Goal: Transaction & Acquisition: Book appointment/travel/reservation

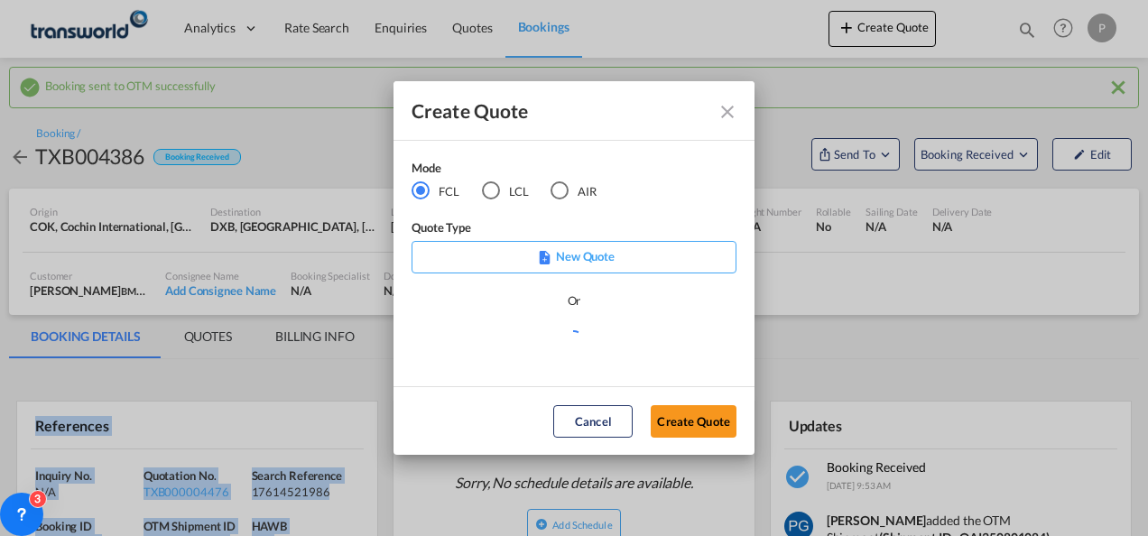
scroll to position [223, 0]
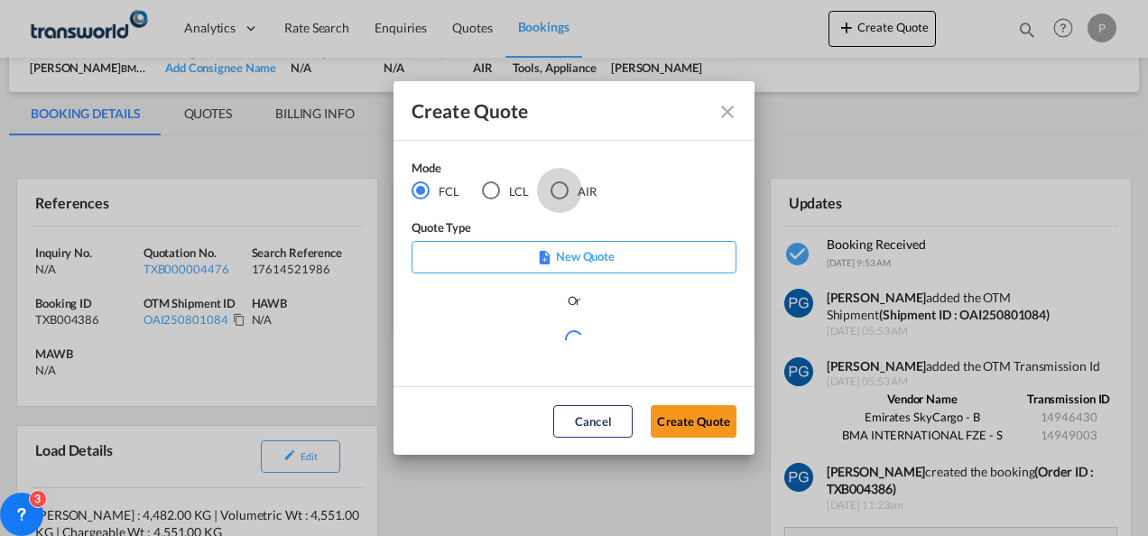
click at [561, 188] on div "AIR" at bounding box center [559, 190] width 18 height 18
click at [698, 430] on button "Create Quote" at bounding box center [694, 421] width 86 height 32
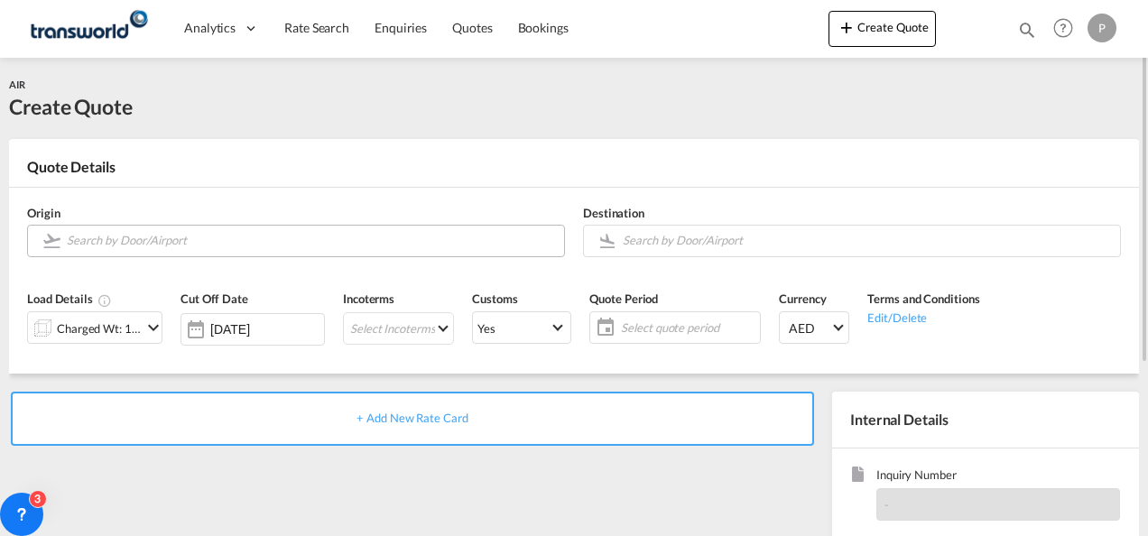
click at [363, 246] on input "Search by Door/Airport" at bounding box center [311, 241] width 488 height 32
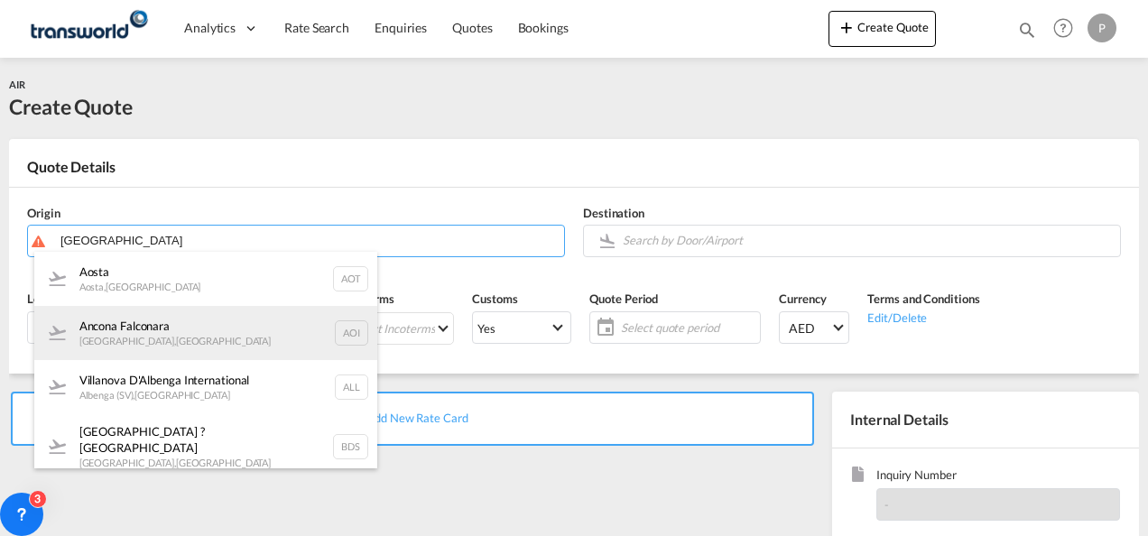
click at [182, 328] on div "Ancona Falconara [GEOGRAPHIC_DATA] , [GEOGRAPHIC_DATA] AOI" at bounding box center [205, 333] width 343 height 54
type input "Ancona Falconara, [GEOGRAPHIC_DATA], AOI"
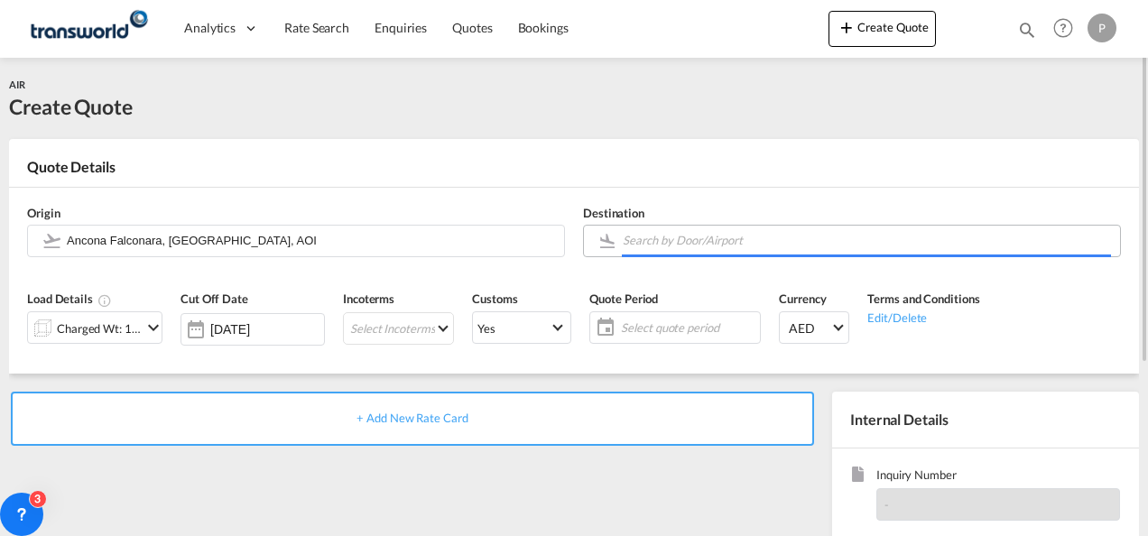
click at [655, 240] on input "Search by Door/Airport" at bounding box center [867, 241] width 488 height 32
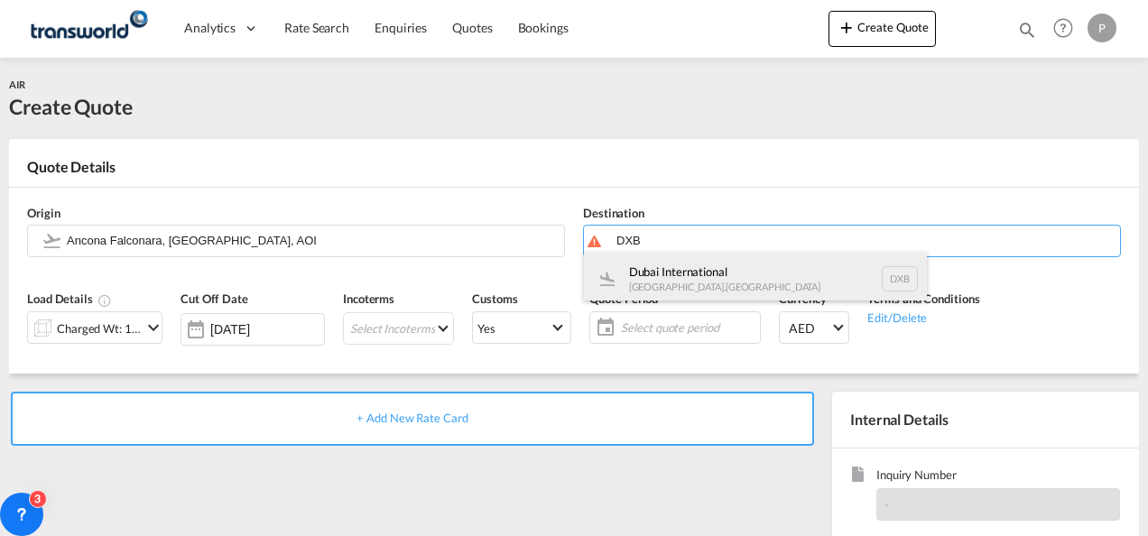
click at [666, 264] on div "Dubai International [GEOGRAPHIC_DATA] , [GEOGRAPHIC_DATA] DXB" at bounding box center [755, 279] width 343 height 54
type input "Dubai International, [GEOGRAPHIC_DATA], DXB"
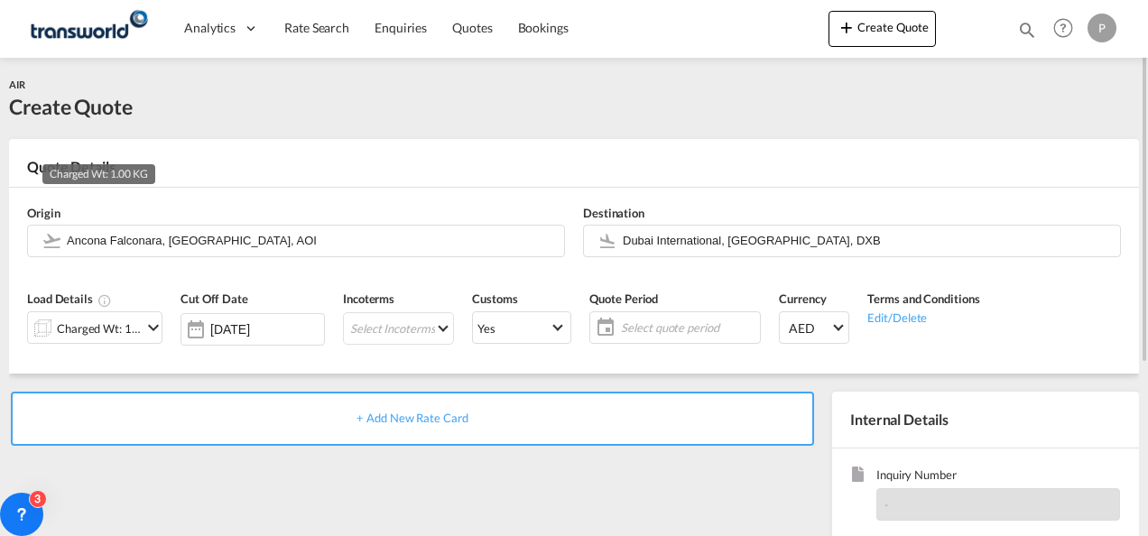
click at [103, 327] on div "Charged Wt: 1.00 KG" at bounding box center [99, 328] width 85 height 25
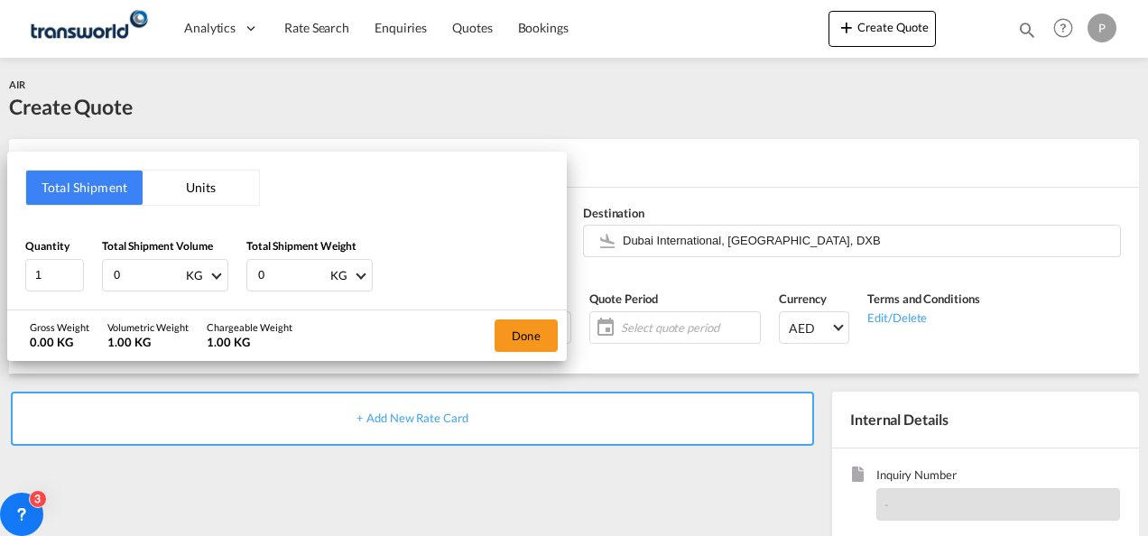
click at [125, 273] on input "0" at bounding box center [148, 275] width 72 height 31
type input "75"
click at [282, 278] on input "0" at bounding box center [292, 275] width 72 height 31
type input "75"
click at [522, 337] on button "Done" at bounding box center [525, 335] width 63 height 32
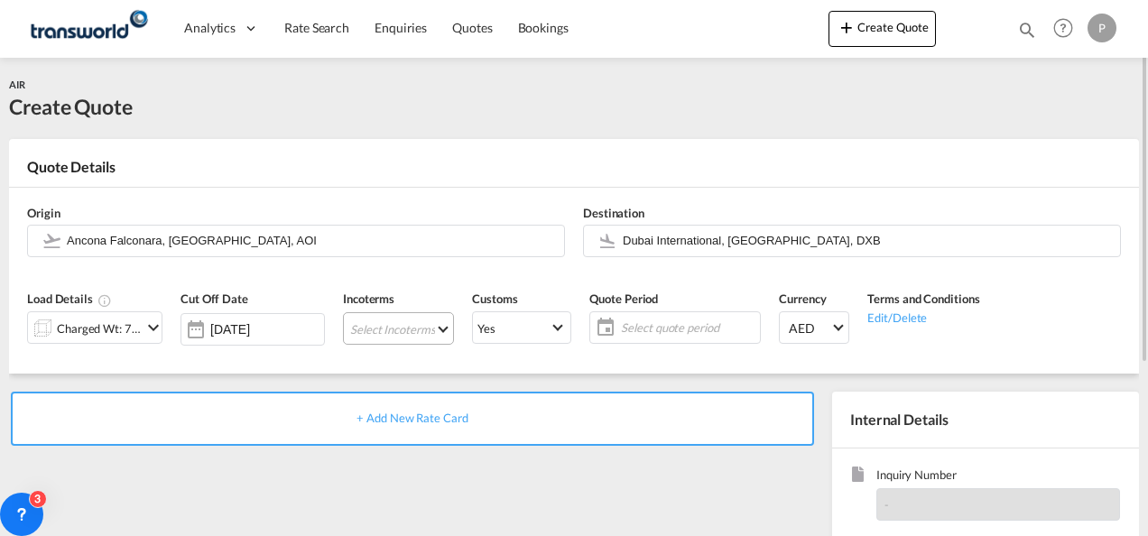
click at [375, 330] on md-select "Select Incoterms DPU - import Delivery at Place Unloaded DDP - export Delivery …" at bounding box center [398, 328] width 111 height 32
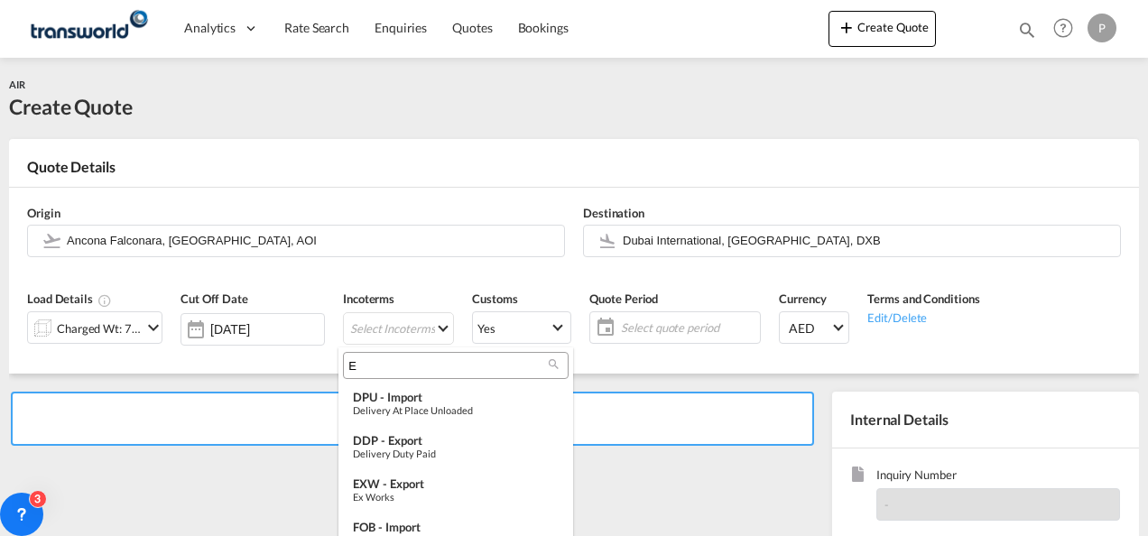
click at [387, 366] on input "E" at bounding box center [448, 365] width 200 height 16
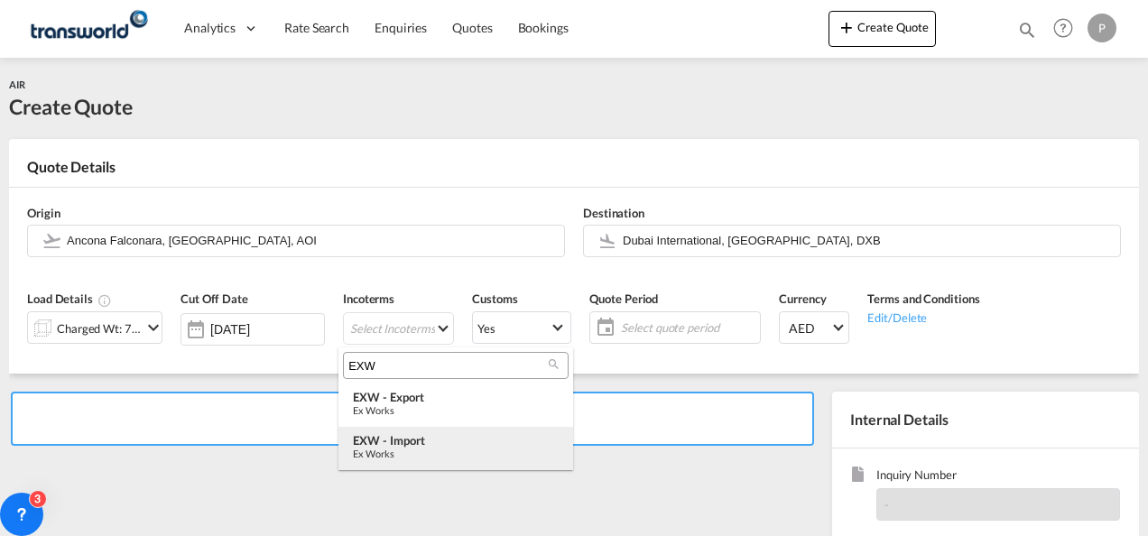
type input "EXW"
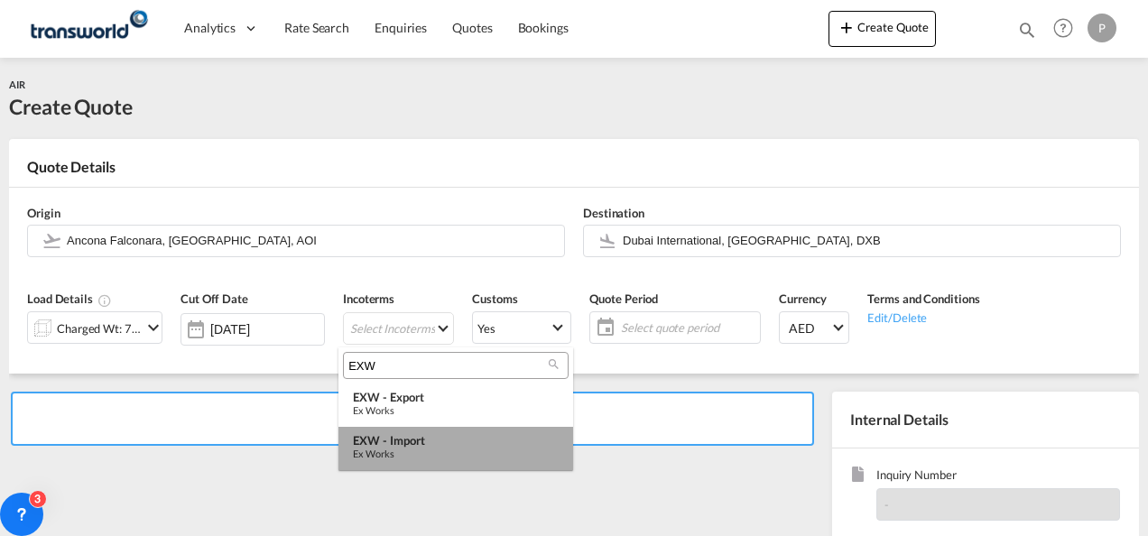
click at [411, 443] on div "EXW - import" at bounding box center [456, 440] width 206 height 14
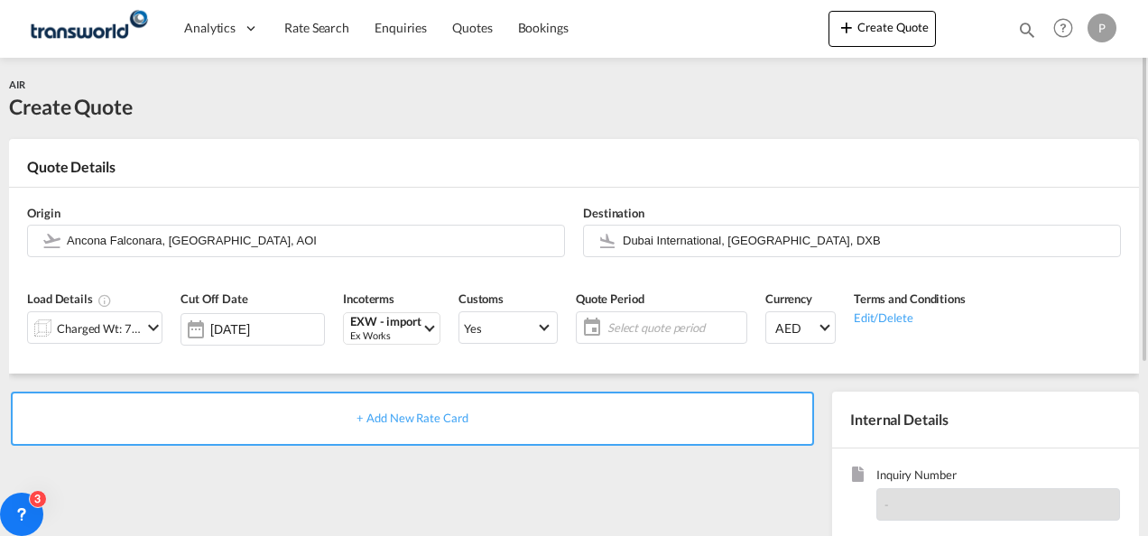
click at [638, 328] on span "Select quote period" at bounding box center [674, 327] width 134 height 16
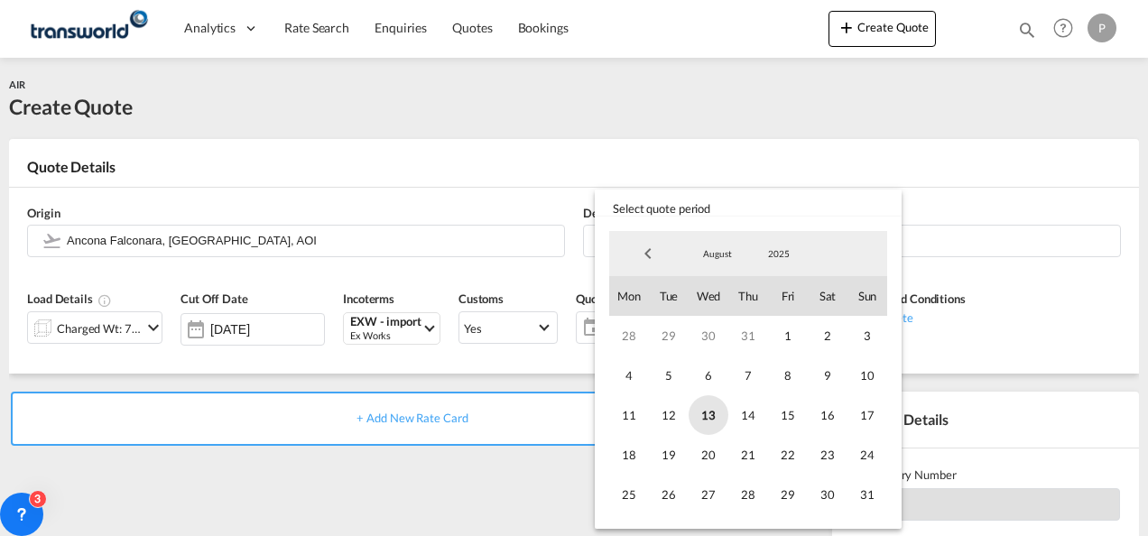
click at [704, 412] on span "13" at bounding box center [709, 415] width 40 height 40
click at [868, 491] on span "31" at bounding box center [867, 495] width 40 height 40
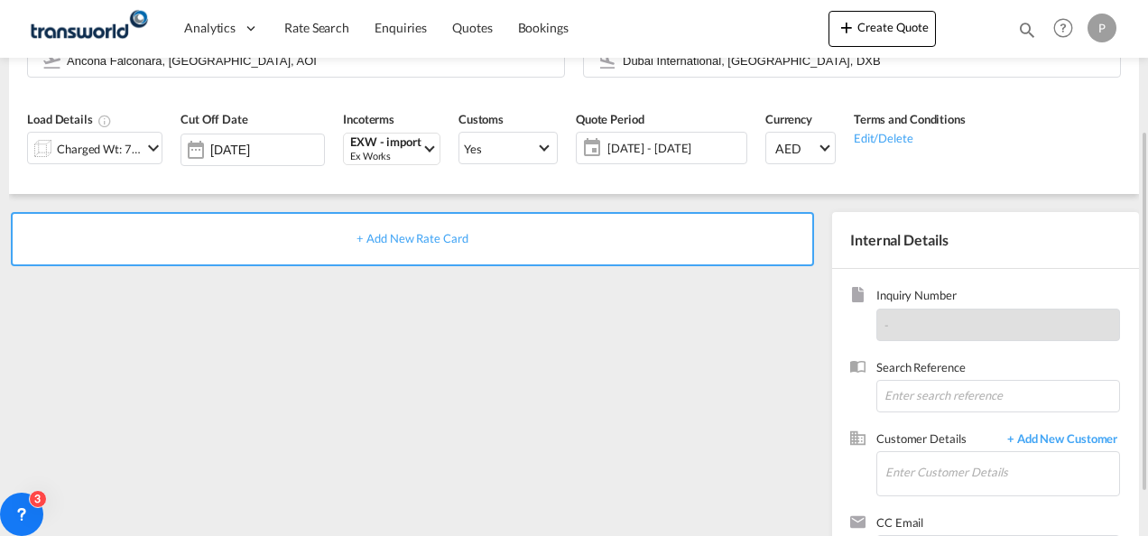
scroll to position [185, 0]
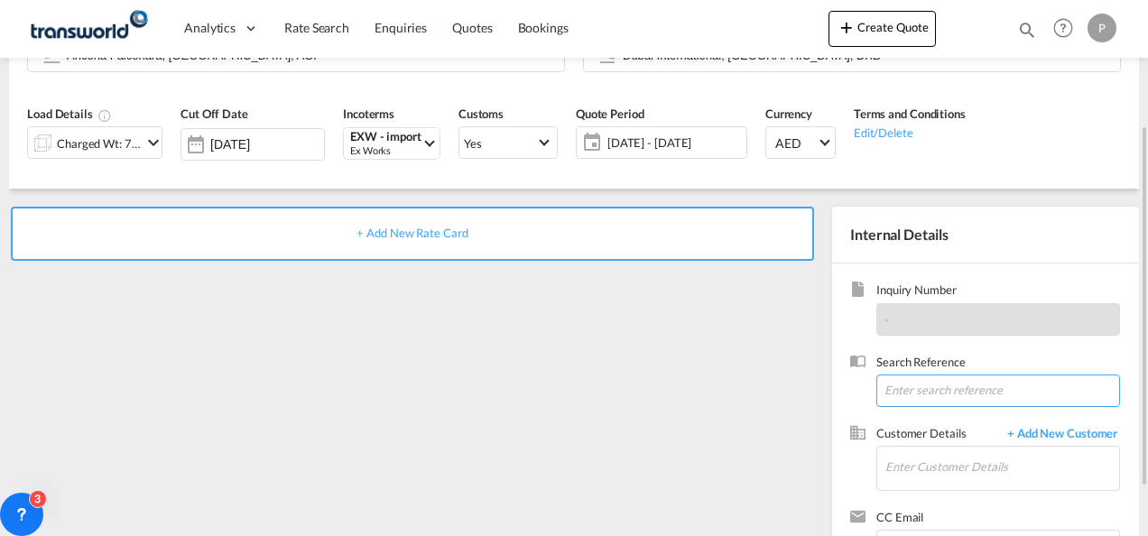
click at [971, 386] on input at bounding box center [998, 390] width 244 height 32
type input "TWG557"
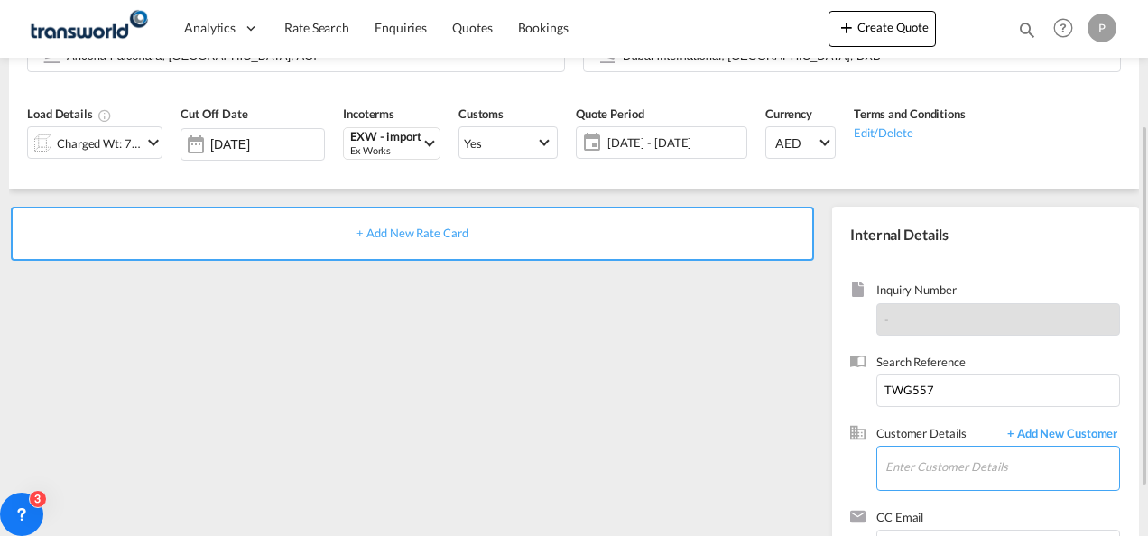
click at [976, 459] on input "Enter Customer Details" at bounding box center [1002, 467] width 234 height 41
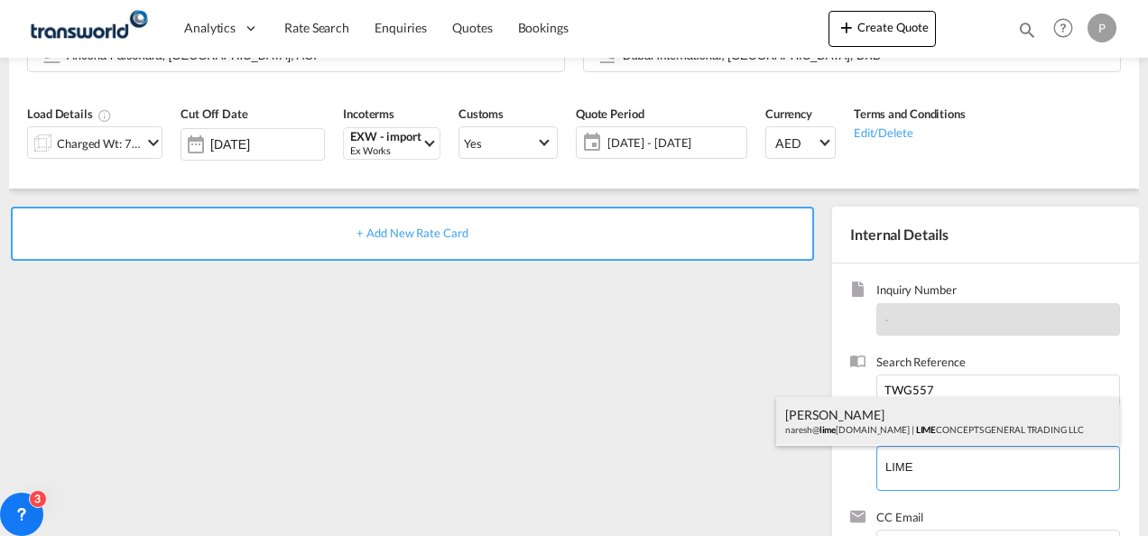
click at [902, 430] on div "[PERSON_NAME] [PERSON_NAME]@ lime [DOMAIN_NAME] | LIME CONCEPTS GENERAL TRADING…" at bounding box center [947, 421] width 343 height 49
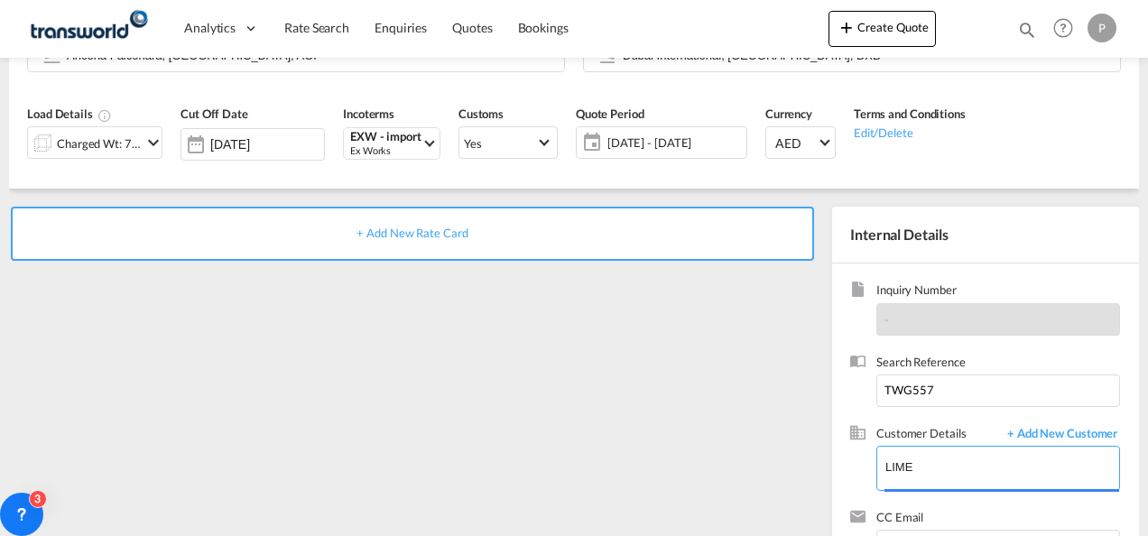
type input "LIME CONCEPTS GENERAL TRADING LLC, [PERSON_NAME], [PERSON_NAME][EMAIL_ADDRESS][…"
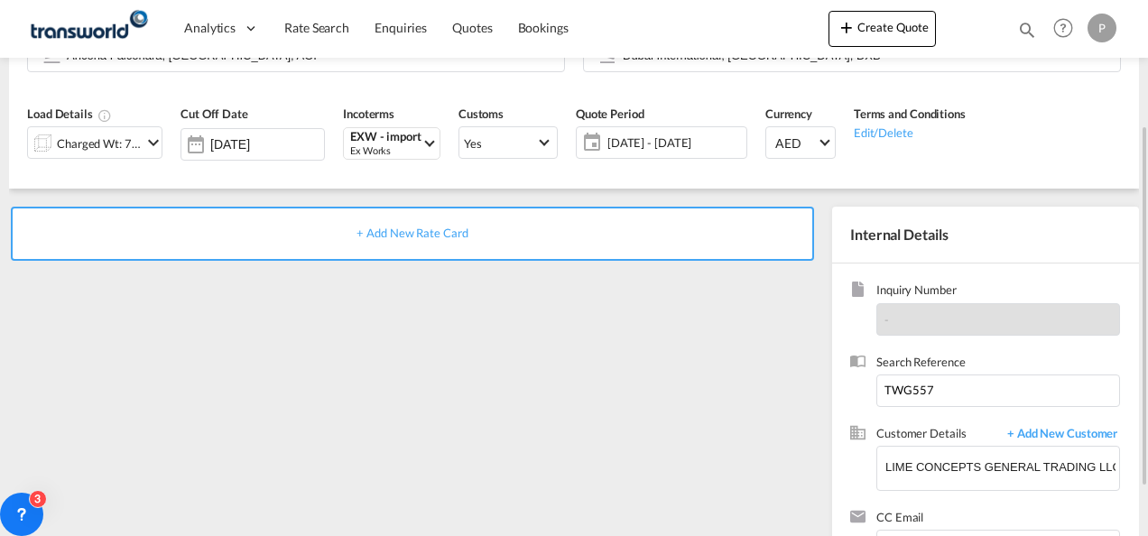
click at [401, 233] on span "+ Add New Rate Card" at bounding box center [411, 233] width 111 height 14
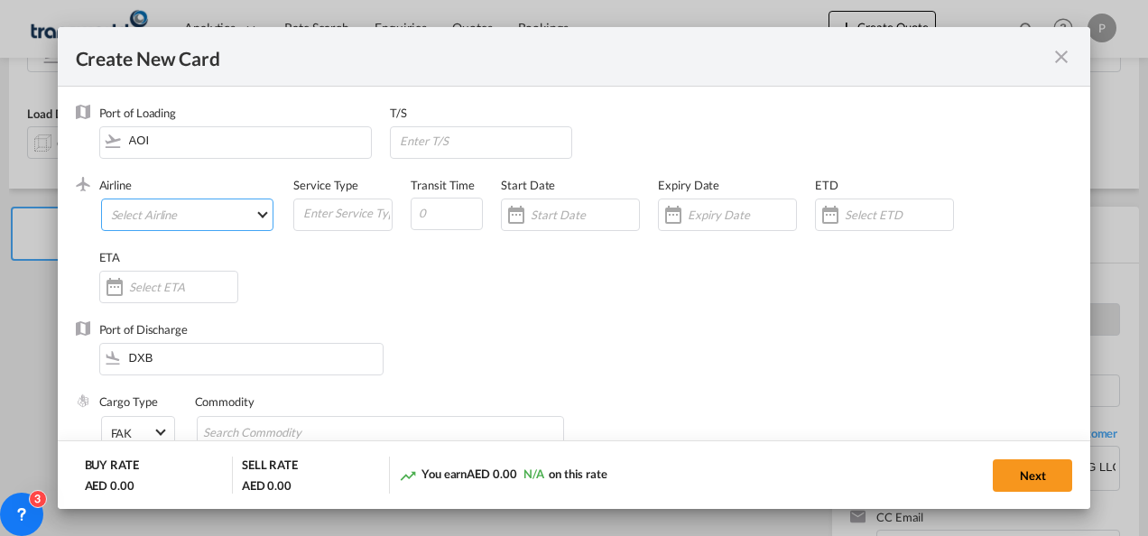
click at [236, 222] on md-select "Select Airline AIR EXPRESS S.A. (1166- / -) CMA CGM Air Cargo (1140-2C / -) DDW…" at bounding box center [187, 215] width 173 height 32
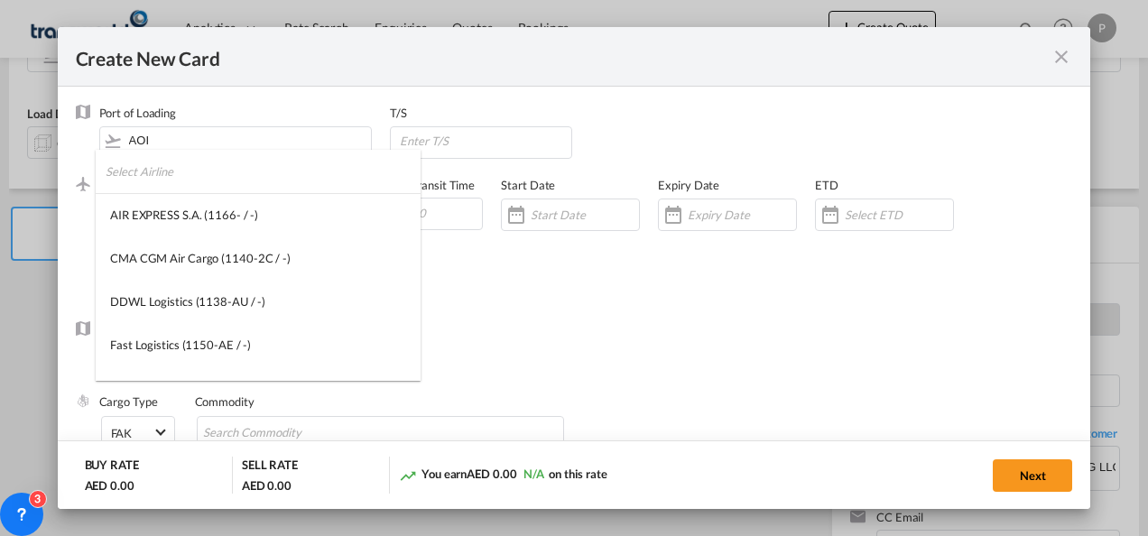
click at [224, 168] on input "search" at bounding box center [263, 171] width 315 height 43
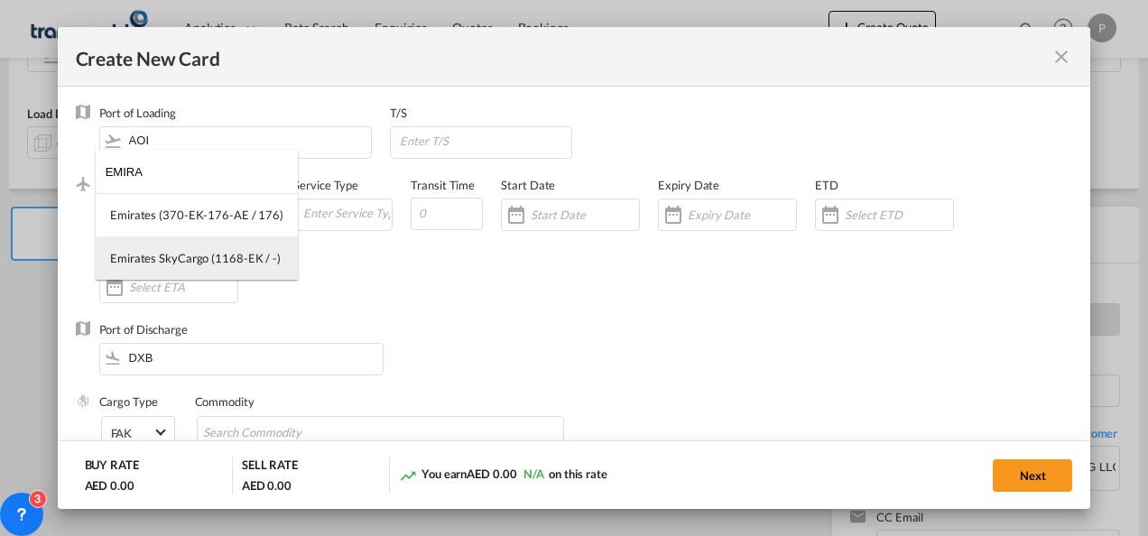
type input "EMIRA"
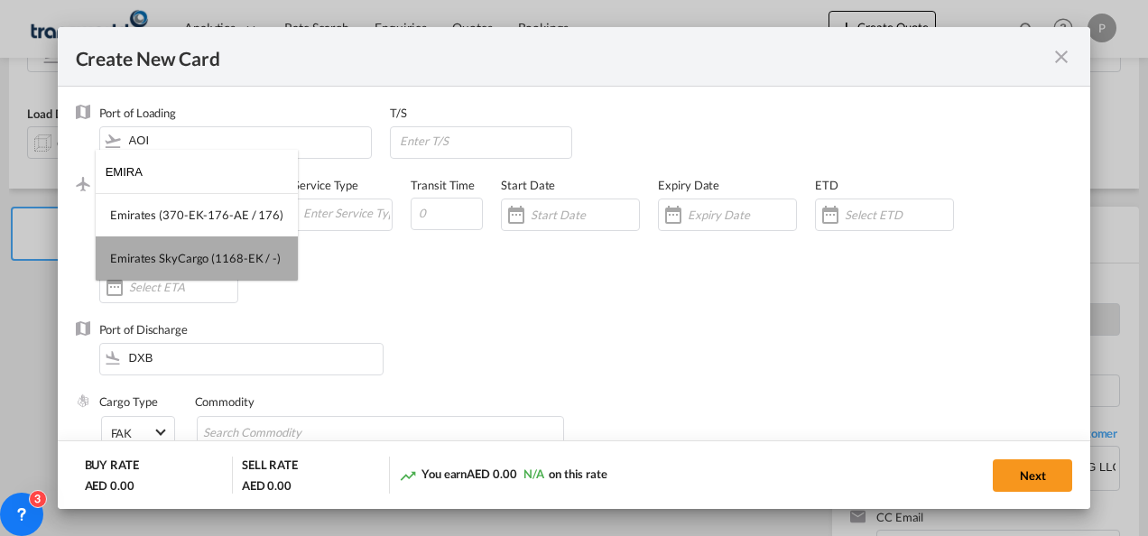
click at [227, 252] on div "Emirates SkyCargo (1168-EK / -)" at bounding box center [195, 258] width 171 height 16
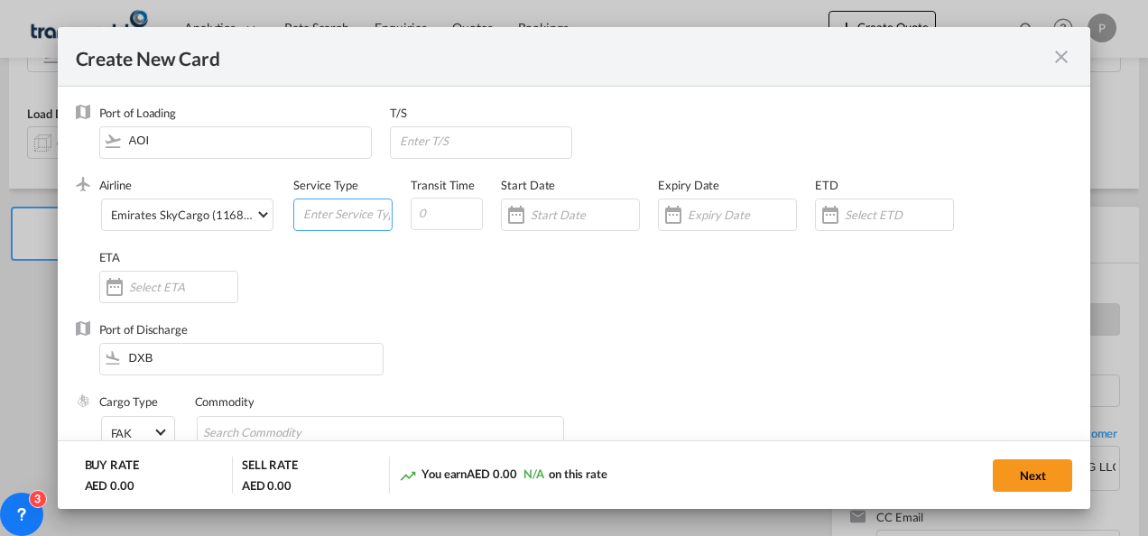
click at [319, 218] on input "Create New Card ..." at bounding box center [346, 212] width 90 height 27
type input "EXW IMPORT"
drag, startPoint x: 716, startPoint y: 209, endPoint x: 737, endPoint y: 211, distance: 20.8
click at [737, 211] on input "Create New Card ..." at bounding box center [742, 215] width 108 height 14
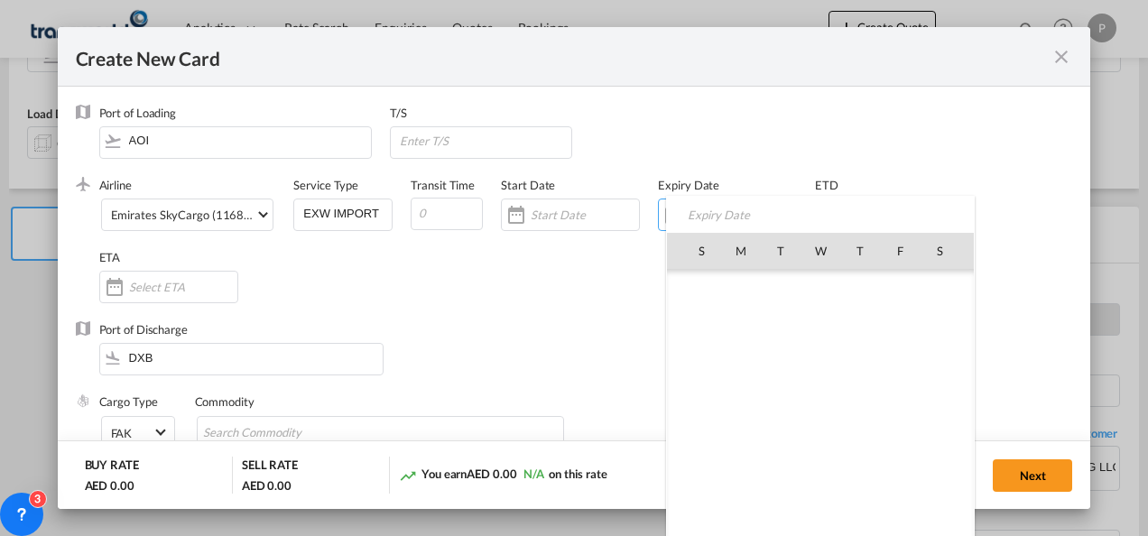
scroll to position [417752, 0]
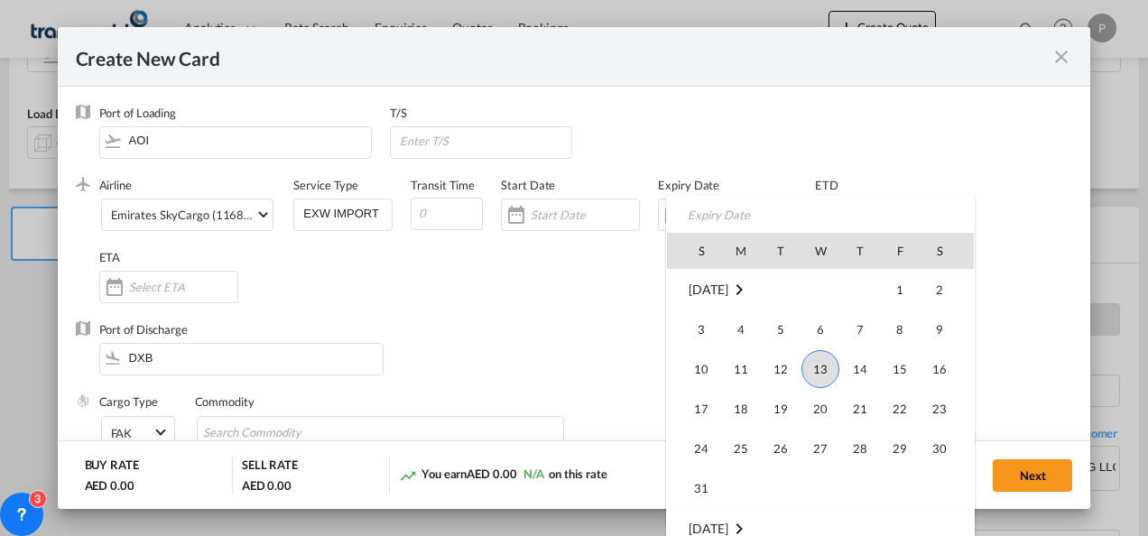
click at [737, 211] on div "S M T W T F S [DATE] 1 2 3 4 5 6 7 8 9 10 11 12 13 14 15 16 17 18 19 20 21 22 2…" at bounding box center [820, 374] width 309 height 356
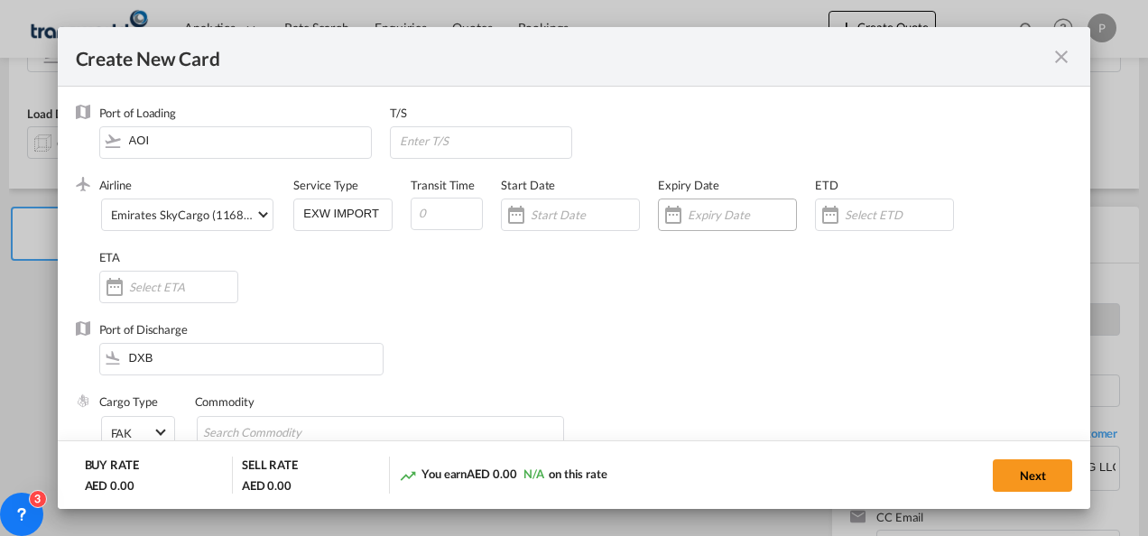
click at [713, 220] on input "Create New Card ..." at bounding box center [742, 215] width 108 height 14
click at [713, 218] on input "Create New Card ..." at bounding box center [742, 215] width 108 height 14
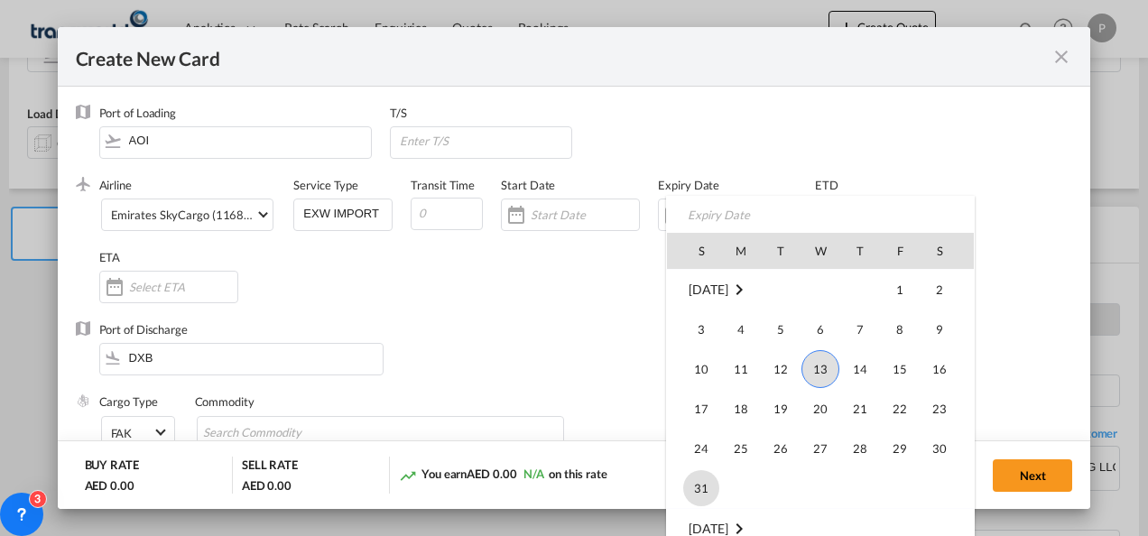
click at [695, 480] on span "31" at bounding box center [701, 488] width 36 height 36
type input "[DATE]"
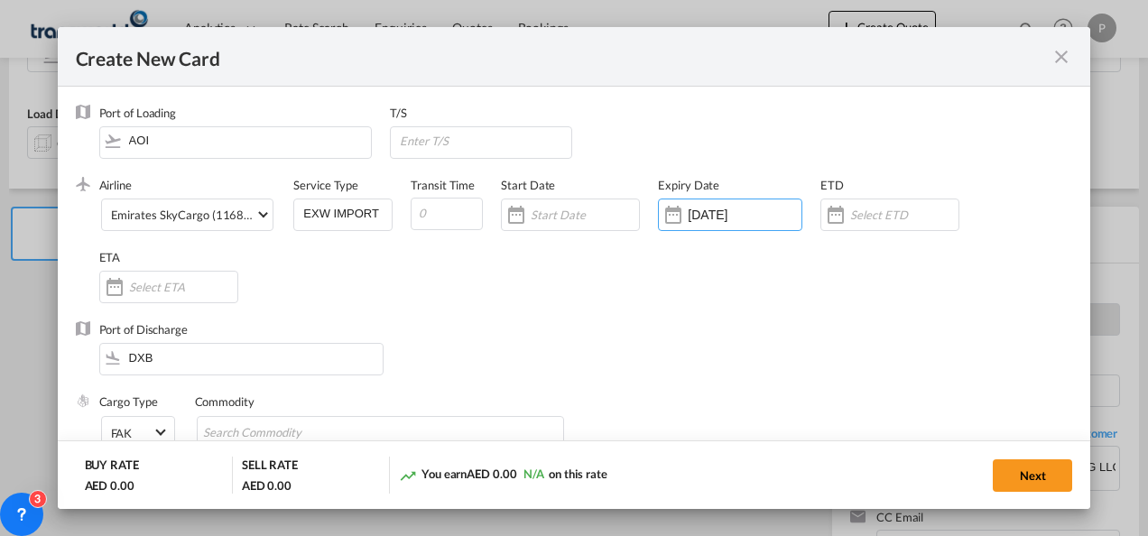
scroll to position [151, 0]
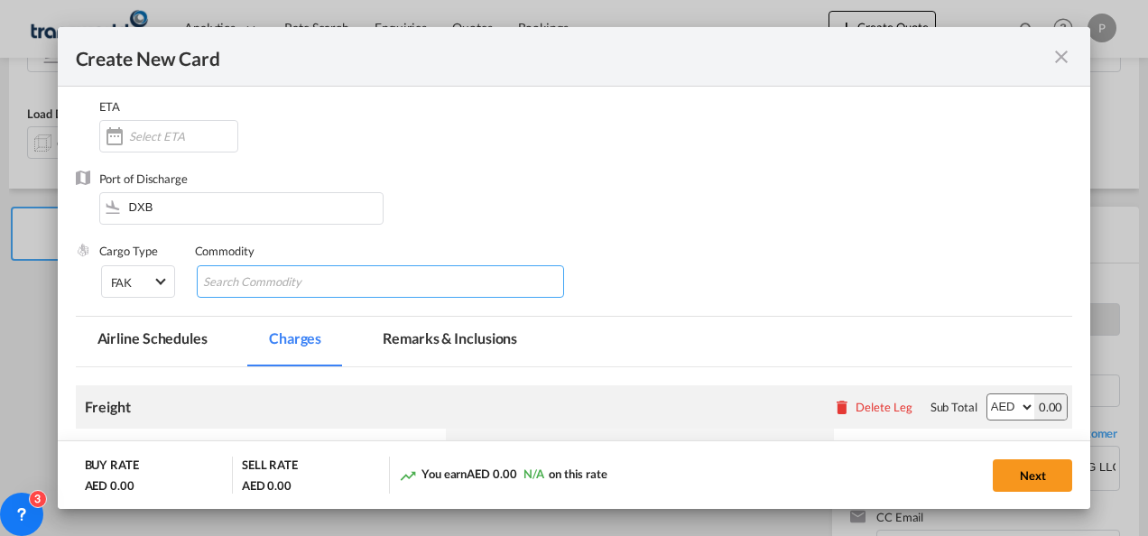
click at [301, 273] on input "Chips input." at bounding box center [285, 282] width 165 height 29
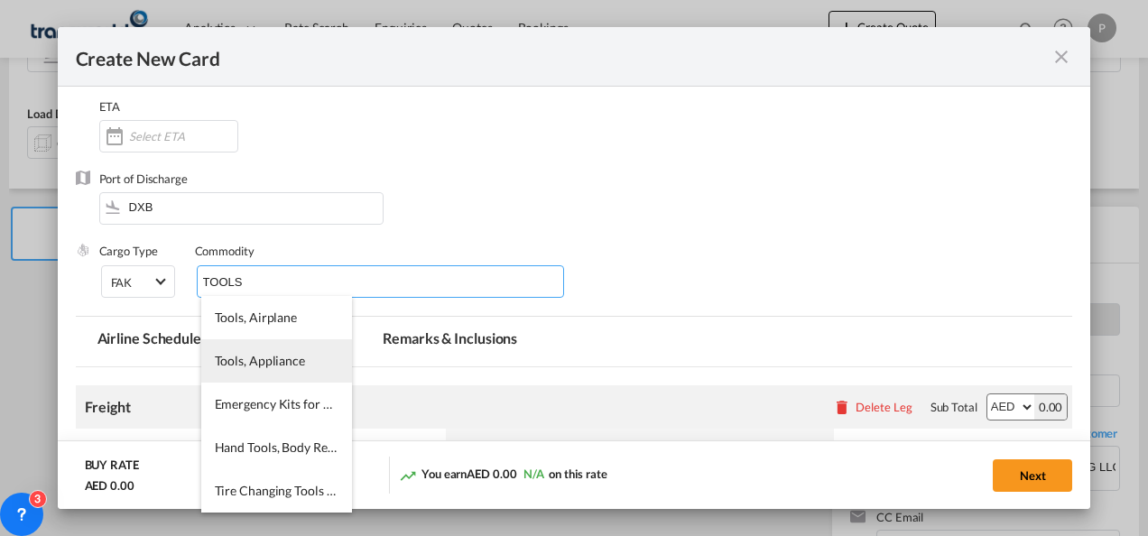
type input "TOOLS"
click at [275, 371] on li "Tools, Appliance" at bounding box center [276, 360] width 151 height 43
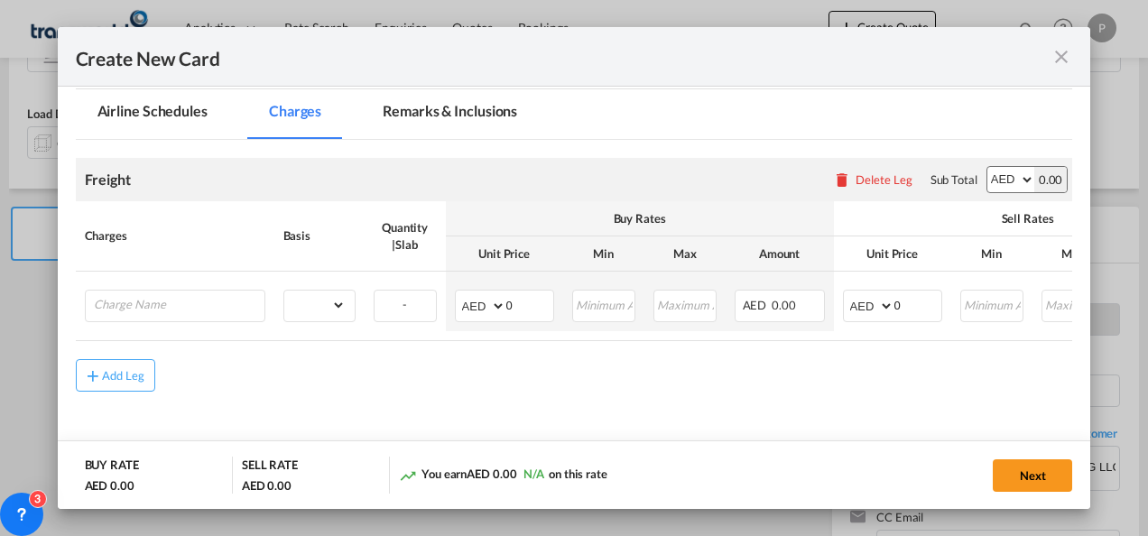
scroll to position [381, 0]
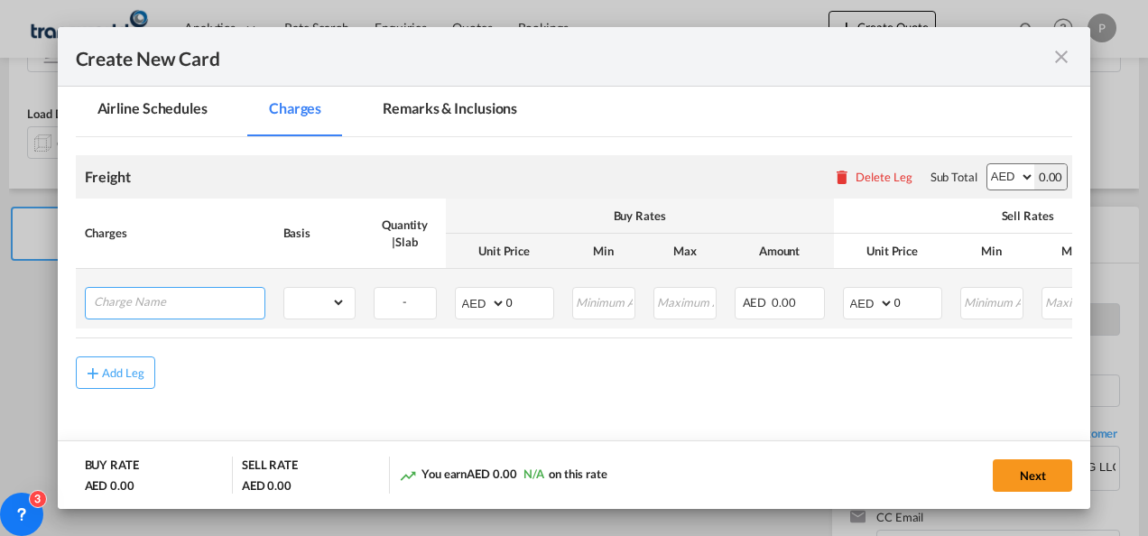
click at [219, 299] on input "Charge Name" at bounding box center [179, 301] width 171 height 27
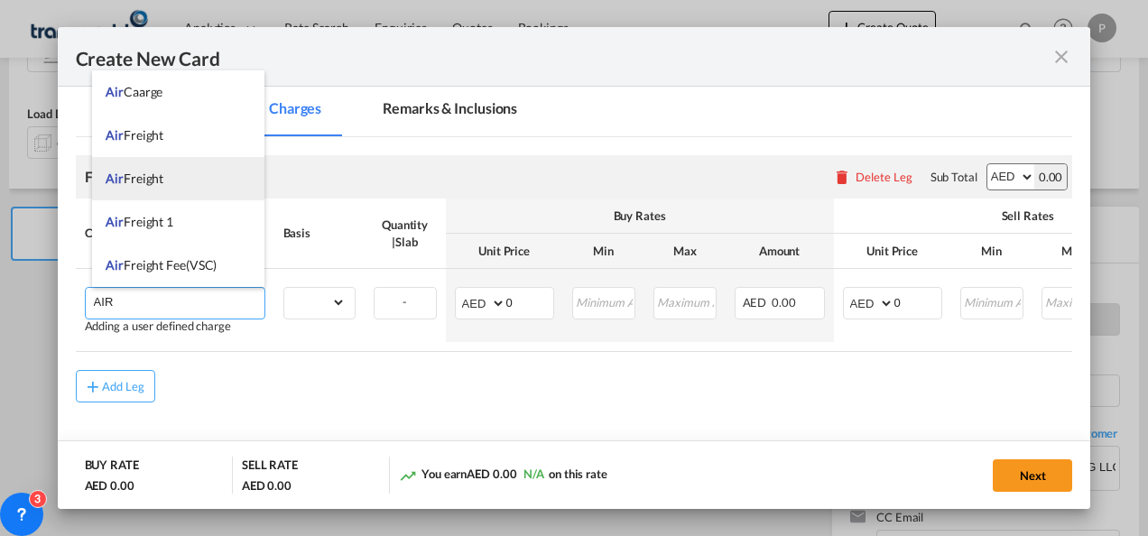
click at [176, 180] on li "Air Freight" at bounding box center [178, 178] width 172 height 43
type input "Air Freight"
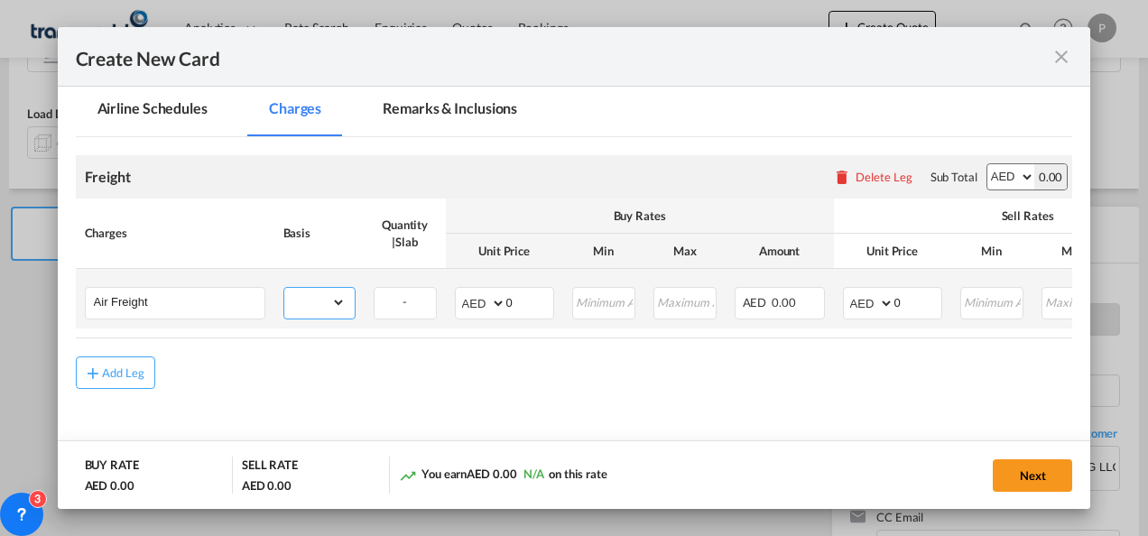
click at [324, 297] on select "gross_weight volumetric_weight per_shipment per_bl per_km % on air freight per_…" at bounding box center [314, 302] width 61 height 29
select select "per_shipment"
click at [284, 288] on select "gross_weight volumetric_weight per_shipment per_bl per_km % on air freight per_…" at bounding box center [314, 302] width 61 height 29
click at [526, 296] on input "0" at bounding box center [529, 301] width 47 height 27
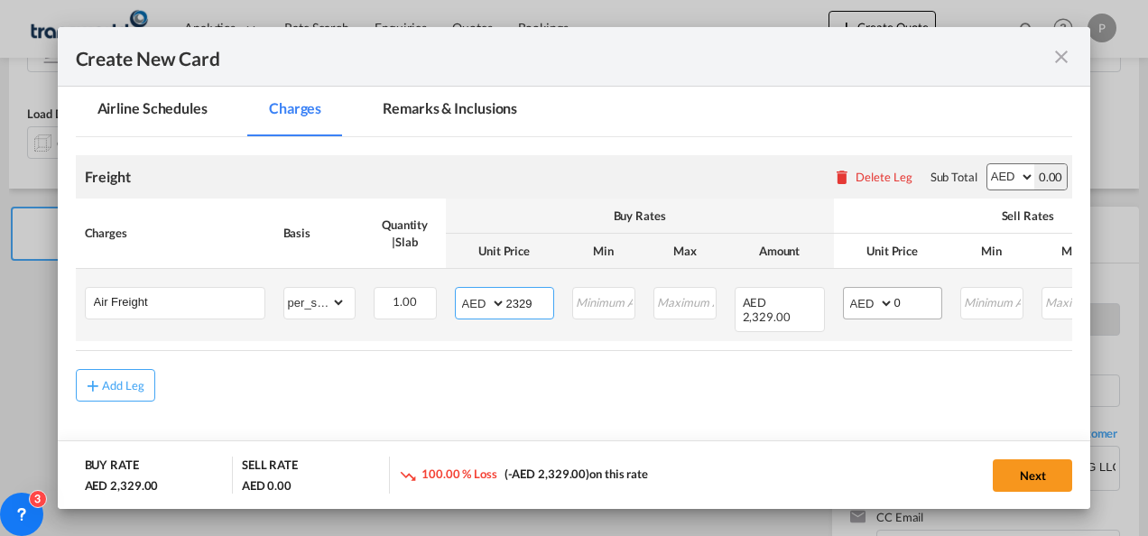
type input "2329"
click at [906, 307] on input "0" at bounding box center [917, 301] width 47 height 27
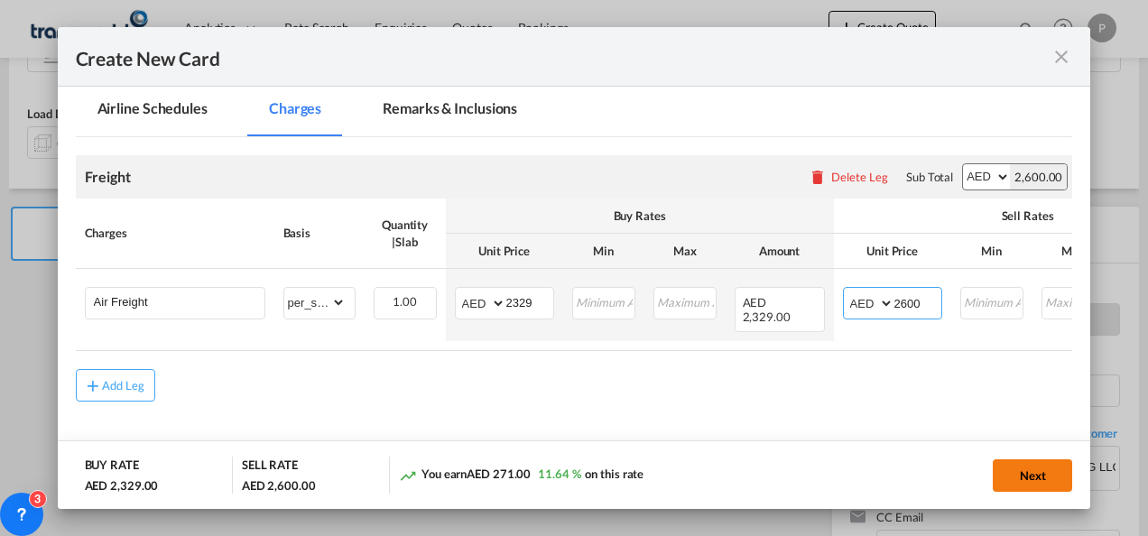
type input "2600"
click at [1036, 474] on button "Next" at bounding box center [1032, 475] width 79 height 32
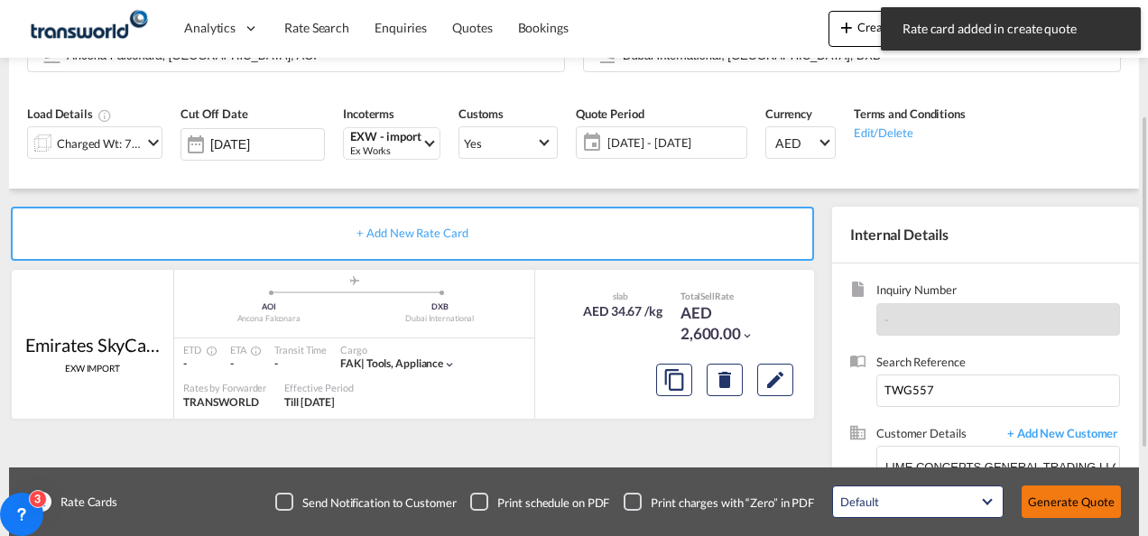
click at [1056, 504] on button "Generate Quote" at bounding box center [1070, 501] width 99 height 32
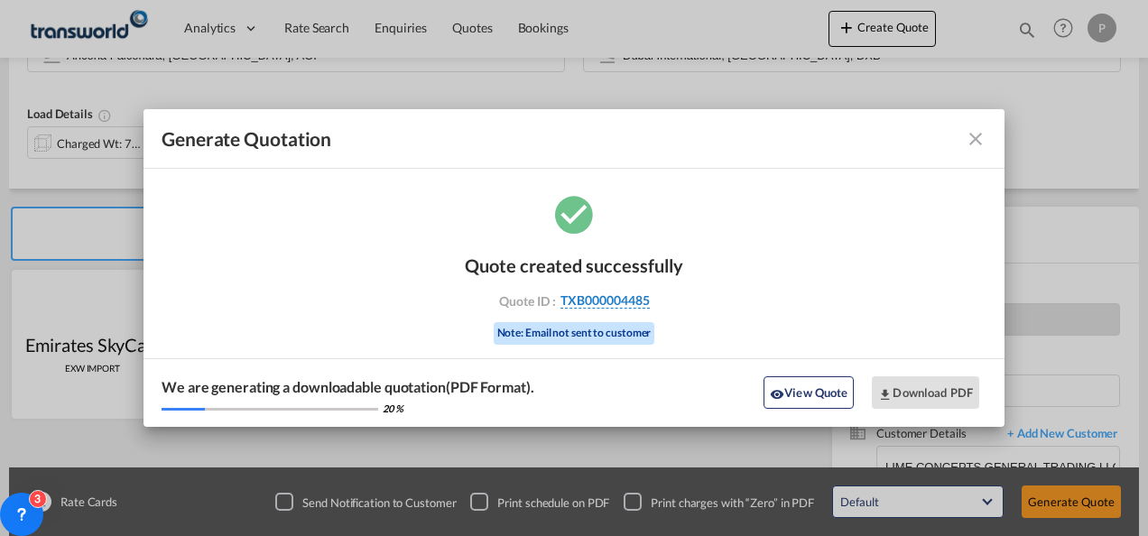
click at [625, 293] on span "TXB000004485" at bounding box center [604, 300] width 89 height 16
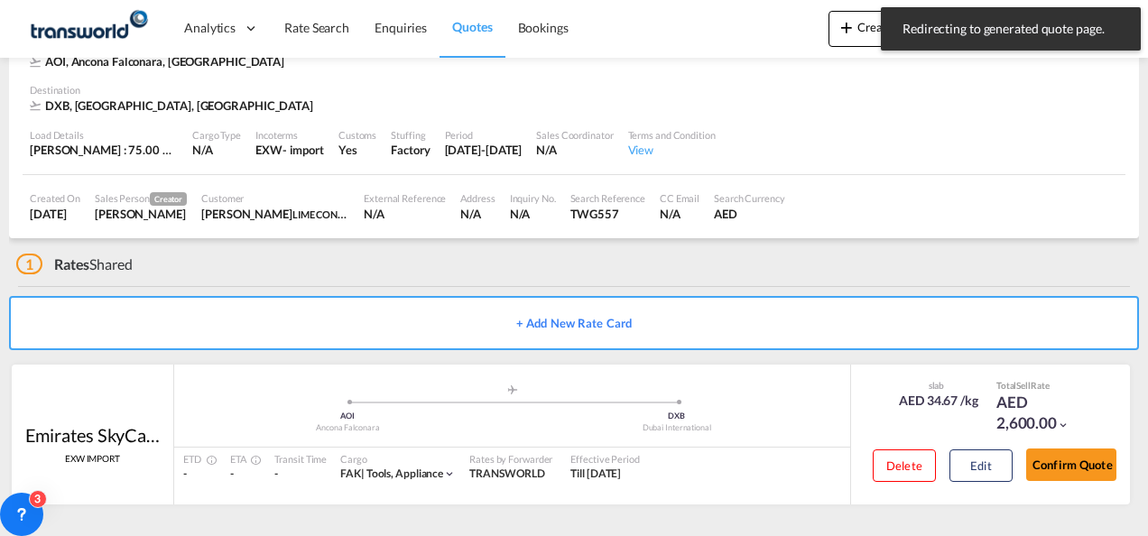
scroll to position [110, 0]
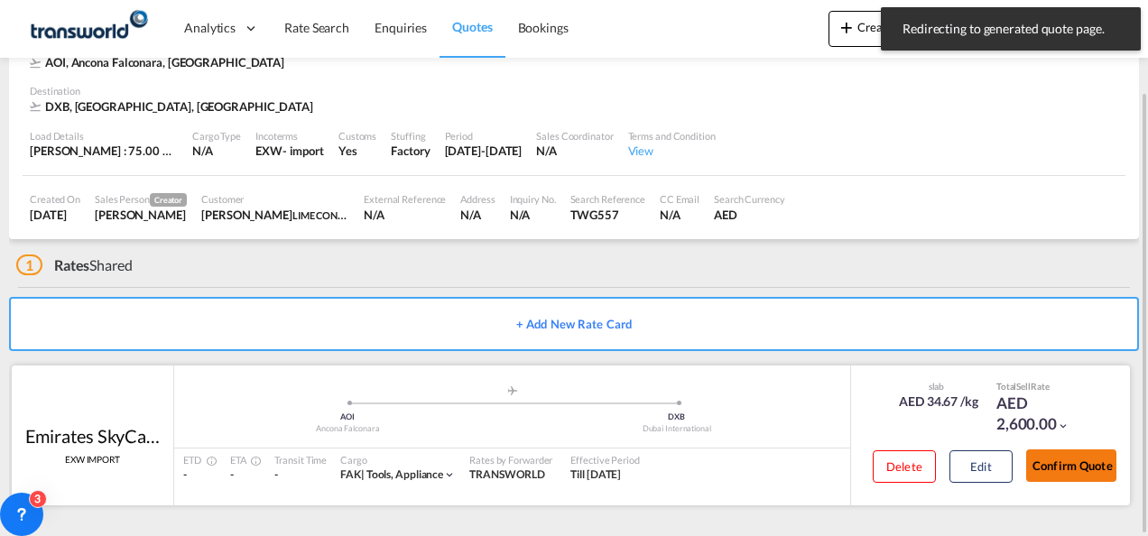
click at [1060, 474] on button "Confirm Quote" at bounding box center [1071, 465] width 90 height 32
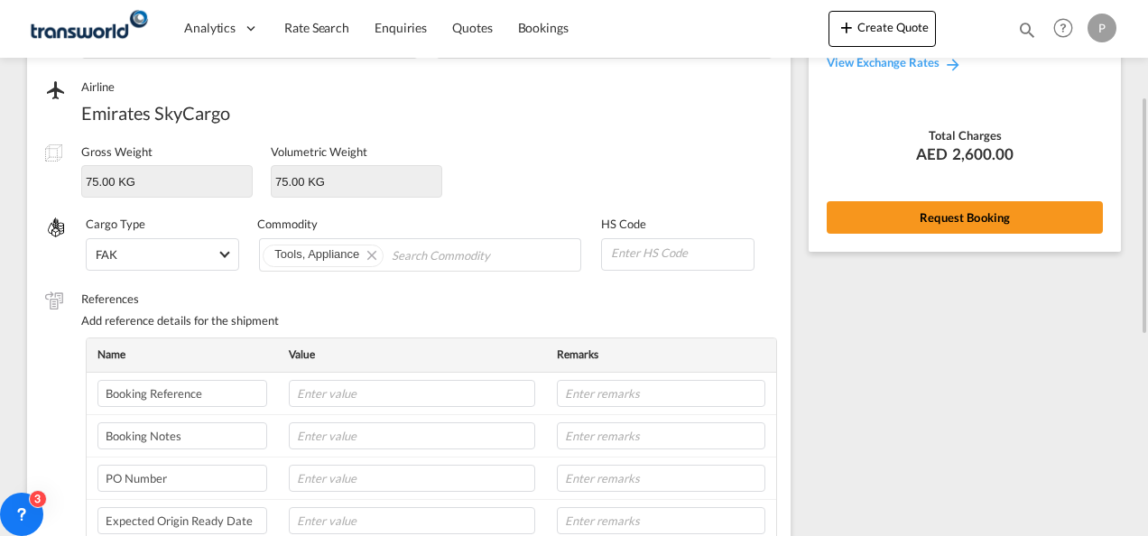
scroll to position [213, 0]
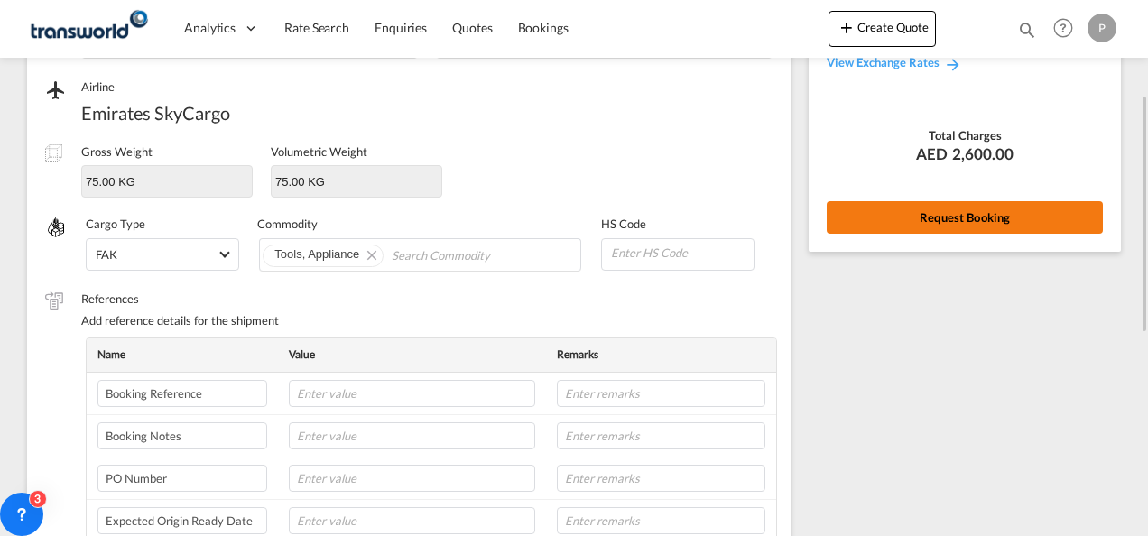
click at [975, 208] on button "Request Booking" at bounding box center [965, 217] width 276 height 32
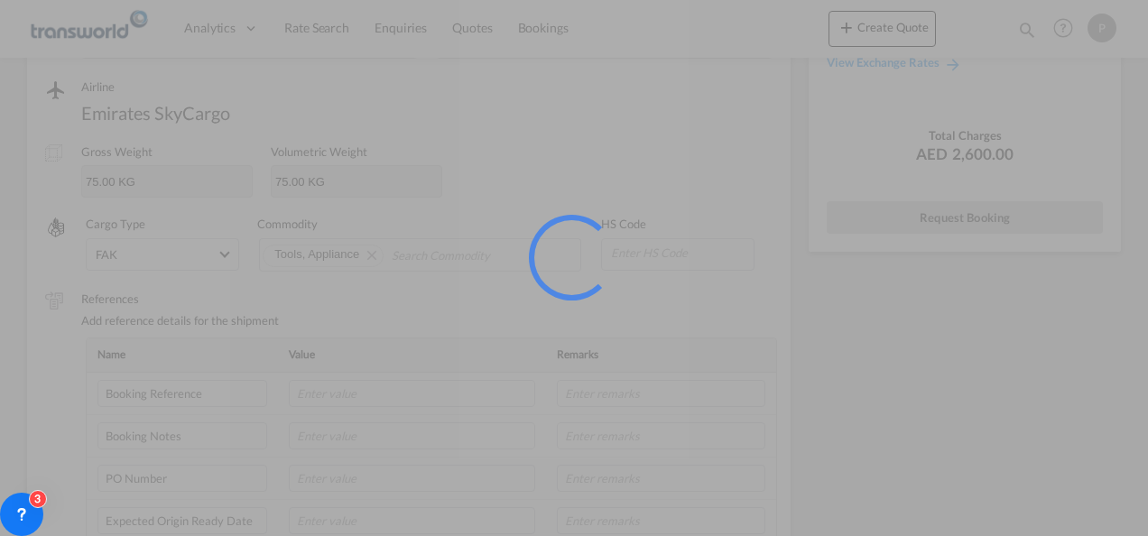
scroll to position [33, 0]
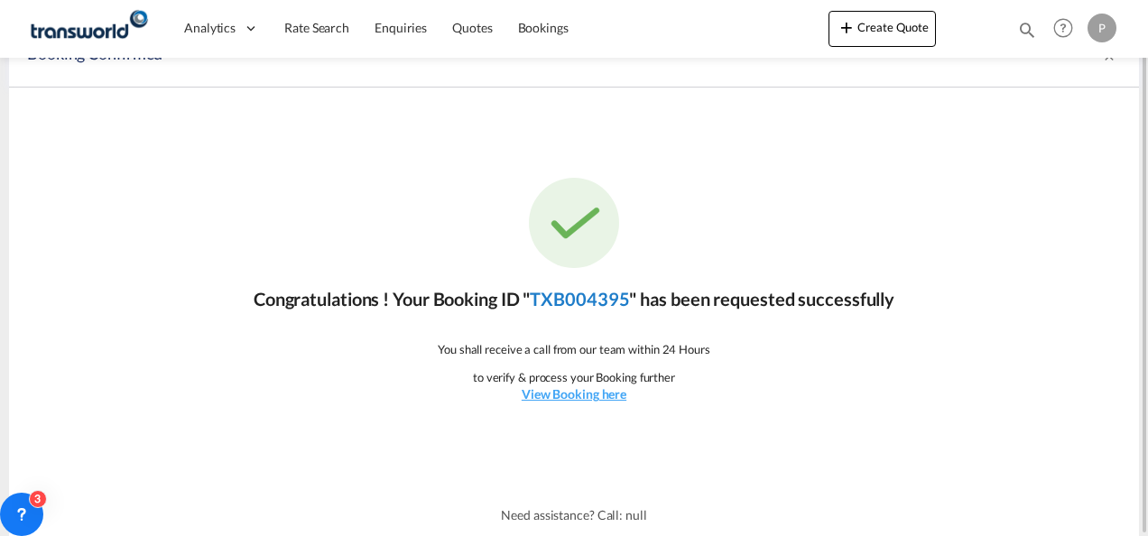
click at [580, 297] on link "TXB004395" at bounding box center [579, 299] width 99 height 22
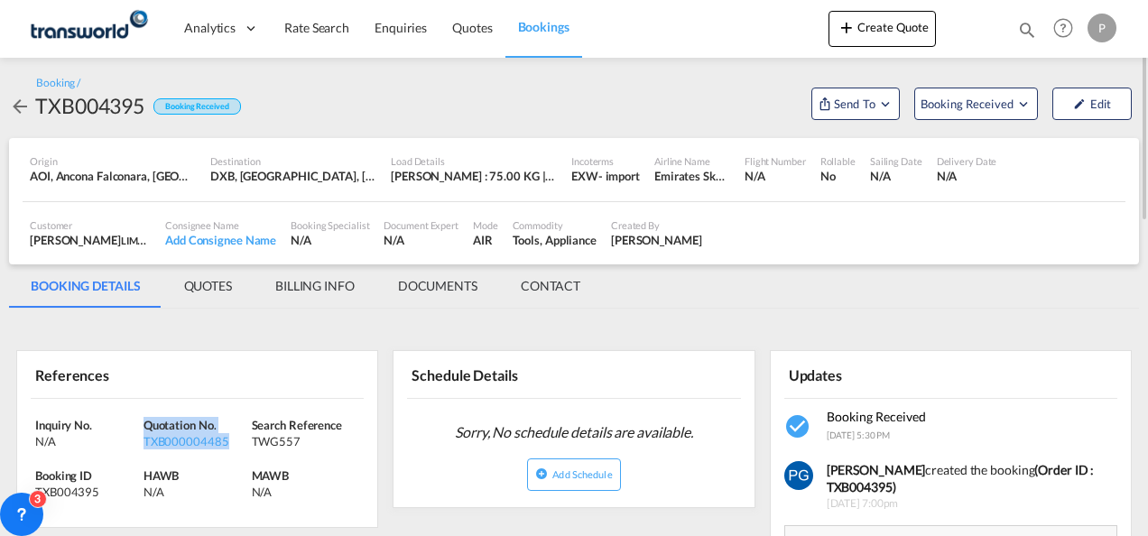
drag, startPoint x: 235, startPoint y: 440, endPoint x: 144, endPoint y: 421, distance: 92.4
click at [144, 421] on div "Quotation No. TXB000004485" at bounding box center [197, 433] width 108 height 32
copy div "Quotation No. TXB000004485"
click at [863, 95] on span "Send To" at bounding box center [854, 104] width 45 height 18
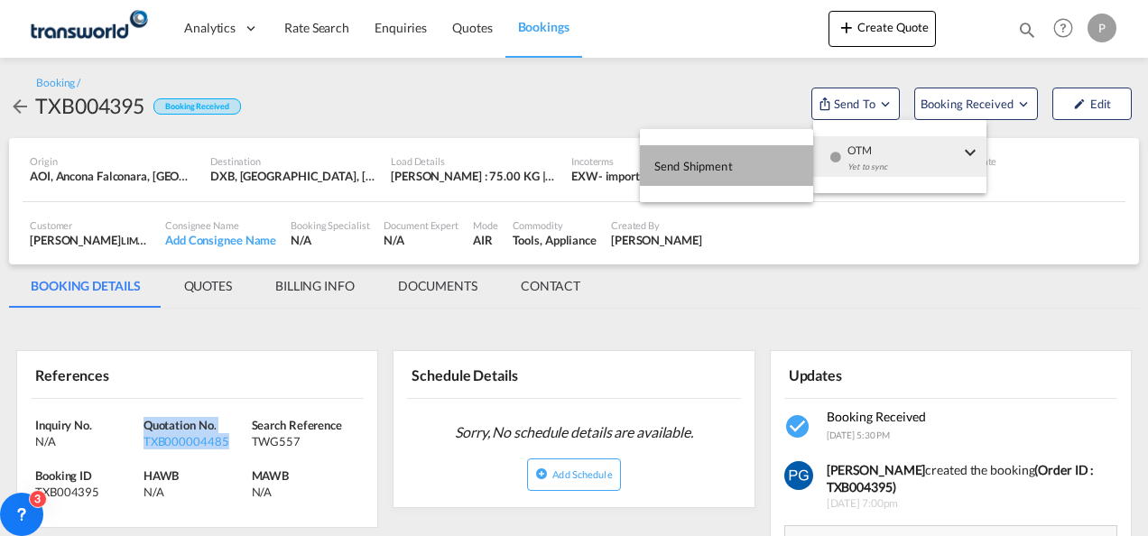
click at [763, 159] on button "Send Shipment" at bounding box center [726, 165] width 173 height 41
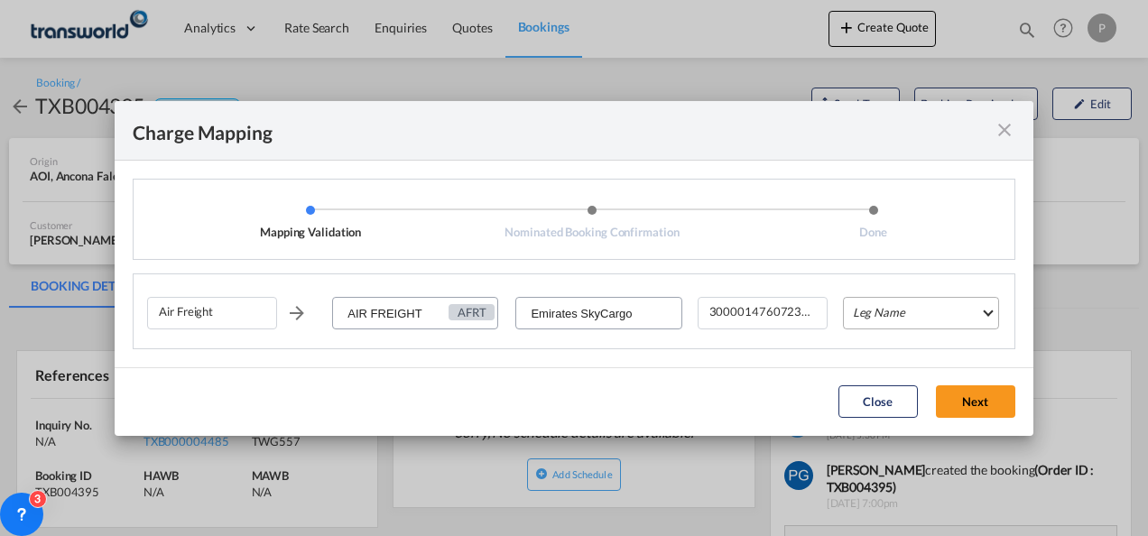
click at [888, 318] on md-select "Leg Name HANDLING ORIGIN HANDLING DESTINATION OTHERS TL PICK UP CUSTOMS ORIGIN …" at bounding box center [921, 313] width 156 height 32
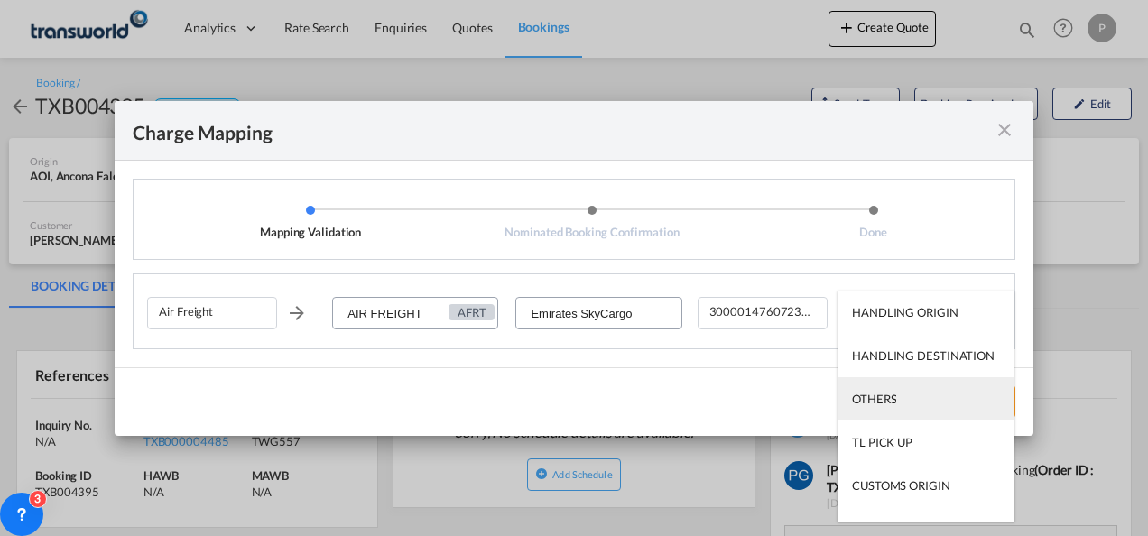
scroll to position [116, 0]
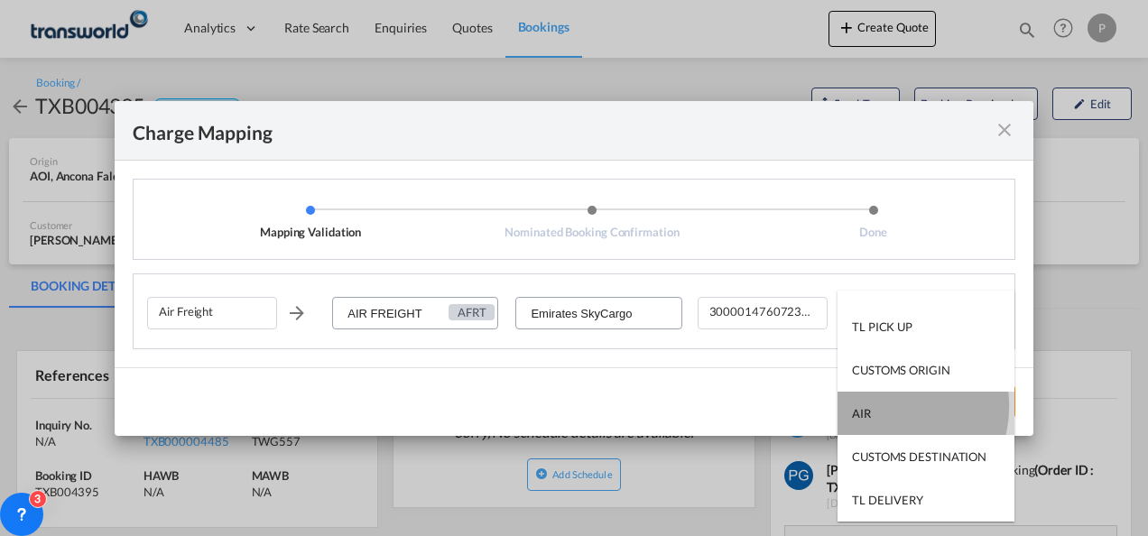
click at [884, 406] on md-option "AIR" at bounding box center [925, 413] width 177 height 43
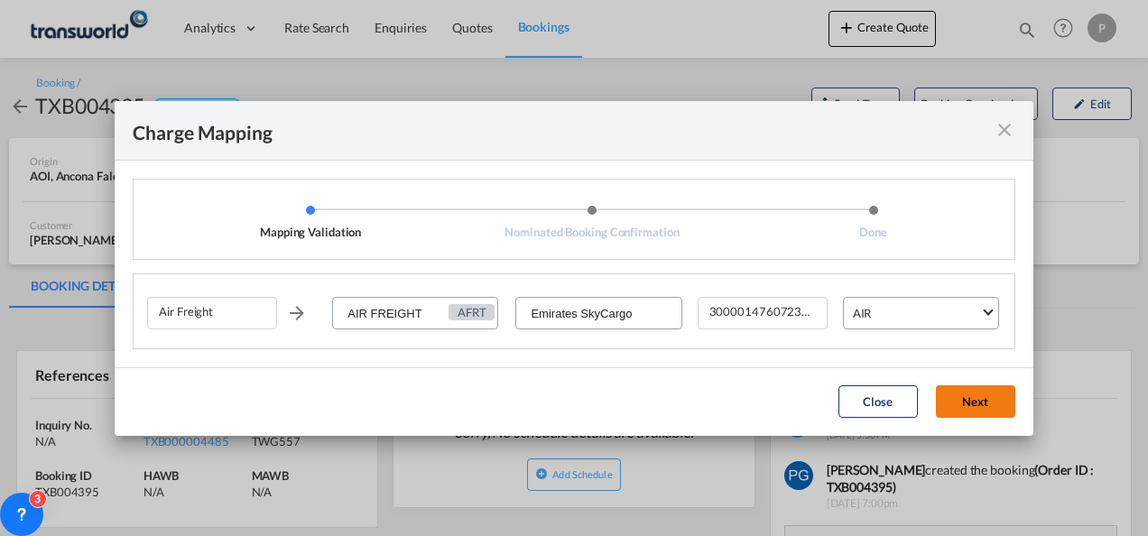
click at [975, 398] on button "Next" at bounding box center [975, 401] width 79 height 32
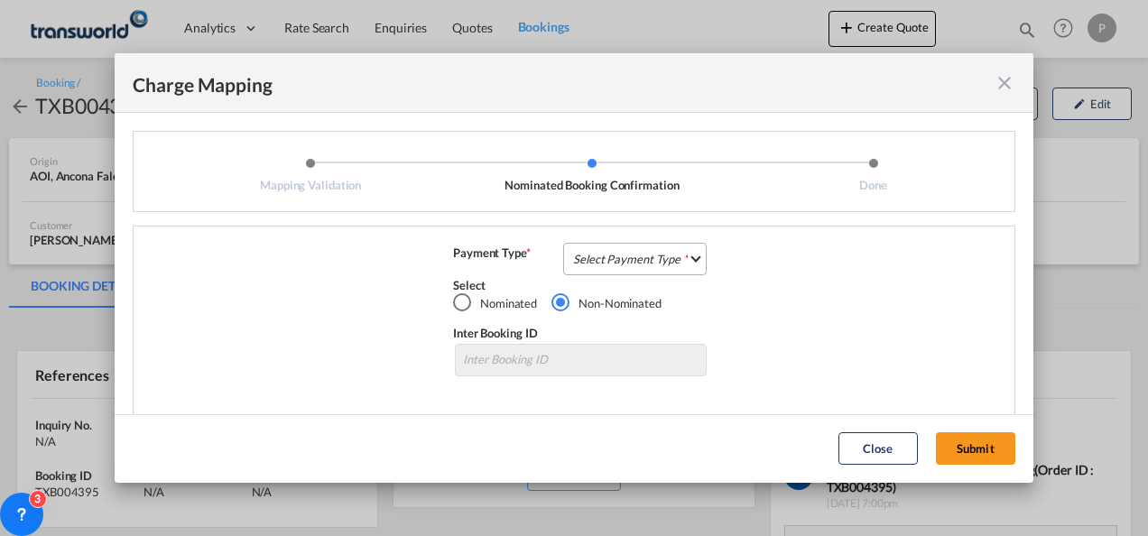
click at [630, 259] on md-select "Select Payment Type COLLECT PREPAID" at bounding box center [634, 259] width 143 height 32
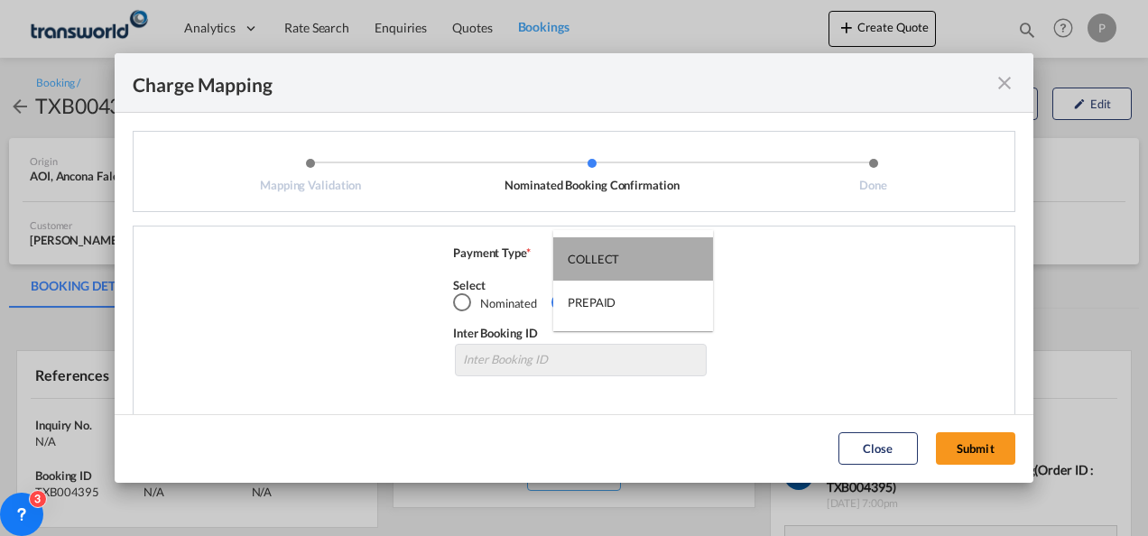
click at [630, 262] on md-option "COLLECT" at bounding box center [633, 258] width 160 height 43
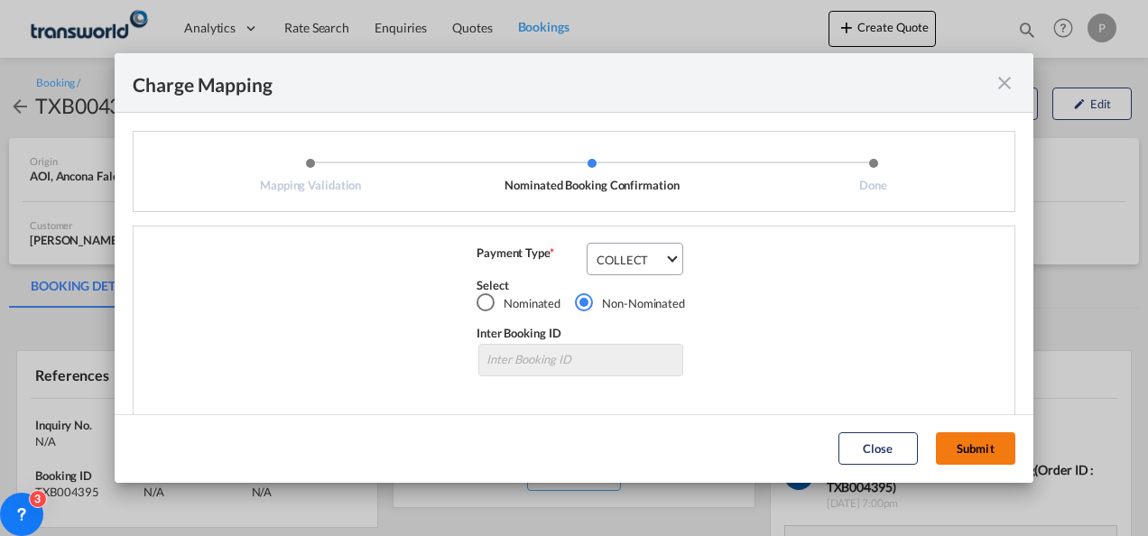
click at [961, 449] on button "Submit" at bounding box center [975, 448] width 79 height 32
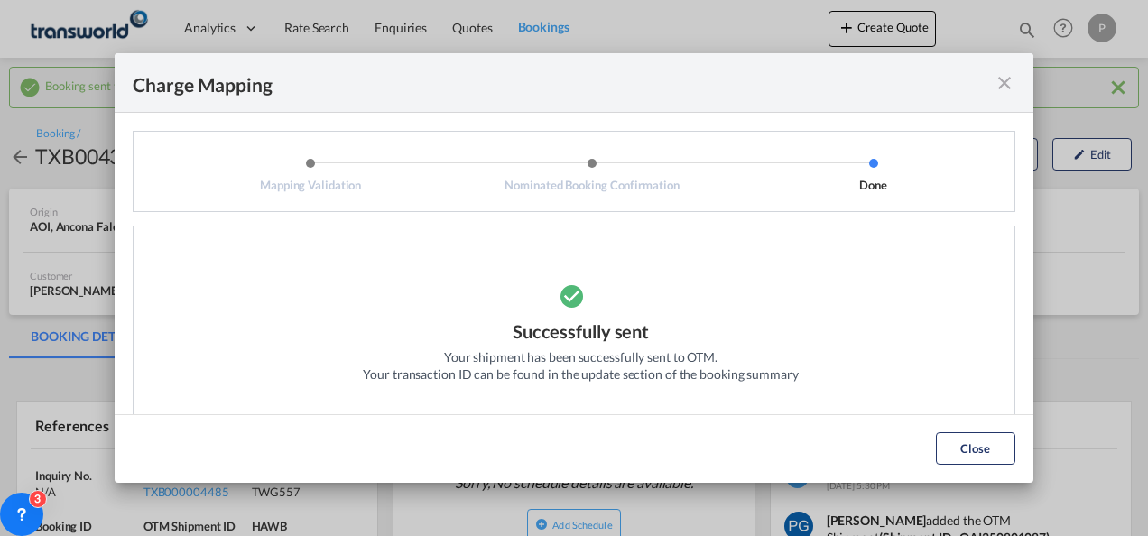
click at [1007, 80] on md-icon "icon-close fg-AAA8AD cursor" at bounding box center [1004, 83] width 22 height 22
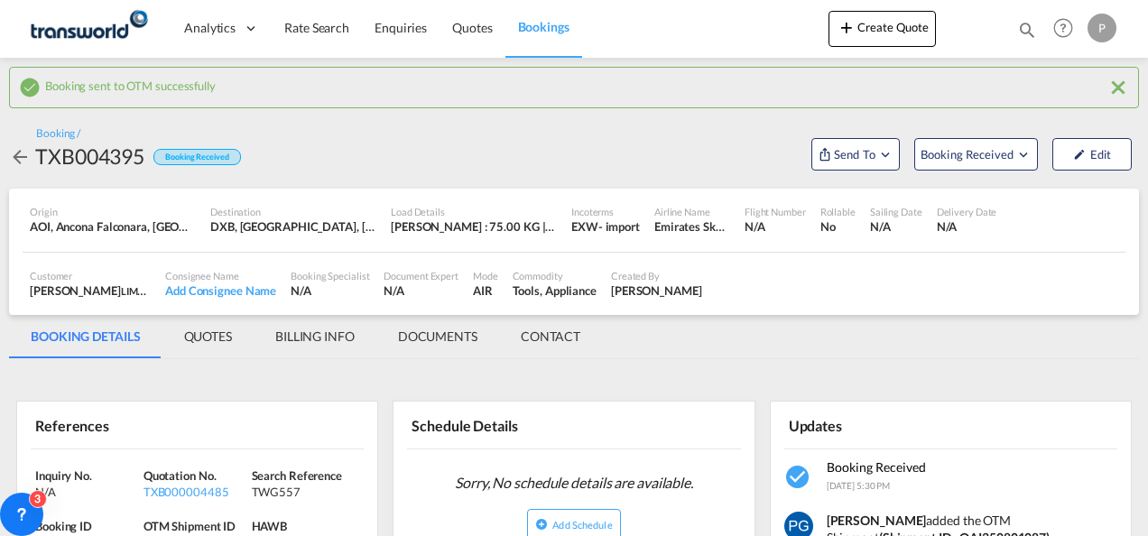
scroll to position [162, 0]
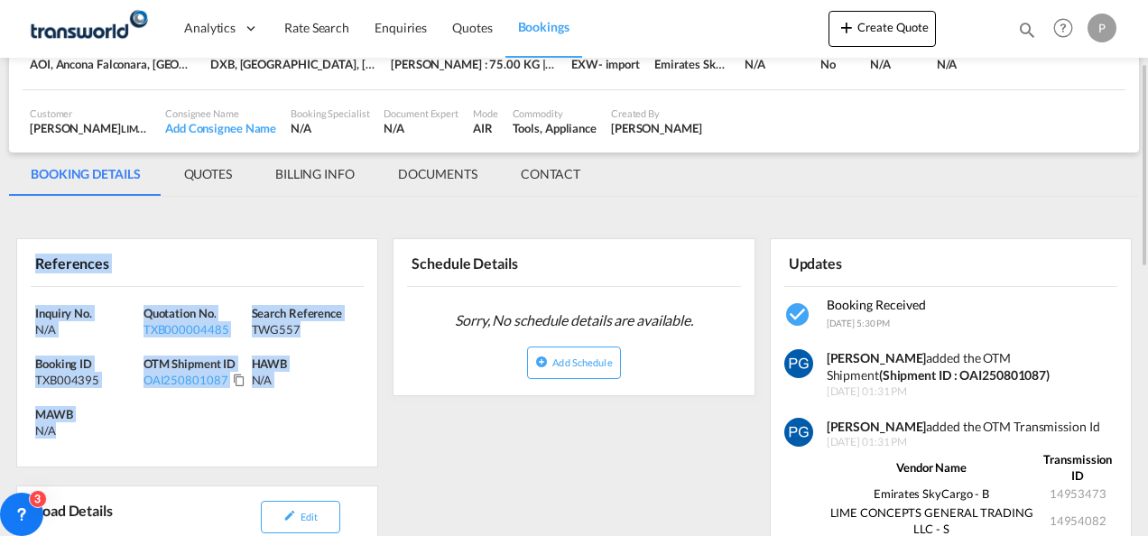
drag, startPoint x: 33, startPoint y: 256, endPoint x: 128, endPoint y: 426, distance: 194.3
click at [128, 426] on div "References Inquiry No. N/A Quotation No. TXB000004485 Search Reference TWG557 B…" at bounding box center [197, 352] width 362 height 229
copy div "References Inquiry No. N/A Quotation No. TXB000004485 Search Reference TWG557 B…"
click at [886, 16] on button "Create Quote" at bounding box center [881, 29] width 107 height 36
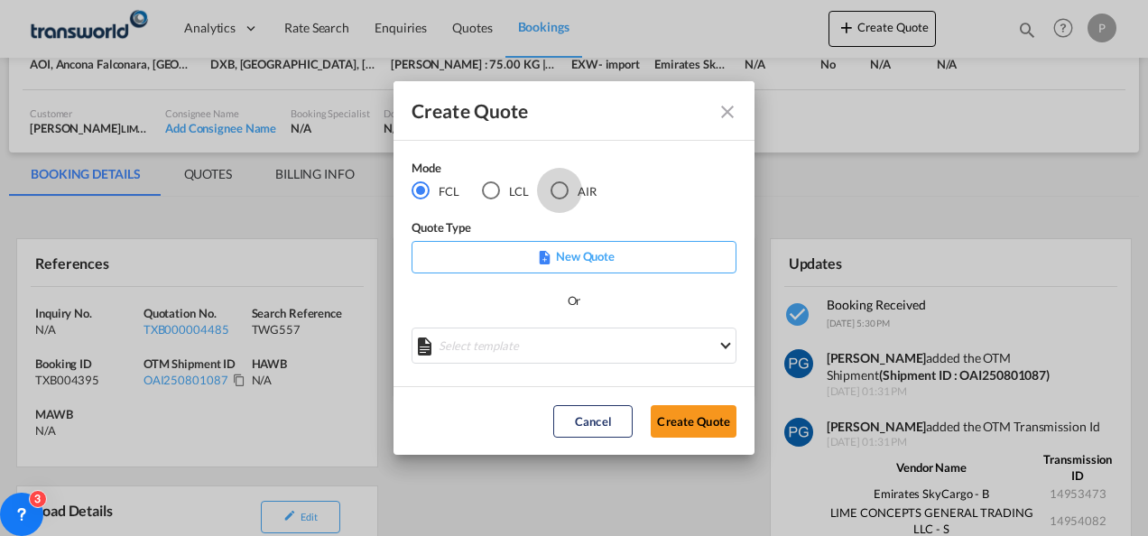
click at [568, 198] on div "AIR" at bounding box center [559, 190] width 18 height 18
click at [694, 430] on button "Create Quote" at bounding box center [694, 421] width 86 height 32
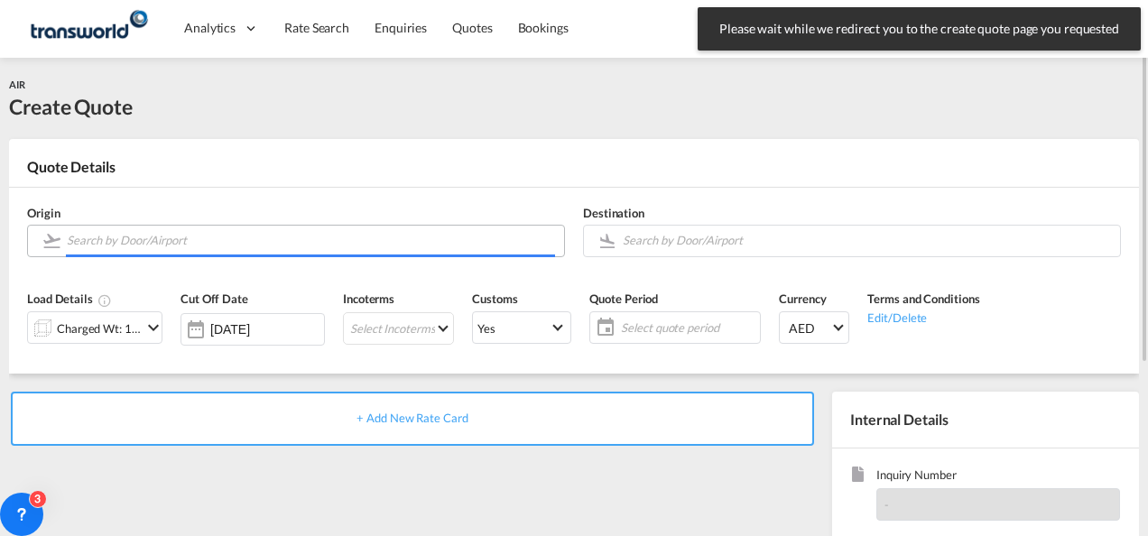
click at [218, 236] on input "Search by Door/Airport" at bounding box center [311, 241] width 488 height 32
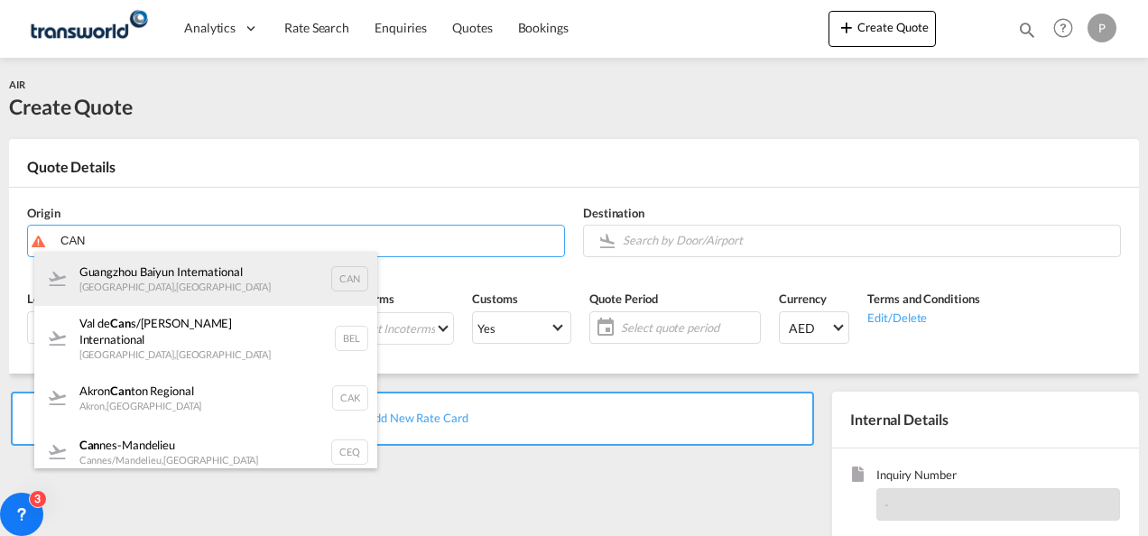
click at [202, 273] on div "Guangzhou Baiyun International [GEOGRAPHIC_DATA] , [GEOGRAPHIC_DATA] CAN" at bounding box center [205, 279] width 343 height 54
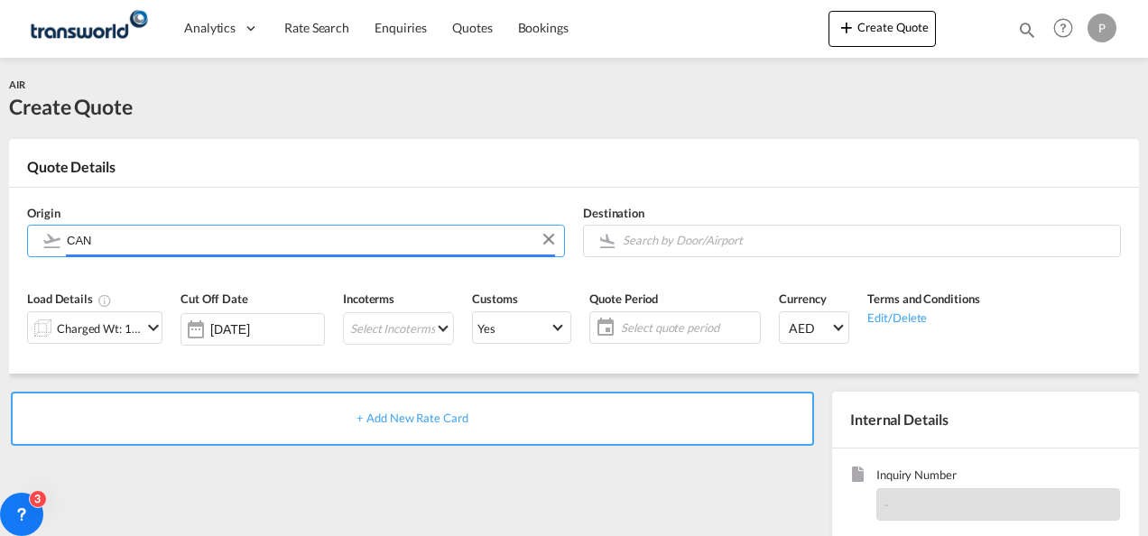
type input "Guangzhou Baiyun International, [GEOGRAPHIC_DATA], [GEOGRAPHIC_DATA]"
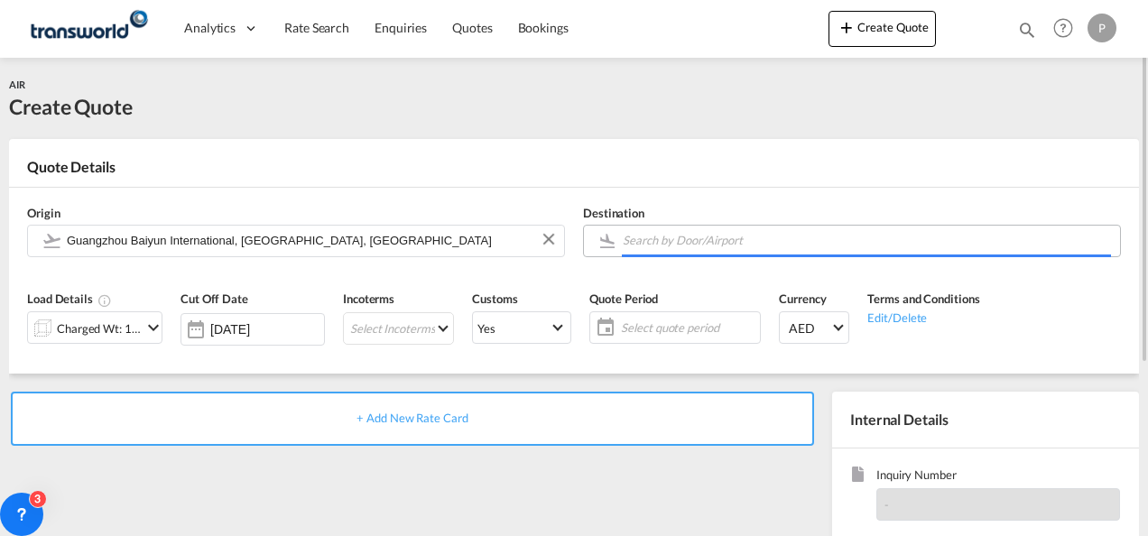
click at [713, 248] on input "Search by Door/Airport" at bounding box center [867, 241] width 488 height 32
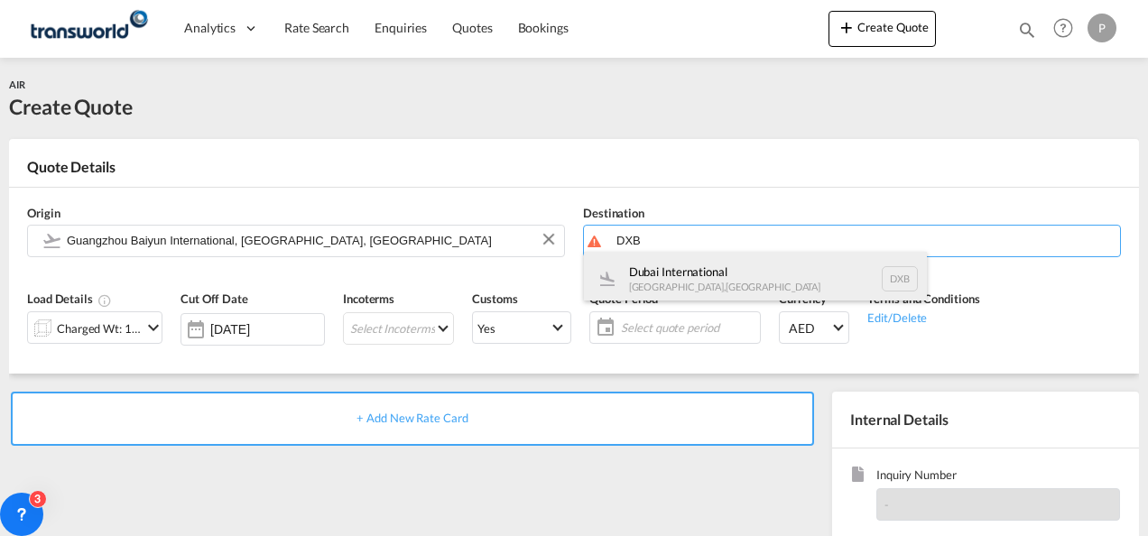
click at [715, 276] on div "Dubai International [GEOGRAPHIC_DATA] , [GEOGRAPHIC_DATA] DXB" at bounding box center [755, 279] width 343 height 54
type input "Dubai International, [GEOGRAPHIC_DATA], DXB"
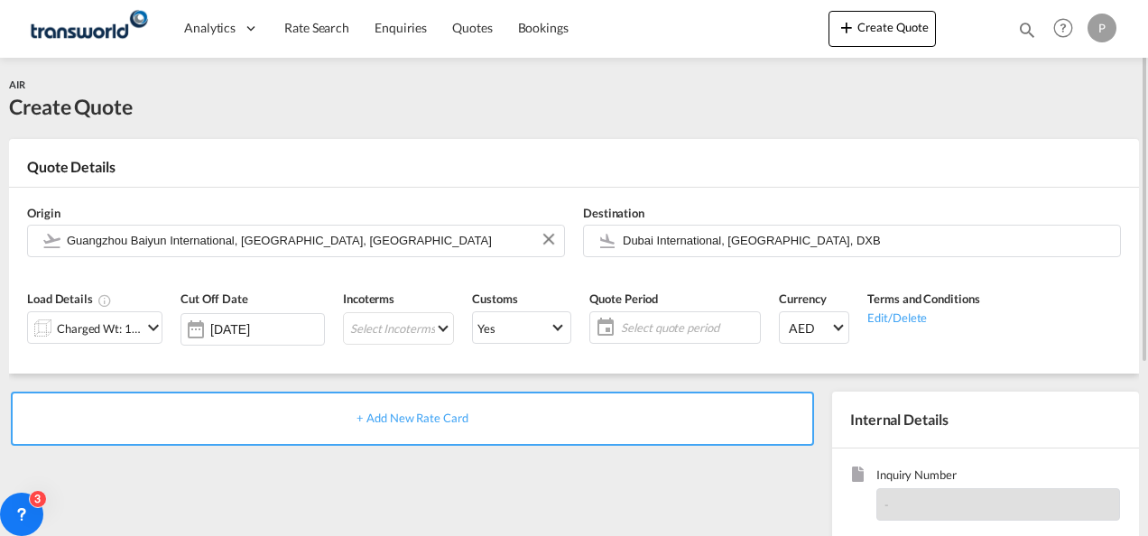
click at [138, 326] on div "Charged Wt: 1.00 KG" at bounding box center [99, 328] width 85 height 25
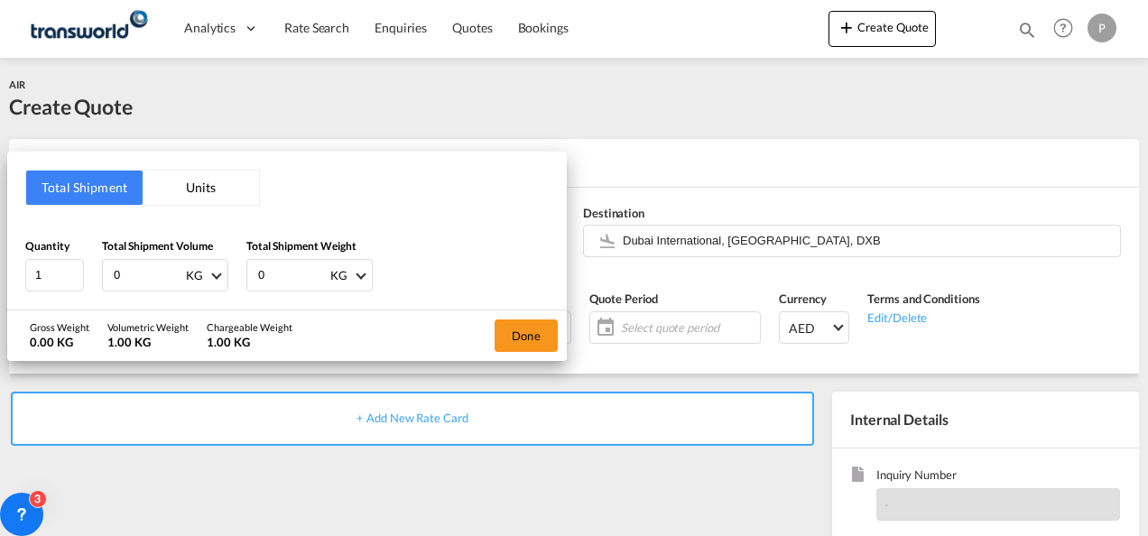
click at [125, 278] on input "0" at bounding box center [148, 275] width 72 height 31
type input "700"
click at [280, 280] on input "0" at bounding box center [292, 275] width 72 height 31
type input "700"
click at [532, 335] on button "Done" at bounding box center [525, 335] width 63 height 32
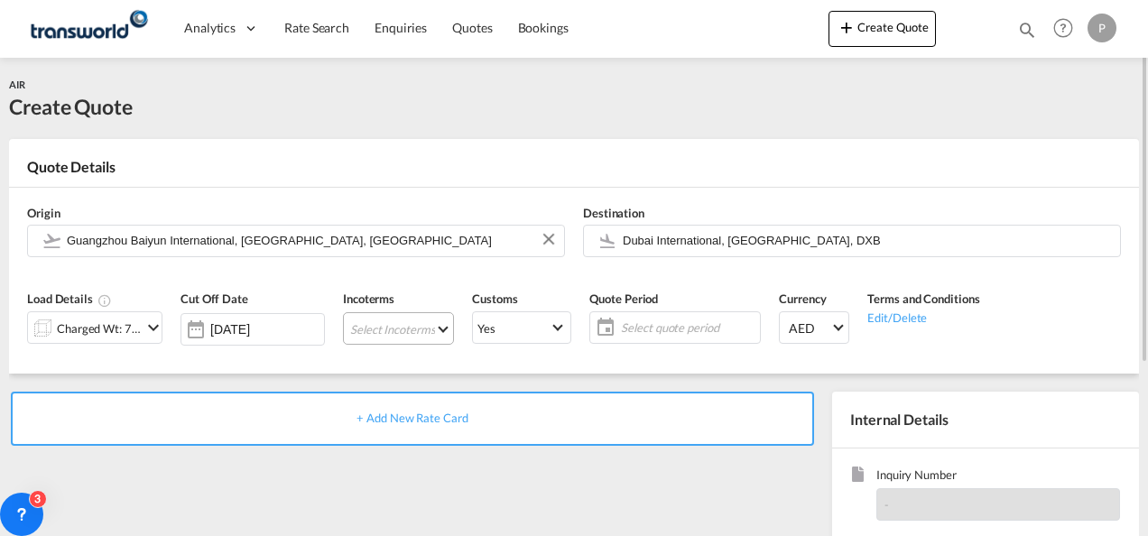
click at [374, 327] on md-select "Select Incoterms DPU - import Delivery at Place Unloaded DDP - export Delivery …" at bounding box center [398, 328] width 111 height 32
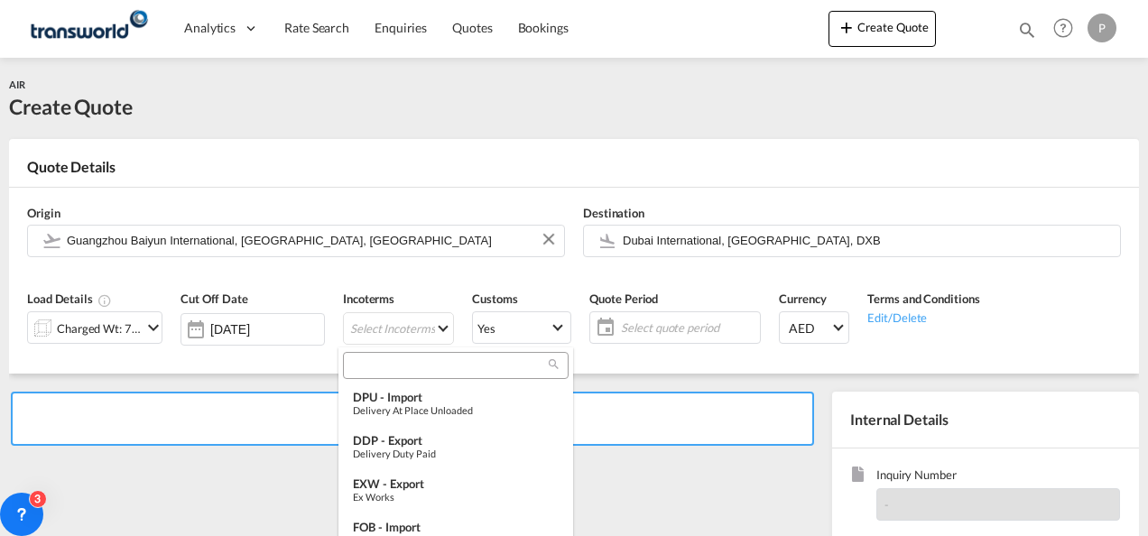
click at [373, 366] on input "search" at bounding box center [448, 365] width 200 height 16
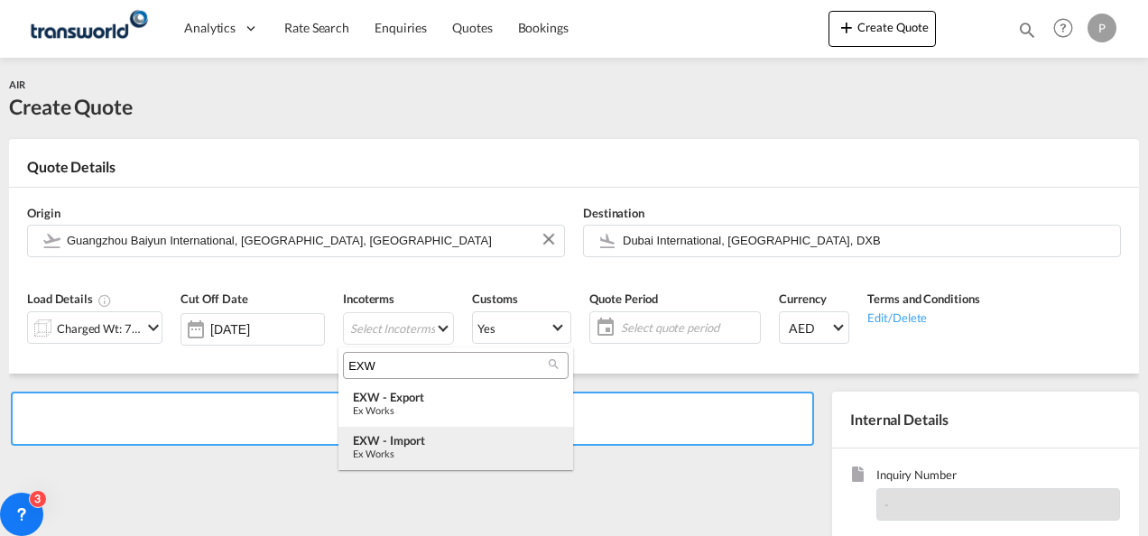
type input "EXW"
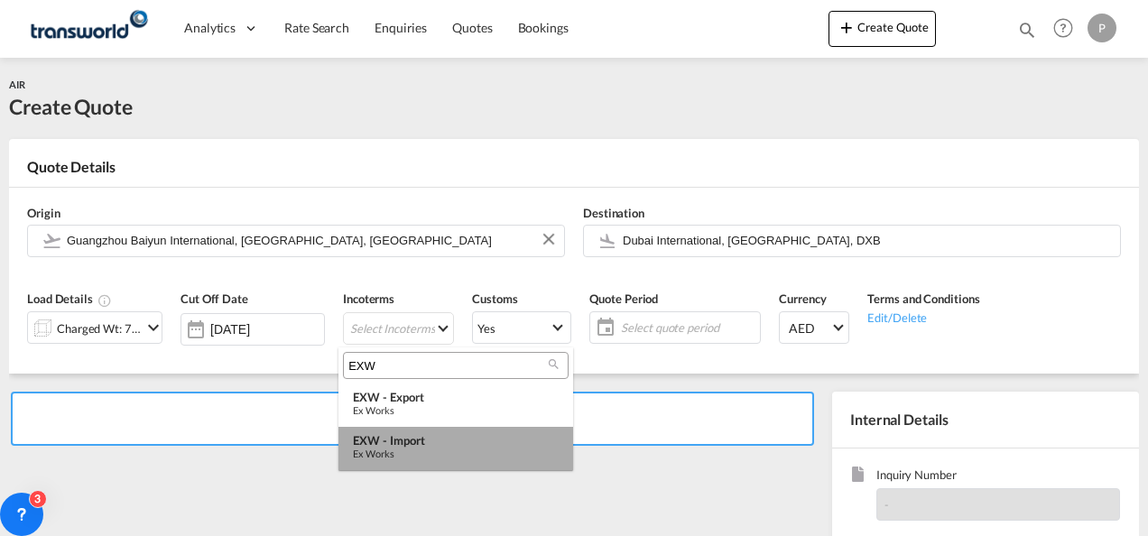
click at [401, 442] on div "EXW - import" at bounding box center [456, 440] width 206 height 14
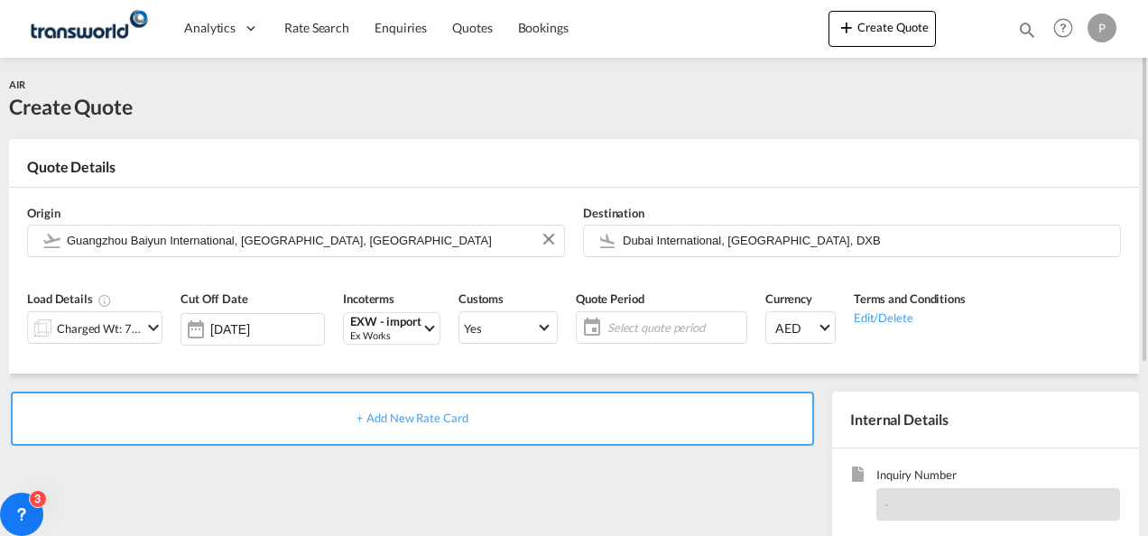
click at [646, 321] on span "Select quote period" at bounding box center [674, 327] width 134 height 16
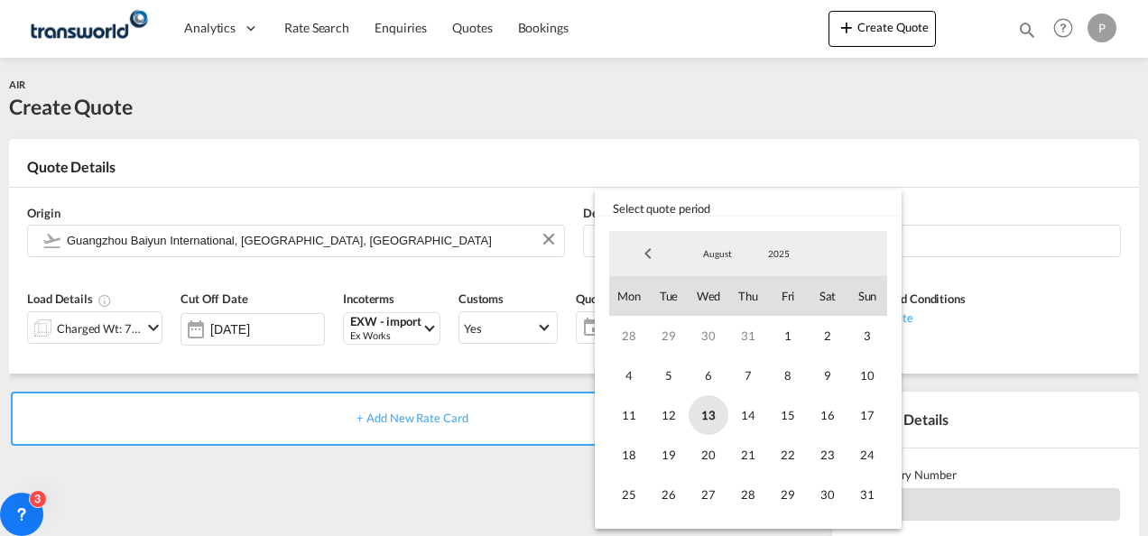
click at [699, 402] on span "13" at bounding box center [709, 415] width 40 height 40
click at [868, 491] on span "31" at bounding box center [867, 495] width 40 height 40
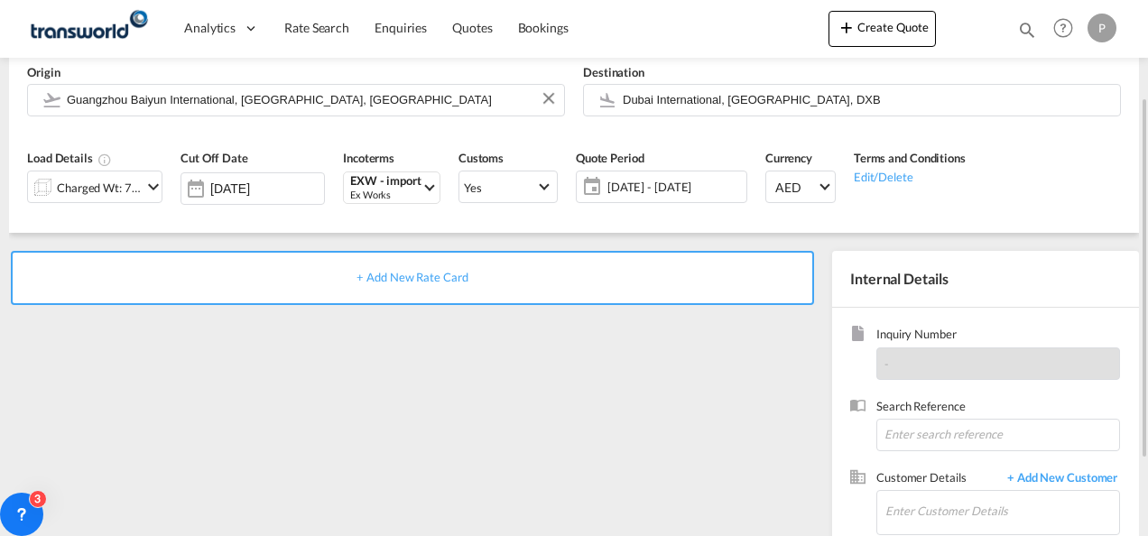
scroll to position [142, 0]
click at [930, 434] on input at bounding box center [998, 434] width 244 height 32
type input "TWG564"
click at [919, 512] on input "Enter Customer Details" at bounding box center [1002, 510] width 234 height 41
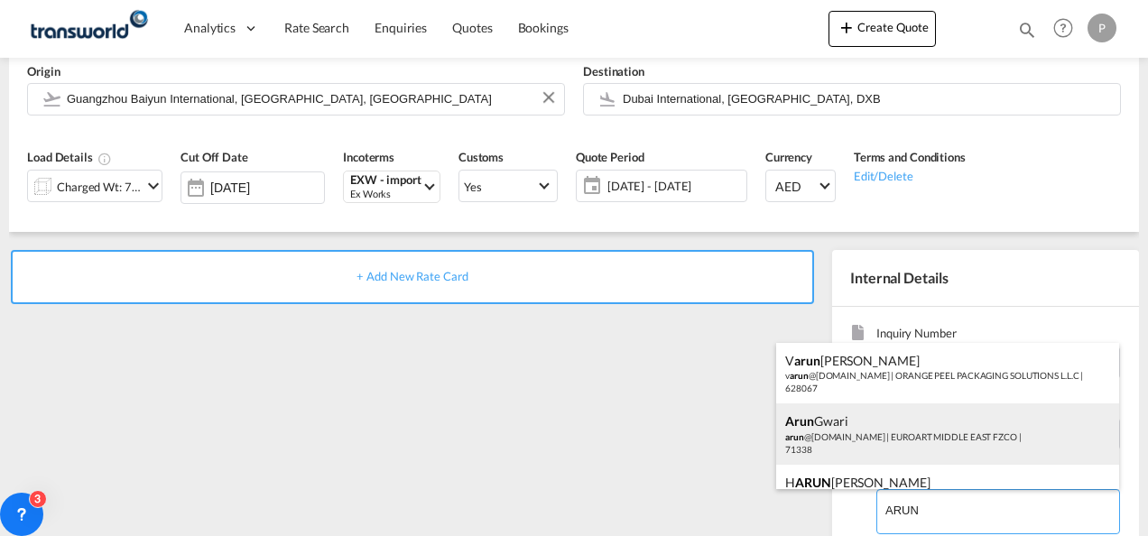
click at [920, 437] on div "[PERSON_NAME] [PERSON_NAME] @[DOMAIN_NAME] | [GEOGRAPHIC_DATA] FZCO | 71338" at bounding box center [947, 433] width 343 height 61
type input "EUROART MIDDLE EAST FZCO, [PERSON_NAME], [PERSON_NAME][EMAIL_ADDRESS][DOMAIN_NA…"
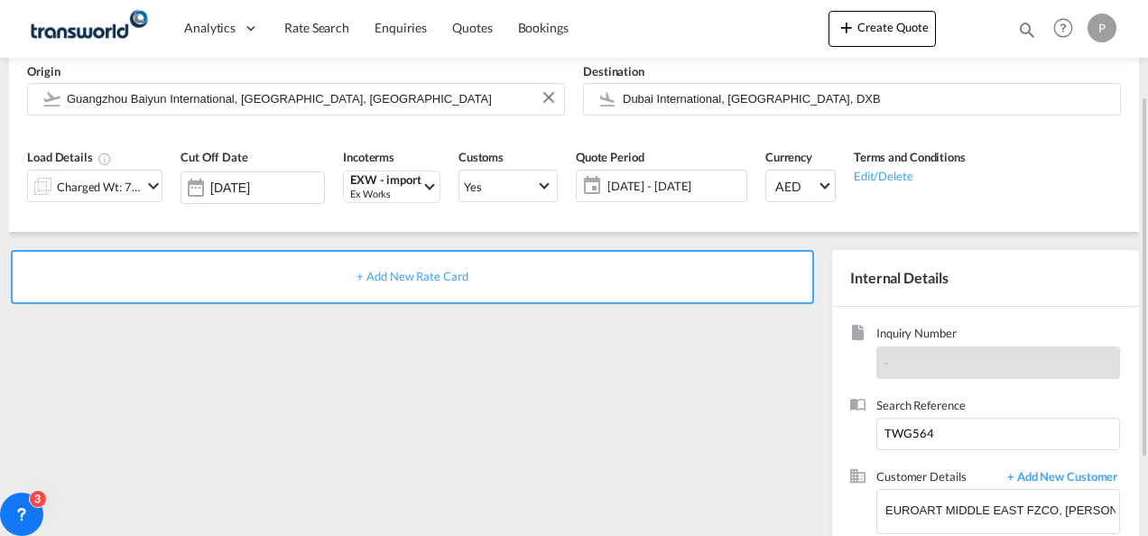
click at [444, 263] on div "+ Add New Rate Card" at bounding box center [412, 277] width 803 height 54
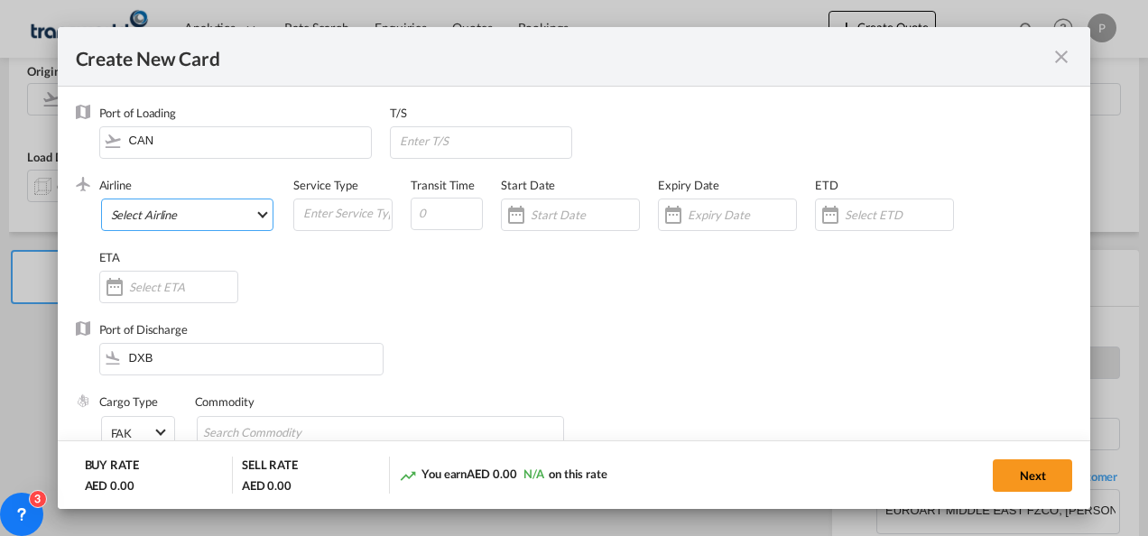
click at [173, 207] on md-select "Select Airline AIR EXPRESS S.A. (1166- / -) CMA CGM Air Cargo (1140-2C / -) DDW…" at bounding box center [187, 215] width 173 height 32
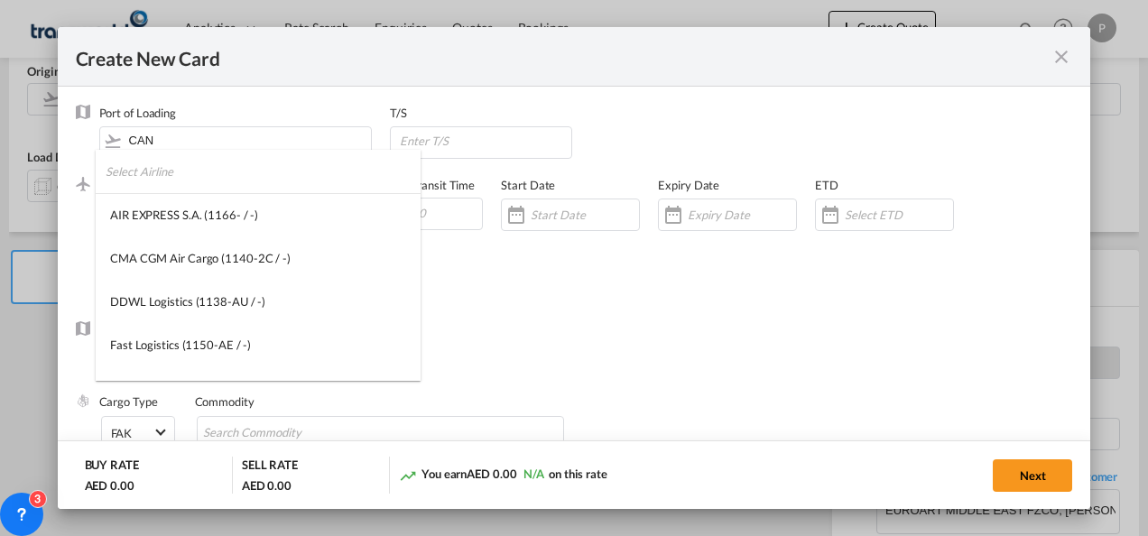
click at [180, 173] on input "search" at bounding box center [263, 171] width 315 height 43
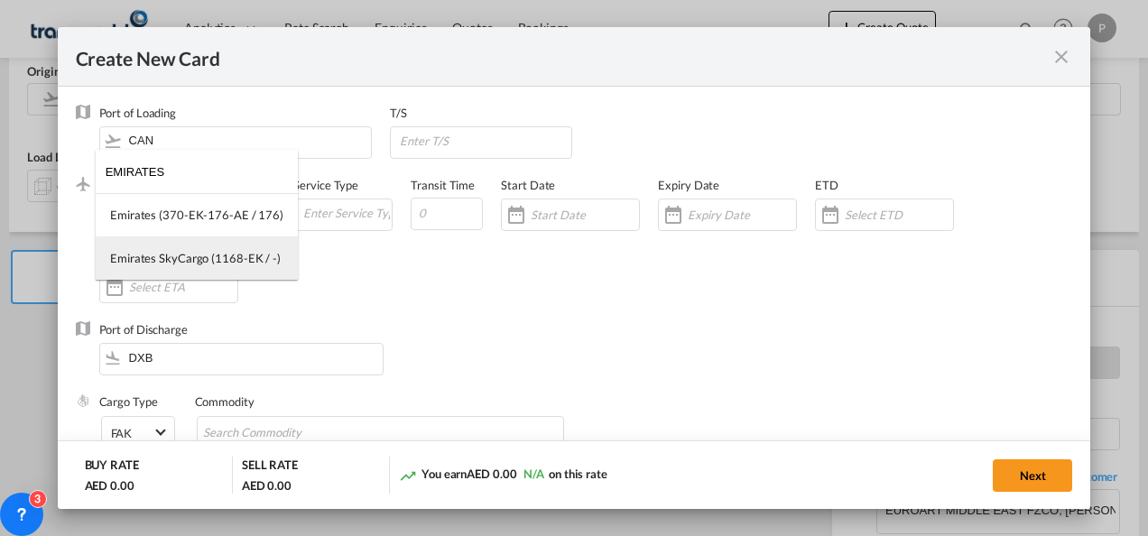
type input "EMIRATES"
click at [206, 252] on div "Emirates SkyCargo (1168-EK / -)" at bounding box center [195, 258] width 171 height 16
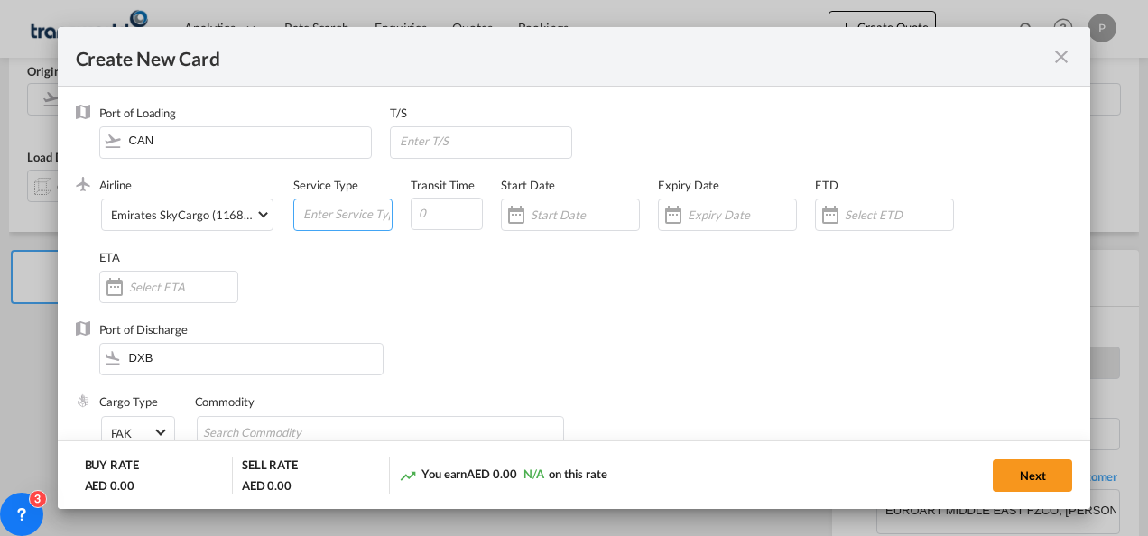
click at [337, 212] on input "Create New Card ..." at bounding box center [346, 212] width 90 height 27
type input "EXW IMPORT"
click at [711, 214] on input "Create New Card ..." at bounding box center [742, 215] width 108 height 14
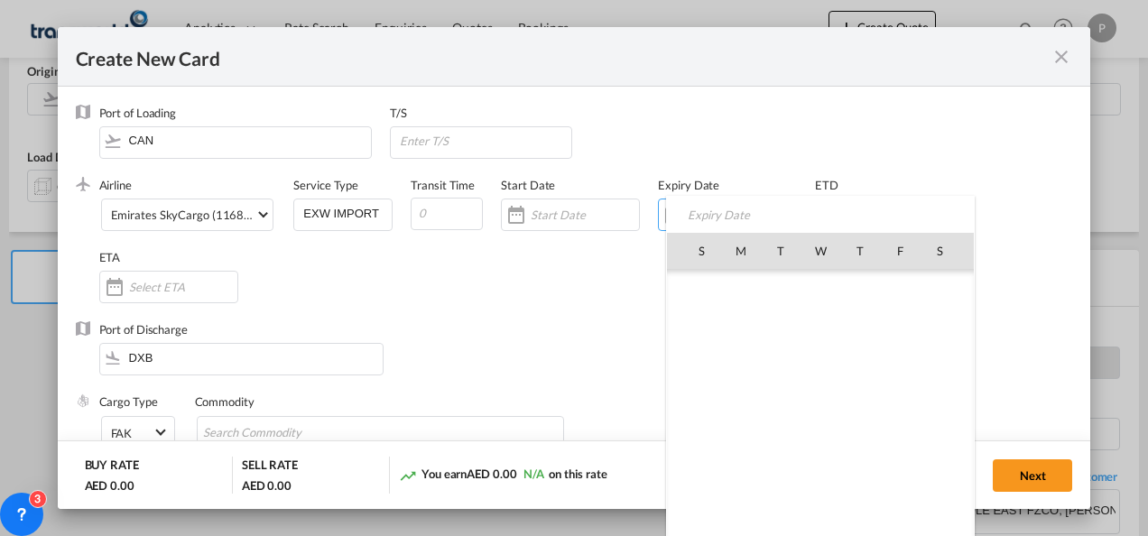
scroll to position [417752, 0]
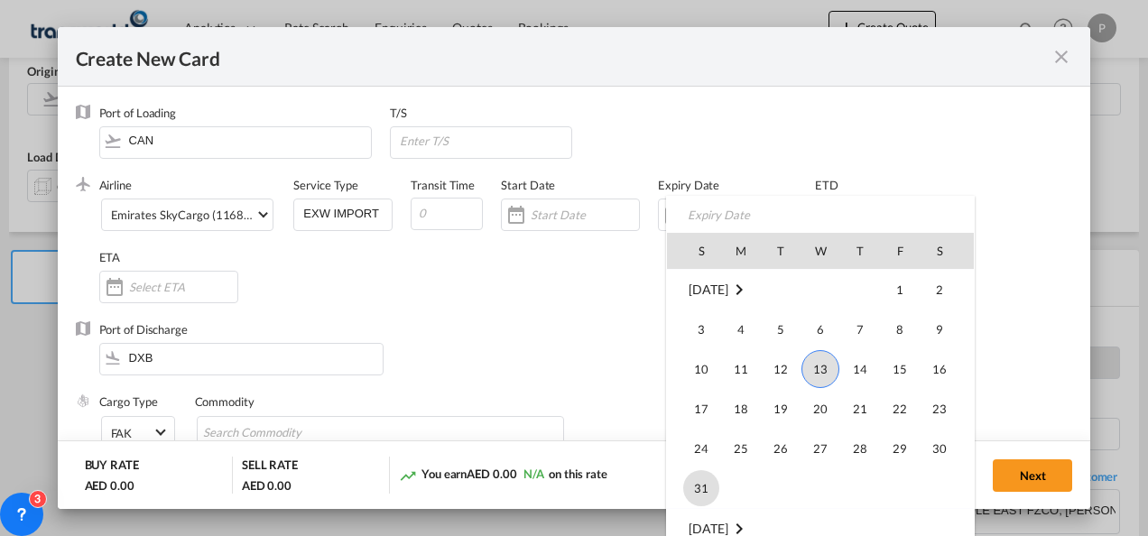
click at [704, 483] on span "31" at bounding box center [701, 488] width 36 height 36
type input "[DATE]"
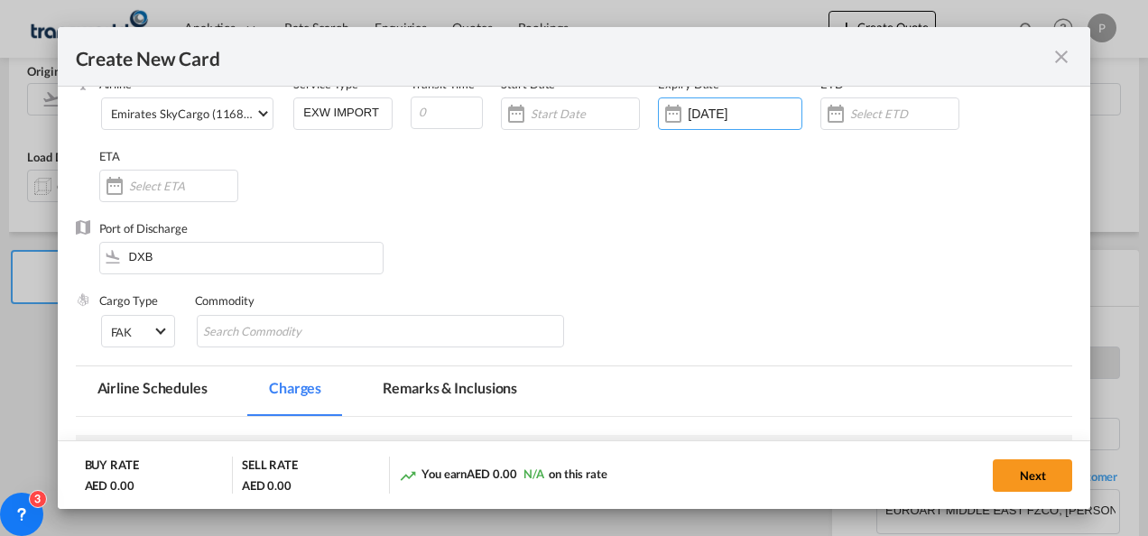
scroll to position [102, 0]
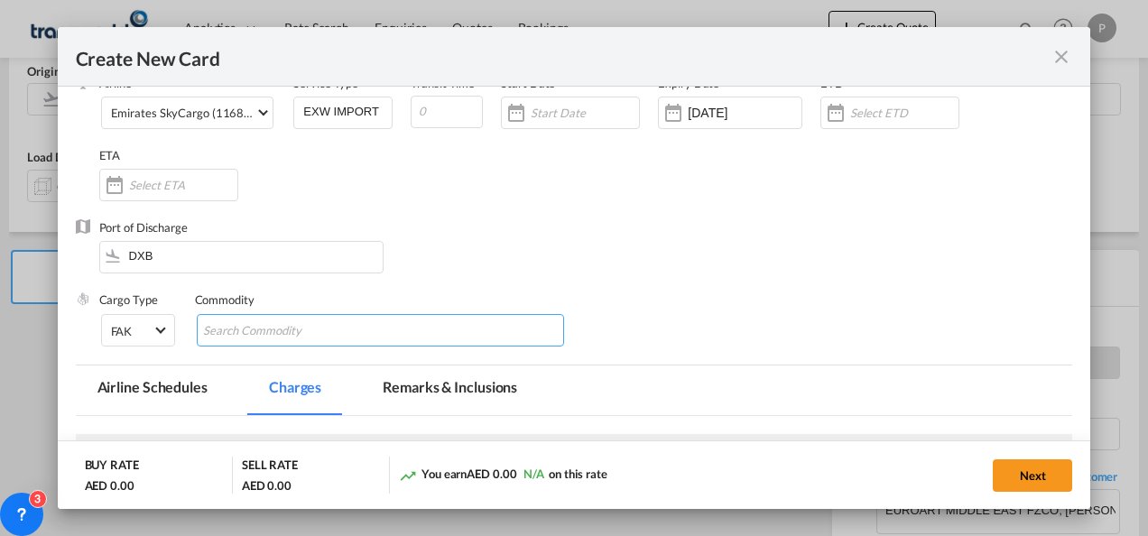
click at [298, 337] on input "Chips input." at bounding box center [285, 331] width 165 height 29
type input "R"
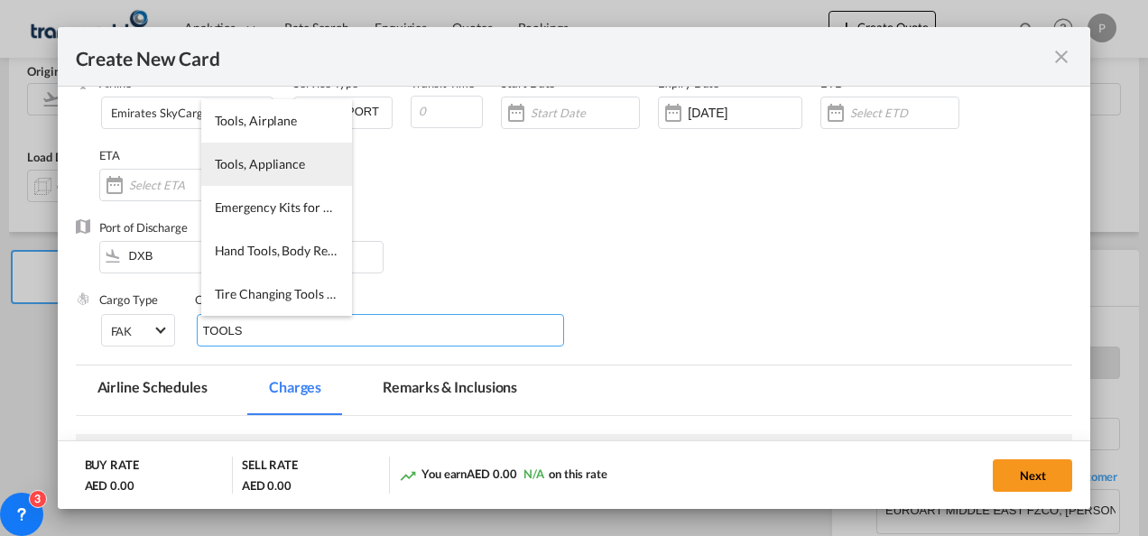
type input "TOOLS"
click at [269, 180] on li "Tools, Appliance" at bounding box center [276, 164] width 151 height 43
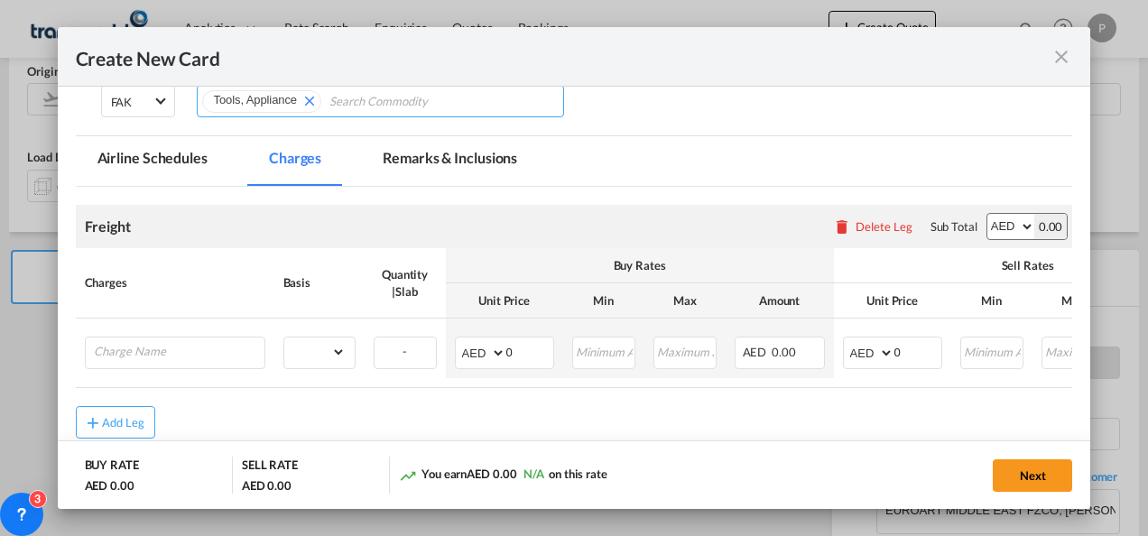
scroll to position [332, 0]
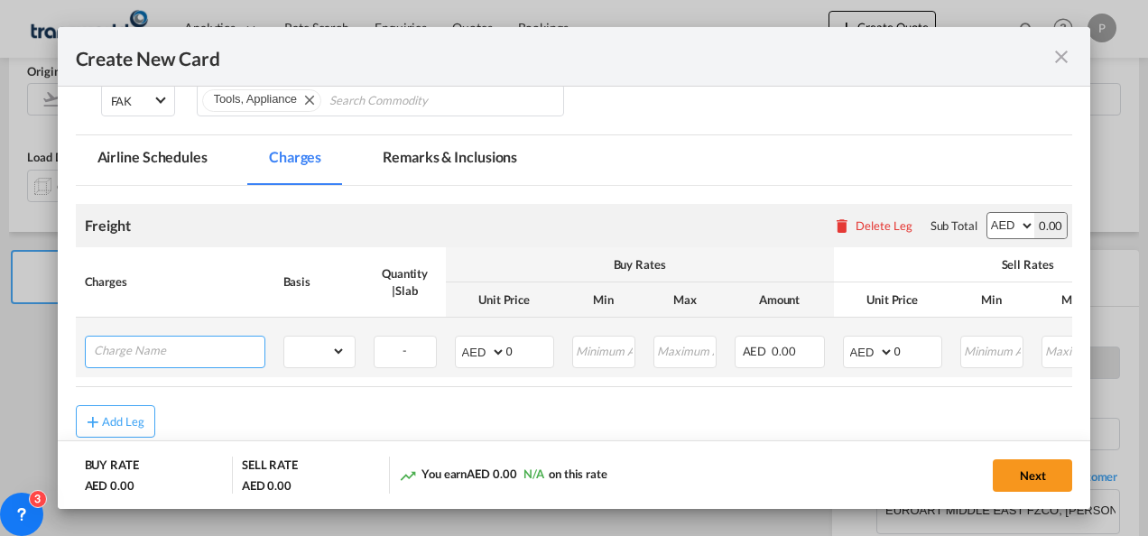
click at [218, 341] on input "Charge Name" at bounding box center [179, 350] width 171 height 27
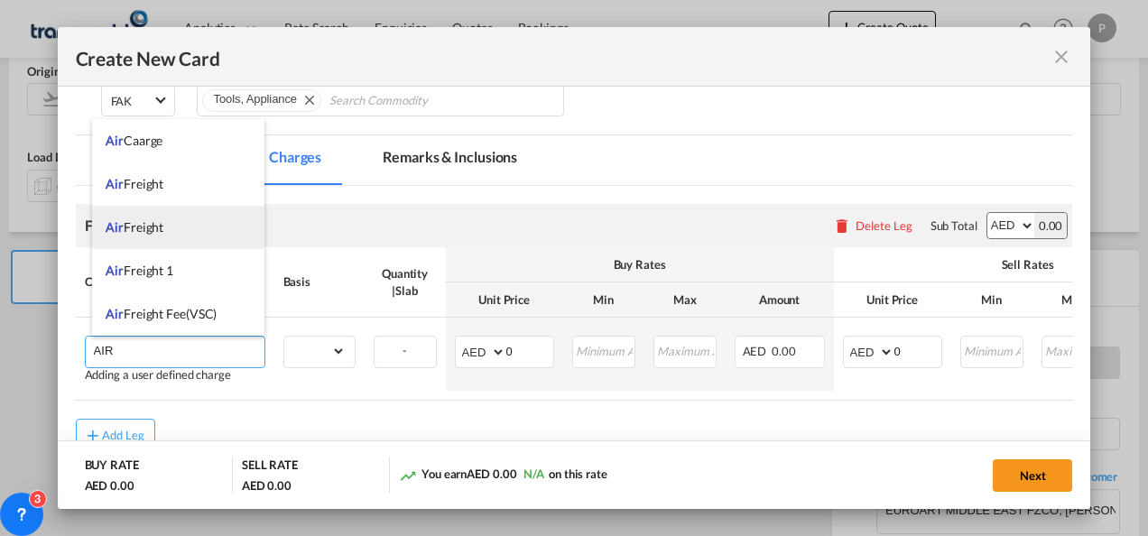
click at [169, 218] on li "Air Freight" at bounding box center [178, 227] width 172 height 43
type input "Air Freight"
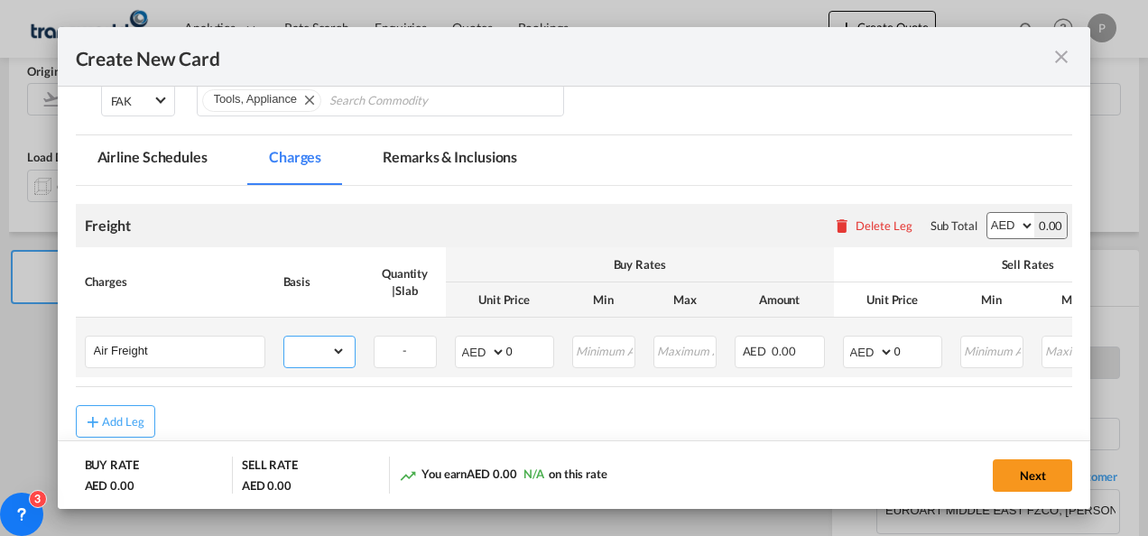
click at [331, 348] on select "gross_weight volumetric_weight per_shipment per_bl per_km % on air freight per_…" at bounding box center [314, 351] width 61 height 29
select select "per_shipment"
click at [284, 337] on select "gross_weight volumetric_weight per_shipment per_bl per_km % on air freight per_…" at bounding box center [314, 351] width 61 height 29
click at [524, 357] on input "0" at bounding box center [529, 350] width 47 height 27
click at [924, 353] on input "0" at bounding box center [917, 350] width 47 height 27
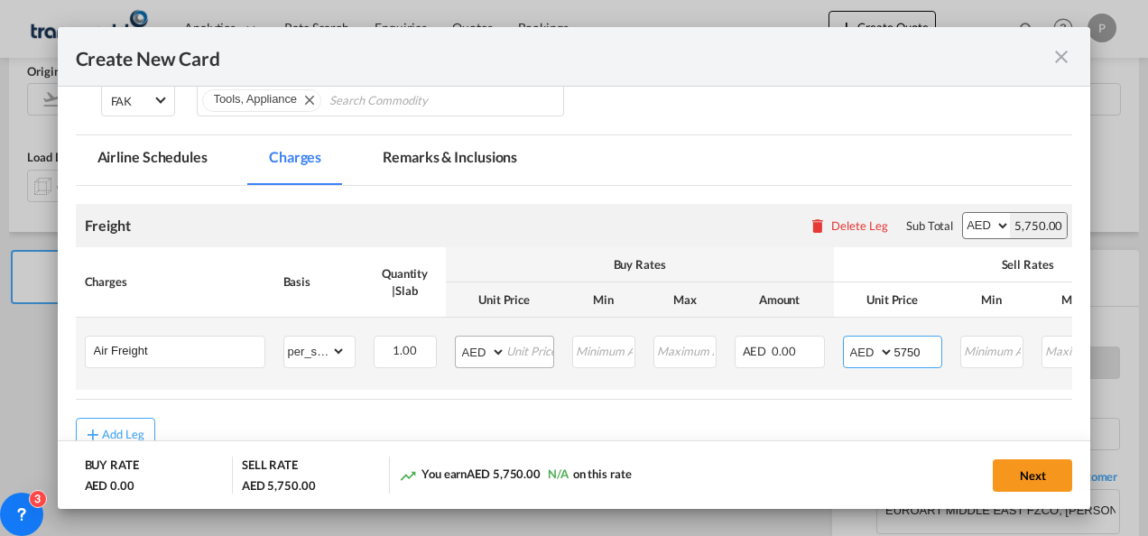
type input "5750"
click at [529, 352] on input "Create New Card ..." at bounding box center [529, 350] width 47 height 27
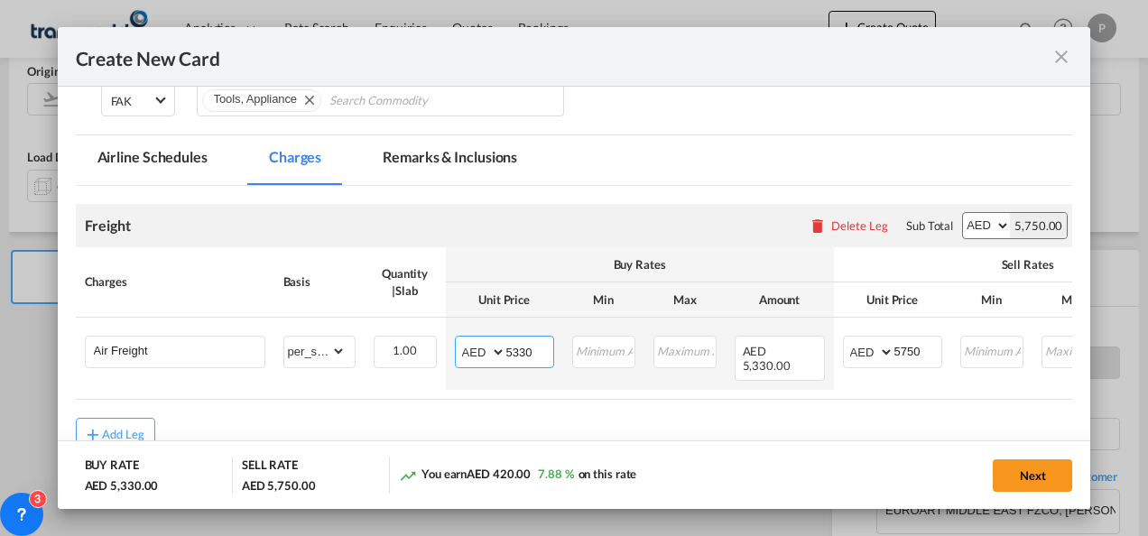
type input "5330"
click at [1025, 475] on button "Next" at bounding box center [1032, 475] width 79 height 32
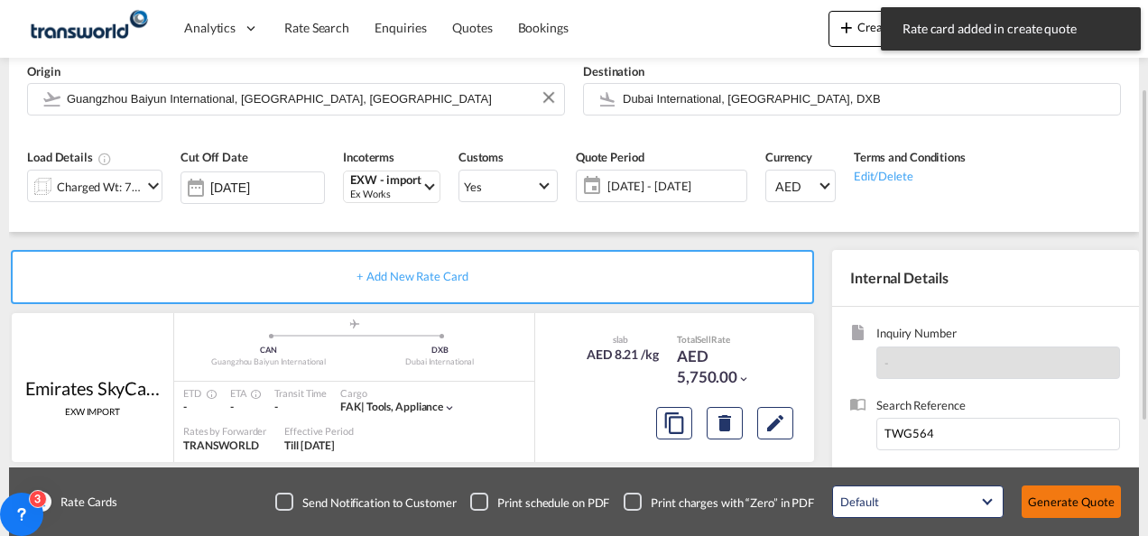
click at [1058, 500] on button "Generate Quote" at bounding box center [1070, 501] width 99 height 32
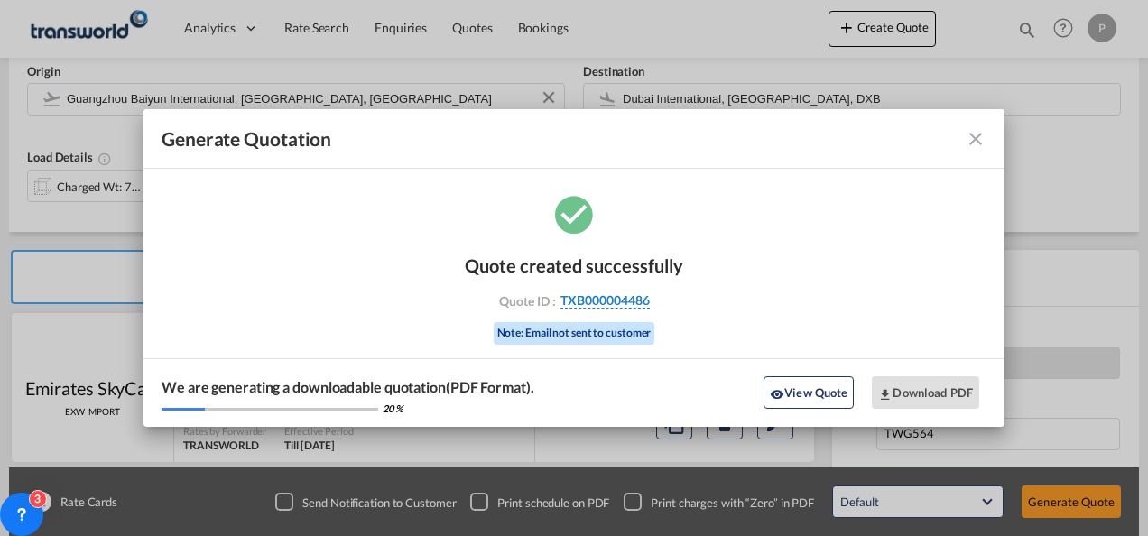
click at [627, 300] on span "TXB000004486" at bounding box center [604, 300] width 89 height 16
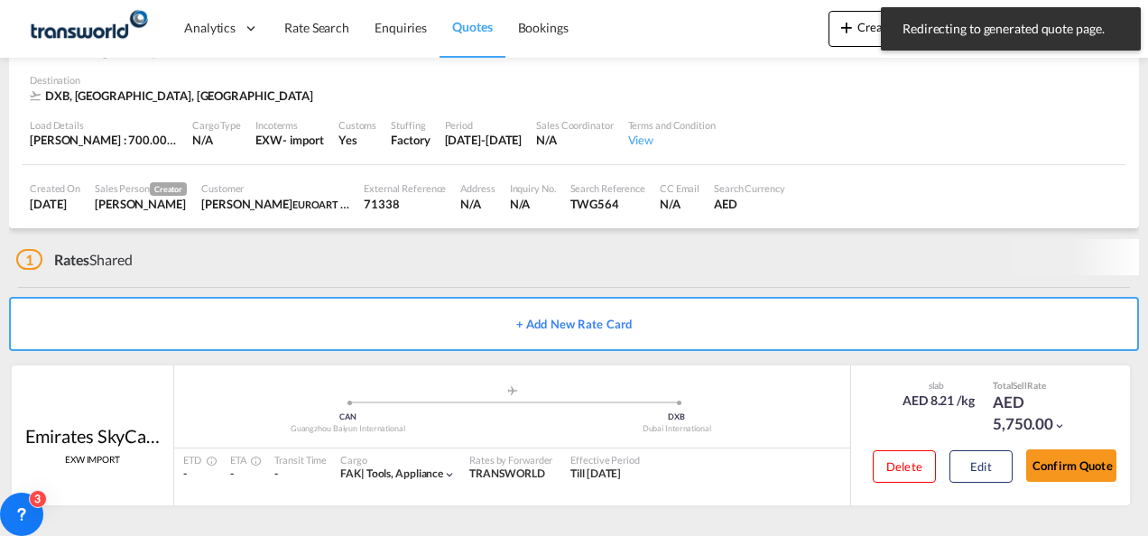
scroll to position [110, 0]
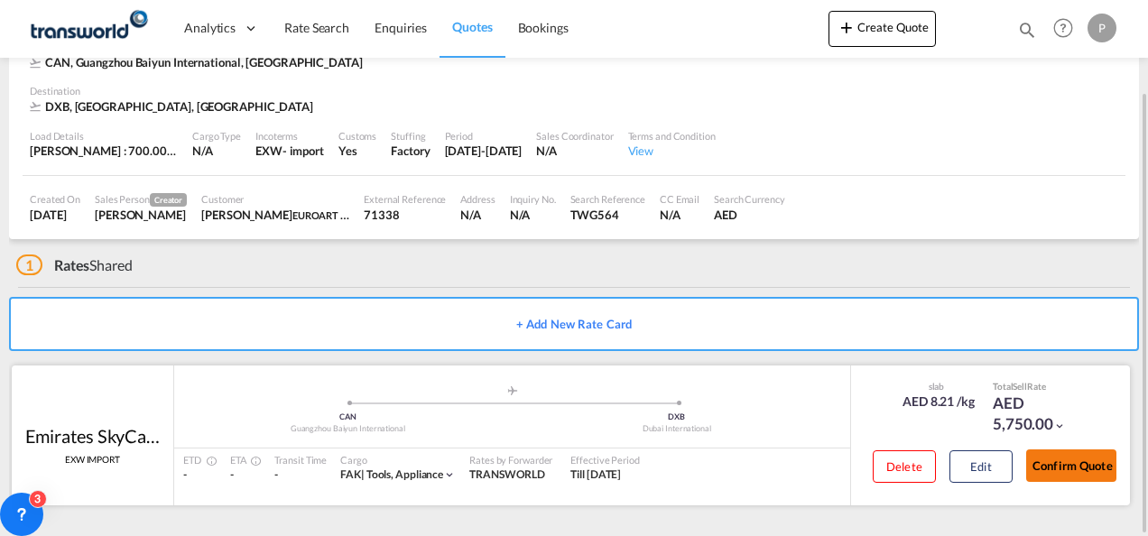
click at [1059, 462] on button "Confirm Quote" at bounding box center [1071, 465] width 90 height 32
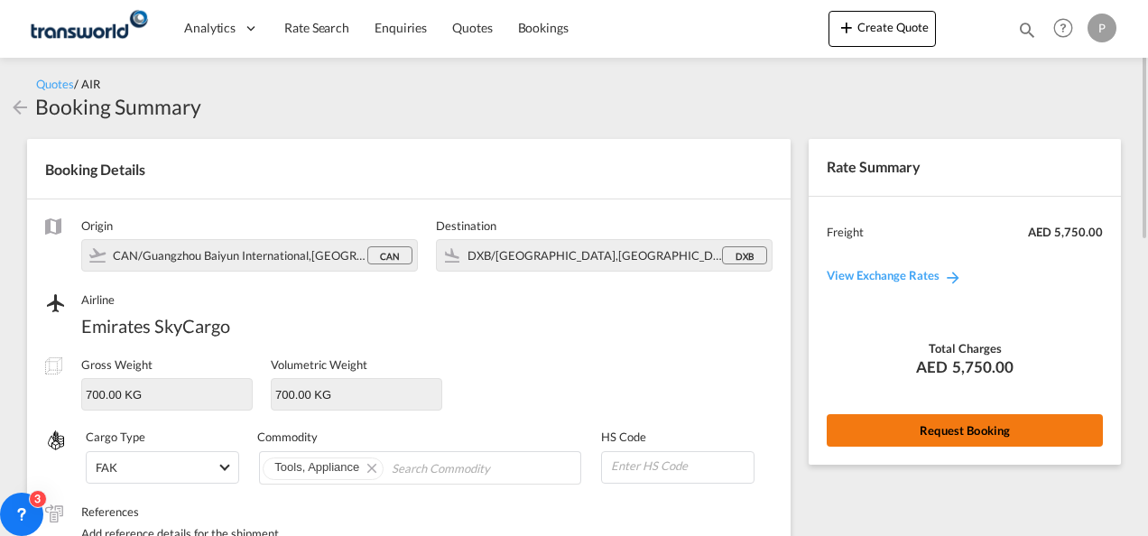
click at [952, 424] on button "Request Booking" at bounding box center [965, 430] width 276 height 32
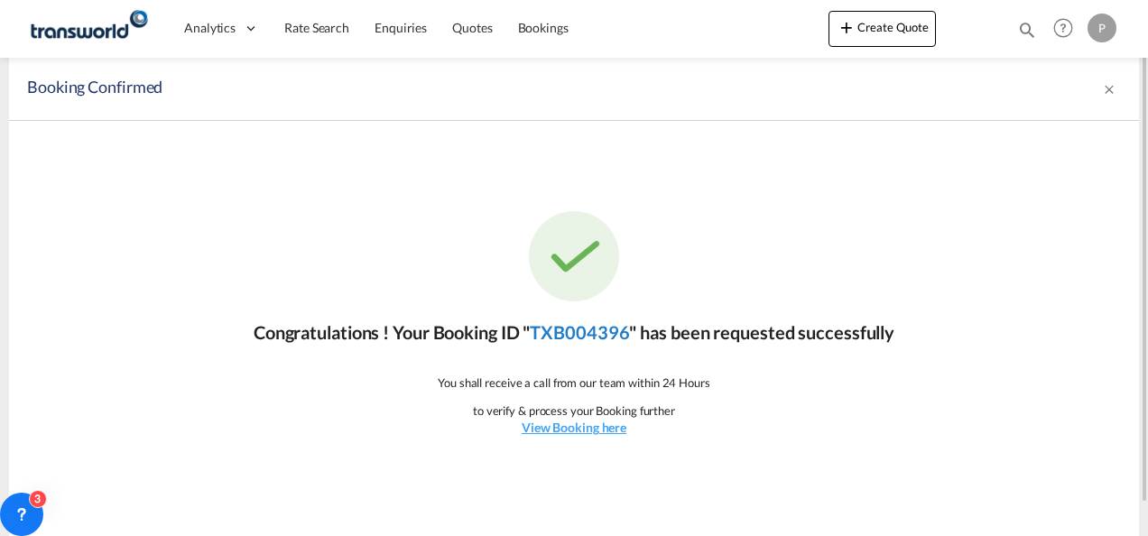
click at [585, 329] on link "TXB004396" at bounding box center [579, 332] width 99 height 22
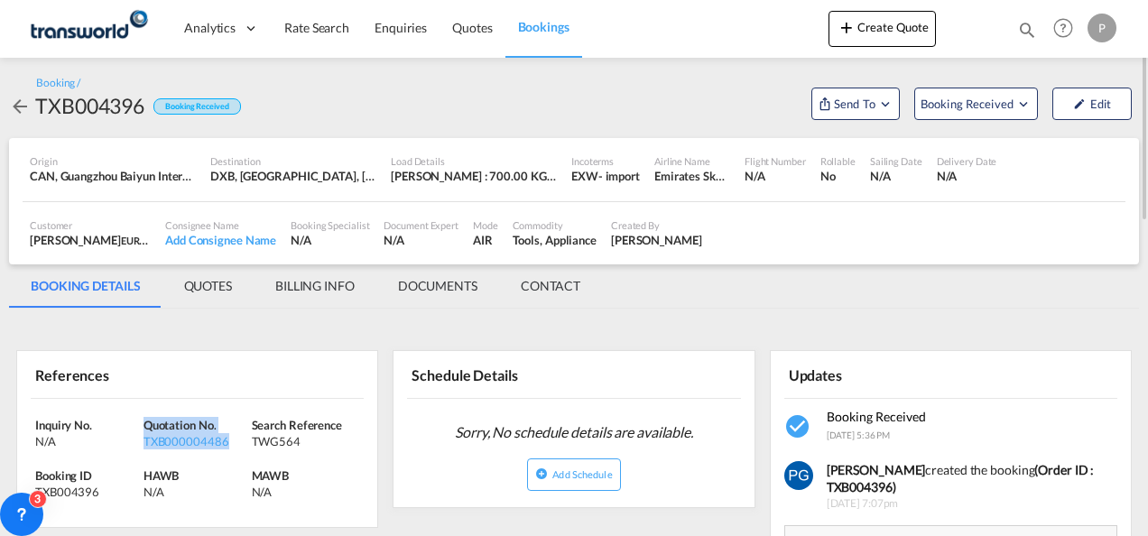
drag, startPoint x: 232, startPoint y: 437, endPoint x: 144, endPoint y: 422, distance: 88.7
click at [144, 422] on div "Quotation No. TXB000004486" at bounding box center [197, 433] width 108 height 32
copy div "Quotation No. TXB000004486"
click at [856, 97] on span "Send To" at bounding box center [854, 104] width 45 height 18
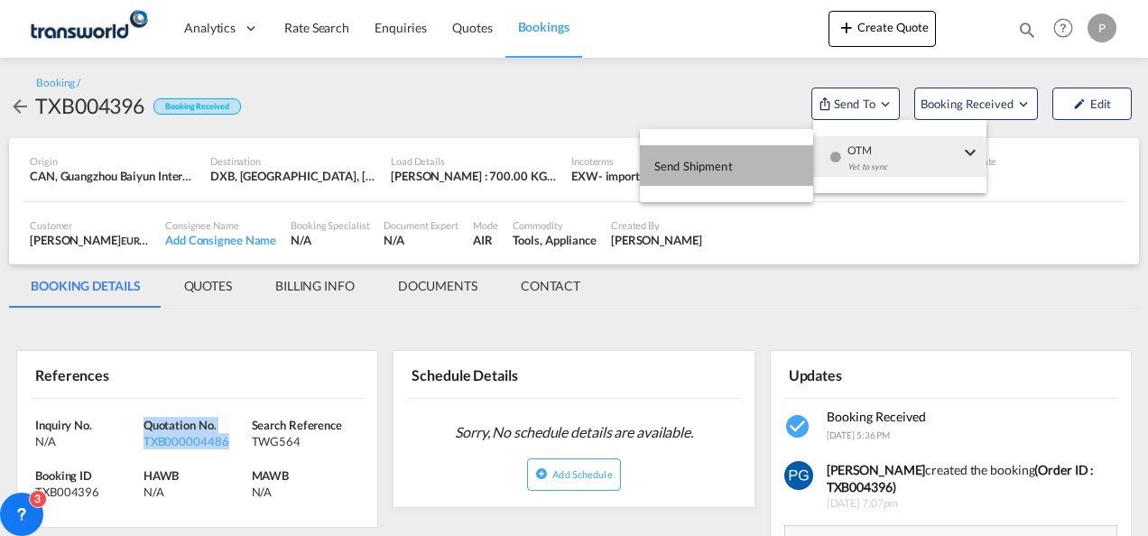
click at [754, 168] on button "Send Shipment" at bounding box center [726, 165] width 173 height 41
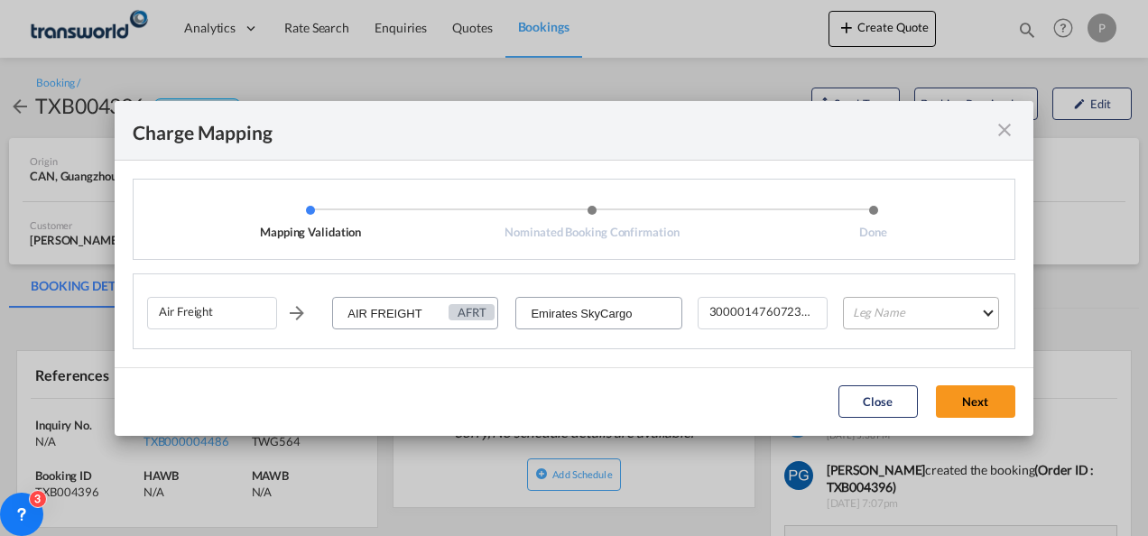
click at [879, 314] on md-select "Leg Name HANDLING ORIGIN HANDLING DESTINATION OTHERS TL PICK UP CUSTOMS ORIGIN …" at bounding box center [921, 313] width 156 height 32
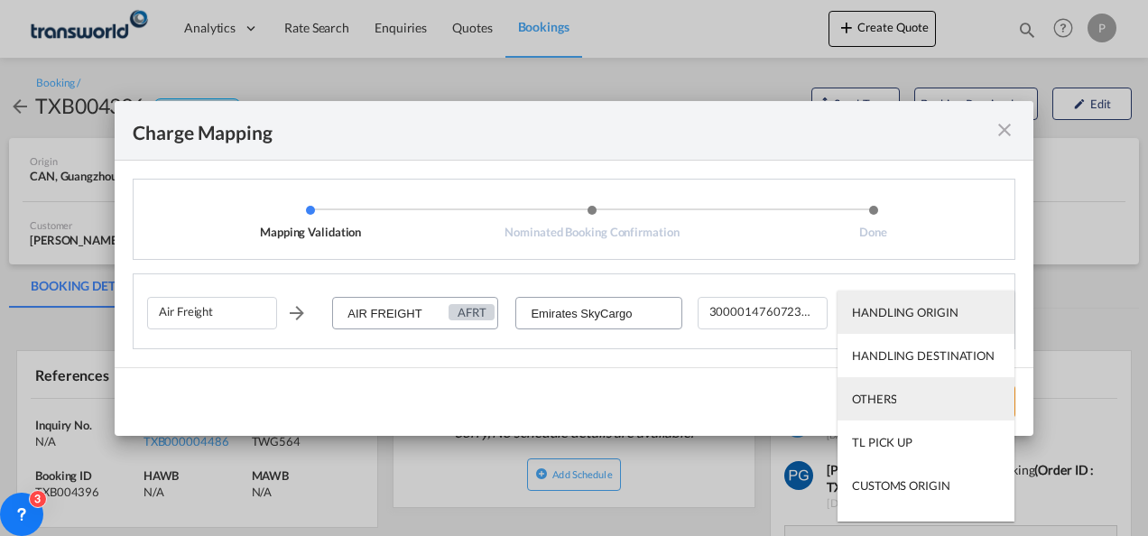
scroll to position [116, 0]
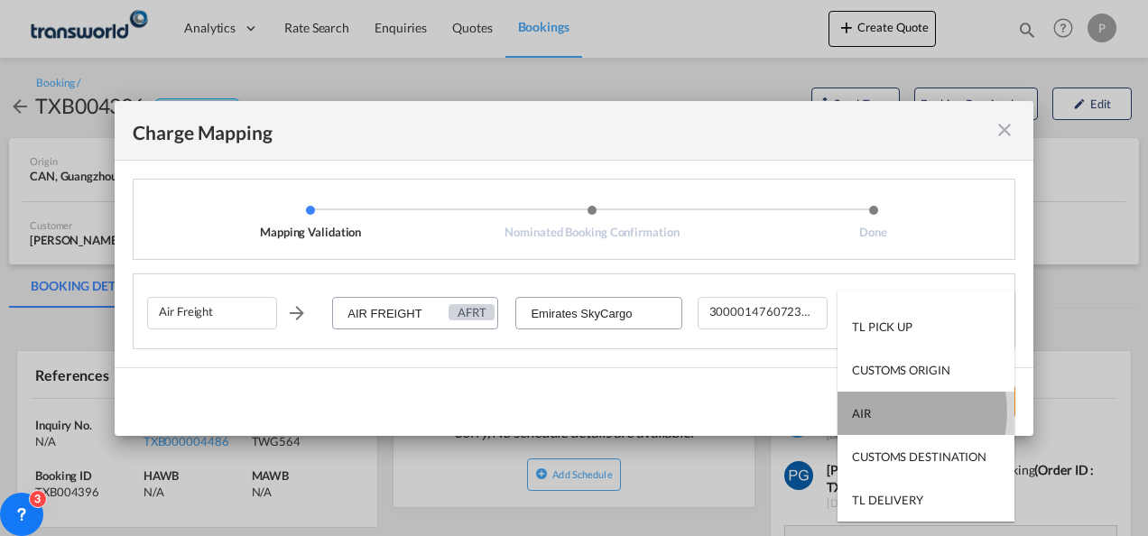
click at [874, 412] on md-option "AIR" at bounding box center [925, 413] width 177 height 43
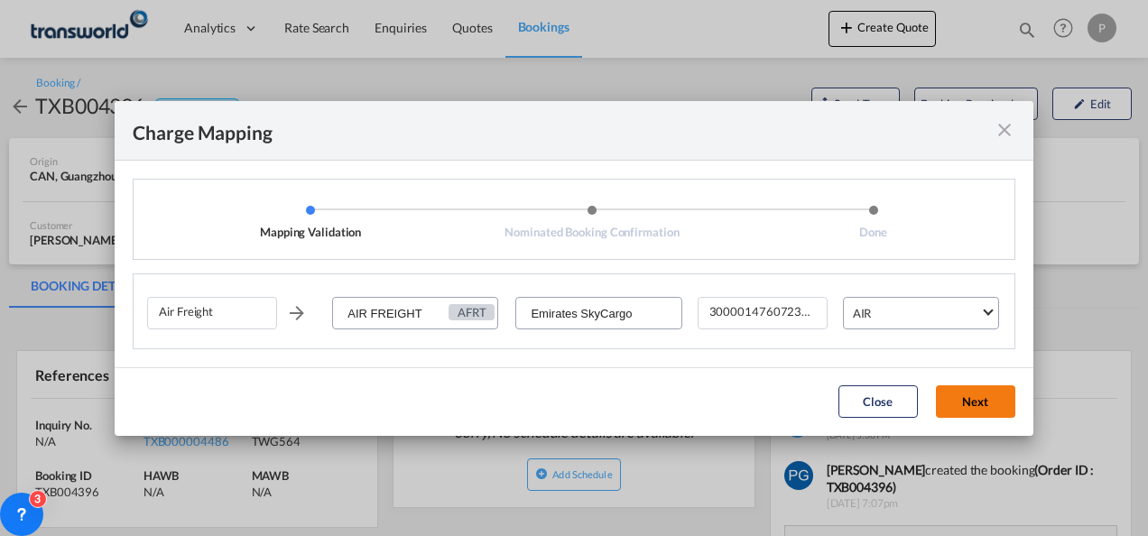
click at [976, 399] on button "Next" at bounding box center [975, 401] width 79 height 32
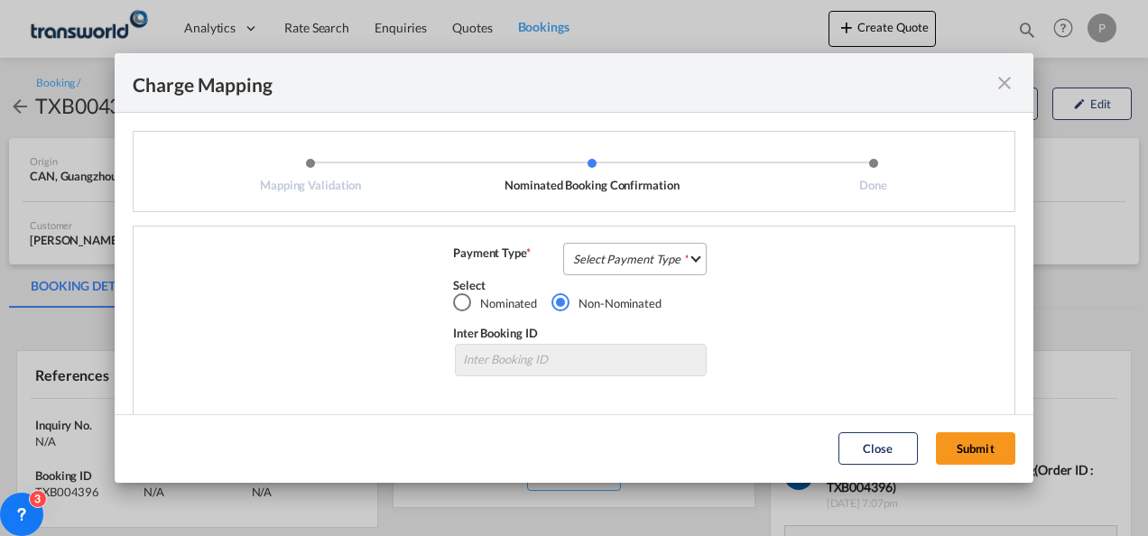
click at [585, 252] on md-select "Select Payment Type COLLECT PREPAID" at bounding box center [634, 259] width 143 height 32
click at [585, 252] on div "COLLECT" at bounding box center [593, 259] width 51 height 16
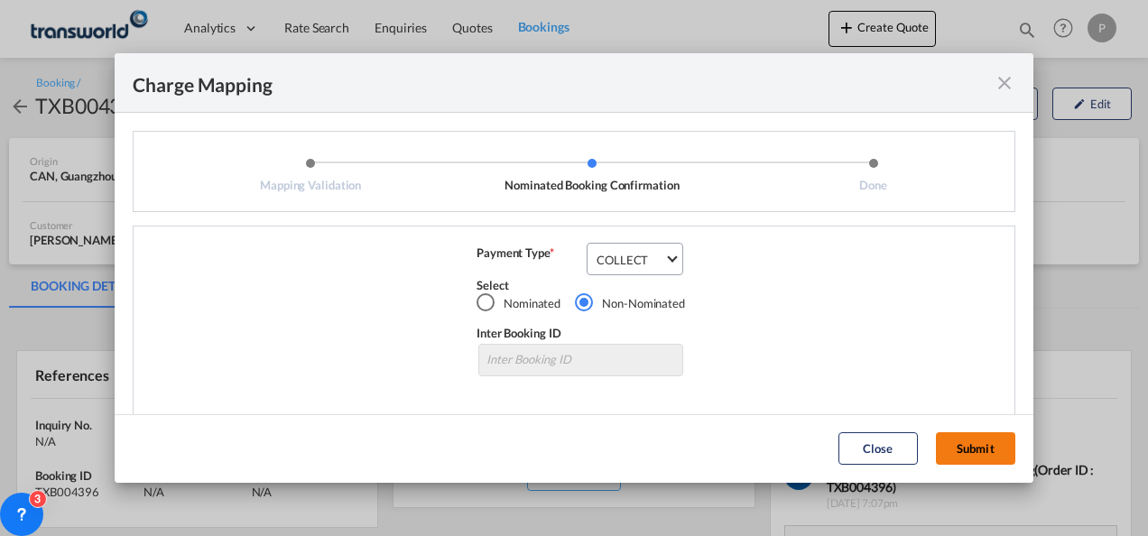
click at [985, 440] on button "Submit" at bounding box center [975, 448] width 79 height 32
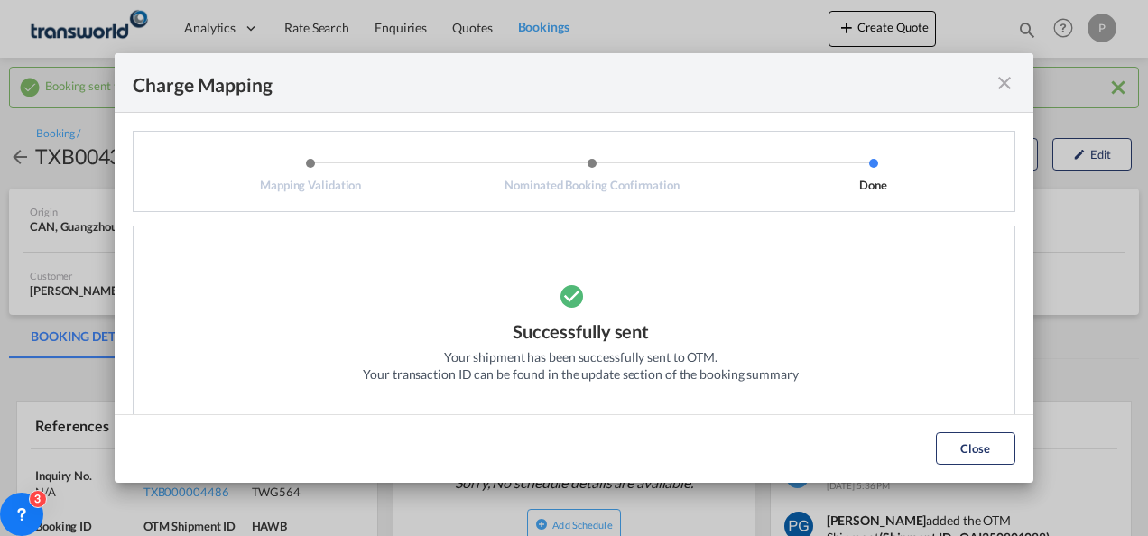
click at [1007, 87] on md-icon "icon-close fg-AAA8AD cursor" at bounding box center [1004, 83] width 22 height 22
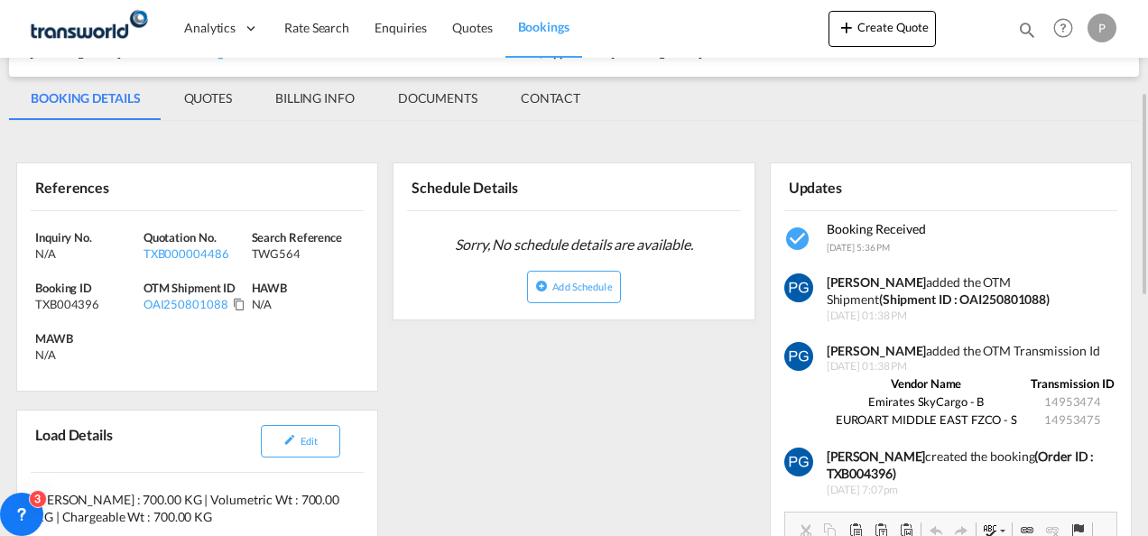
scroll to position [240, 0]
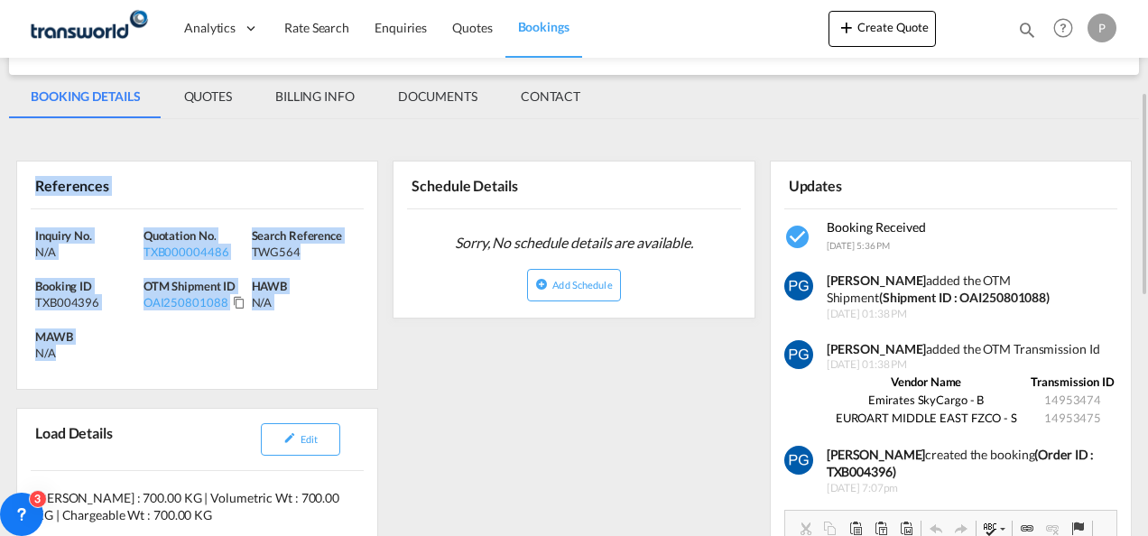
drag, startPoint x: 35, startPoint y: 182, endPoint x: 88, endPoint y: 354, distance: 179.3
click at [88, 354] on div "References Inquiry No. N/A Quotation No. TXB000004486 Search Reference TWG564 B…" at bounding box center [197, 275] width 362 height 229
copy div "References Inquiry No. N/A Quotation No. TXB000004486 Search Reference TWG564 B…"
